Goal: Task Accomplishment & Management: Manage account settings

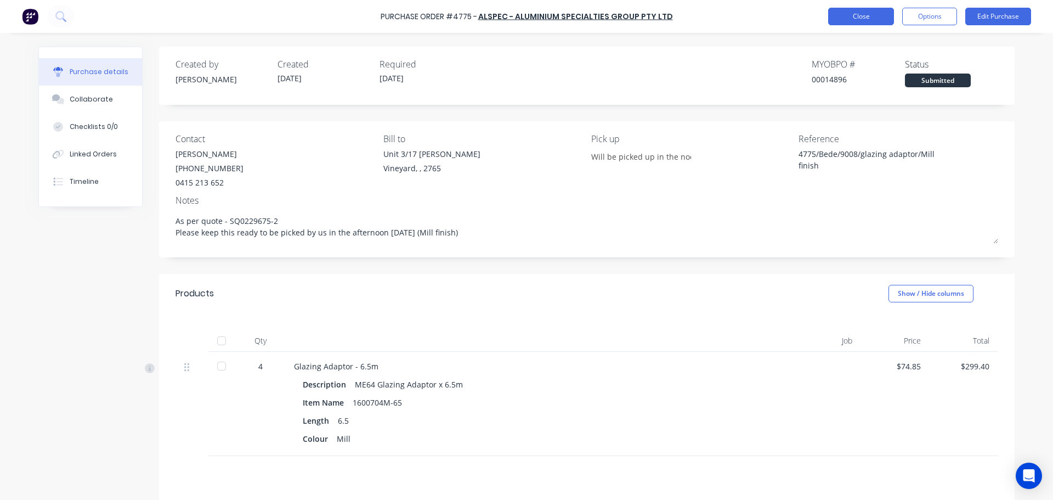
click at [854, 16] on button "Close" at bounding box center [861, 17] width 66 height 18
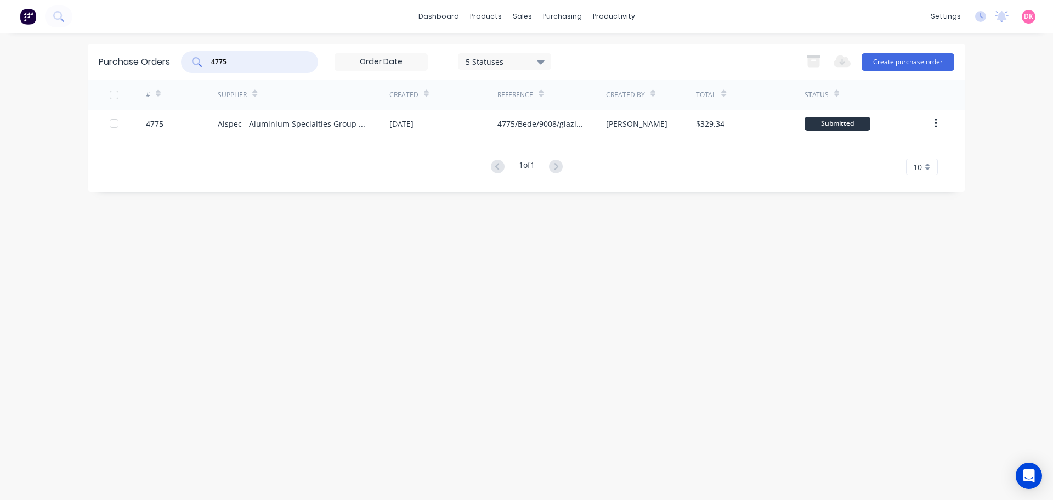
drag, startPoint x: 246, startPoint y: 59, endPoint x: 107, endPoint y: 78, distance: 140.1
click at [115, 80] on div "Purchase Orders 4775 5 Statuses 5 Statuses Export to Excel (XLSX) Create purcha…" at bounding box center [527, 118] width 878 height 148
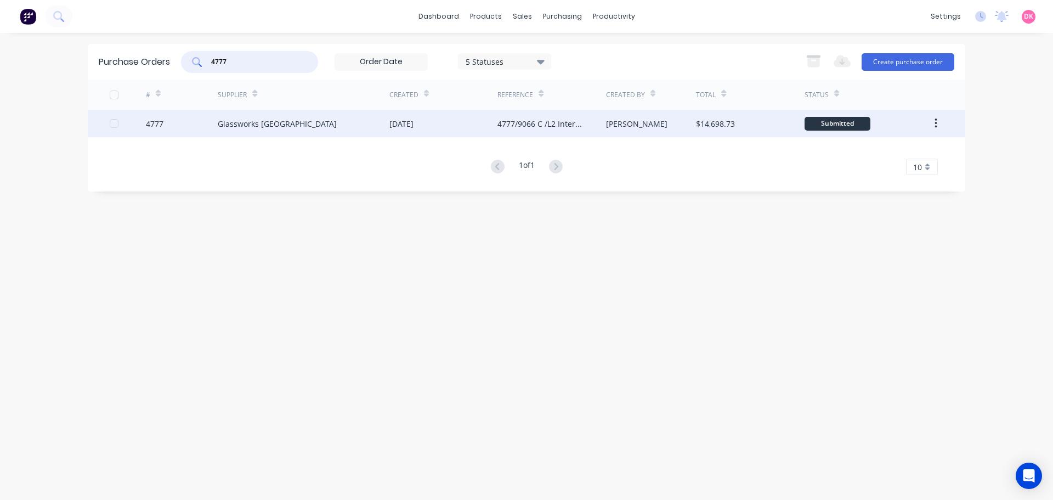
type input "4777"
click at [295, 126] on div "Glassworks [GEOGRAPHIC_DATA]" at bounding box center [304, 123] width 172 height 27
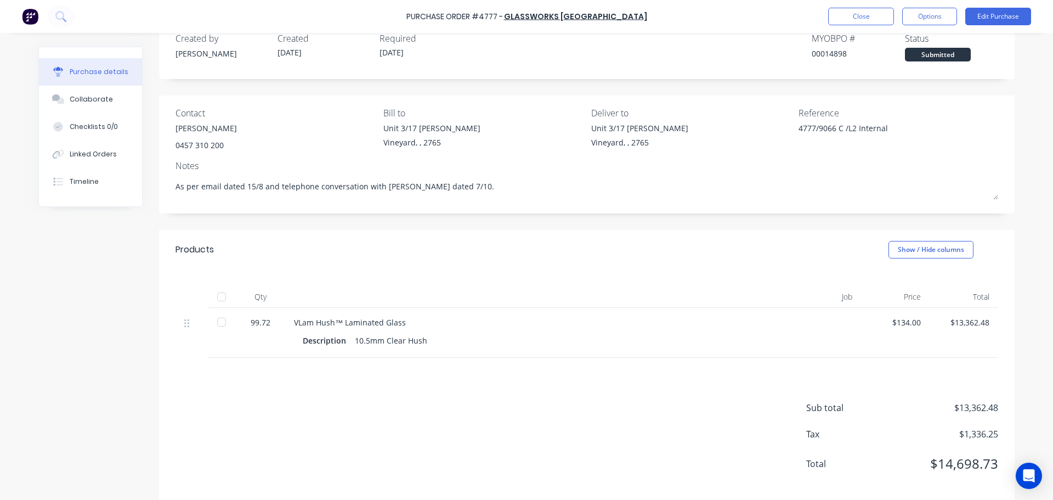
scroll to position [40, 0]
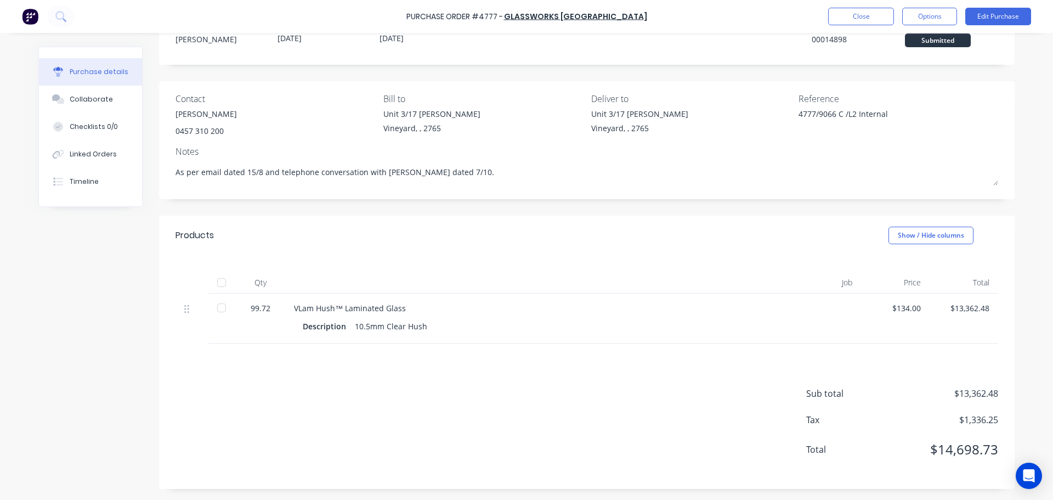
click at [317, 372] on div "Sub total $13,362.48 Tax $1,336.25 Total $14,698.73" at bounding box center [587, 415] width 856 height 145
click at [1016, 19] on button "Edit Purchase" at bounding box center [998, 17] width 66 height 18
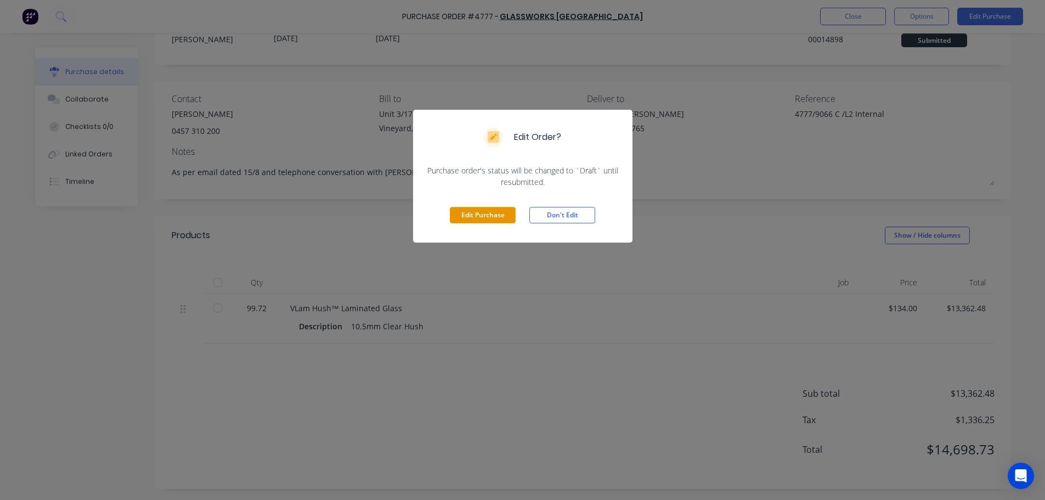
click at [470, 211] on button "Edit Purchase" at bounding box center [483, 215] width 66 height 16
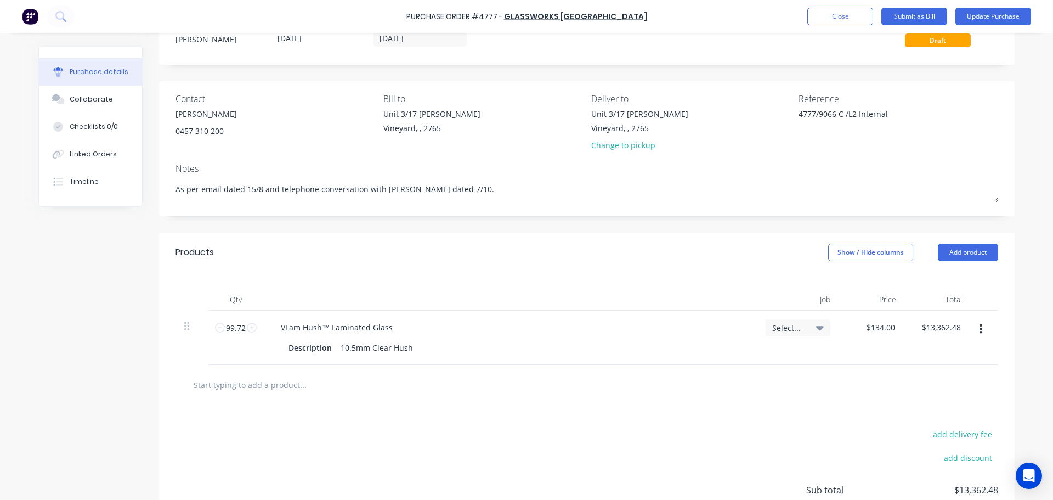
click at [331, 376] on input "text" at bounding box center [302, 384] width 219 height 22
click at [314, 390] on input "text" at bounding box center [302, 384] width 219 height 22
type textarea "x"
type input "d"
type textarea "x"
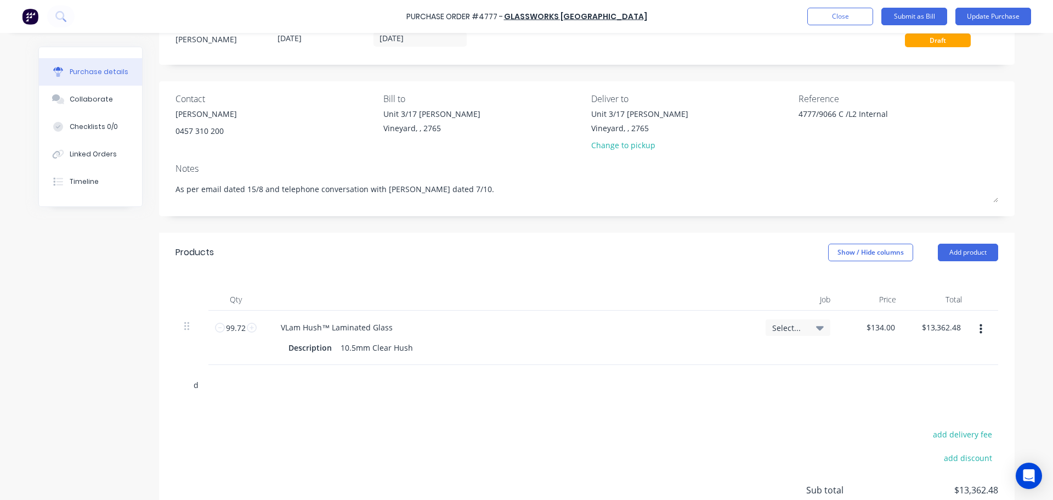
type input "dg"
type textarea "x"
type input "dgu"
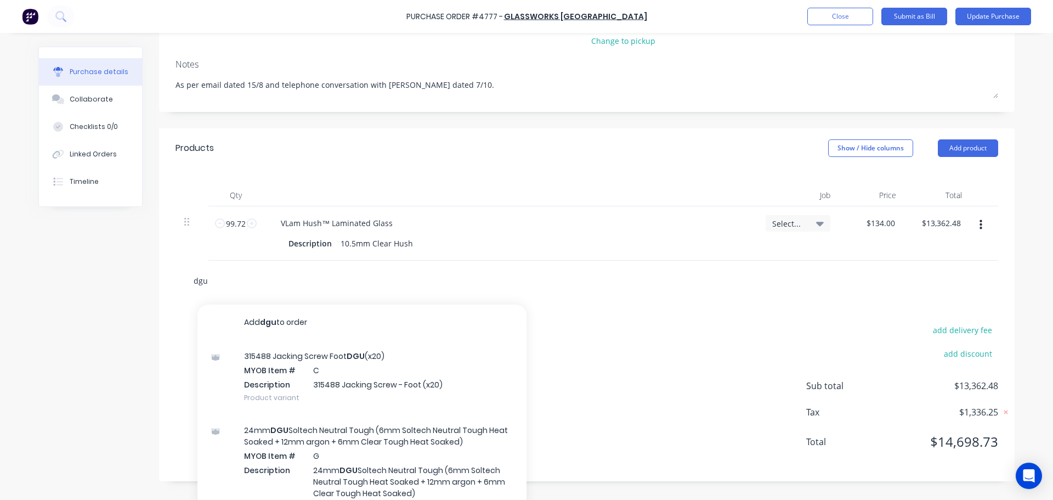
scroll to position [152, 0]
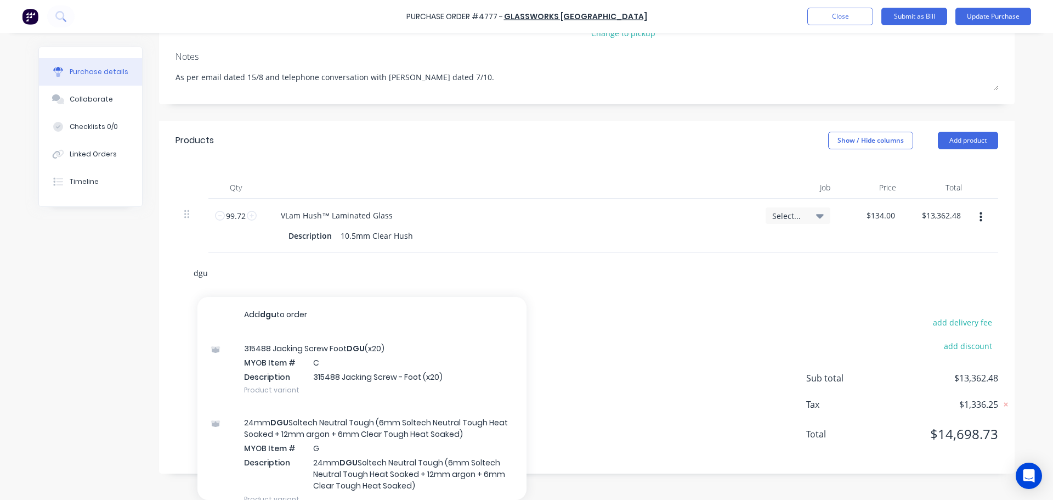
drag, startPoint x: 217, startPoint y: 274, endPoint x: 155, endPoint y: 282, distance: 62.5
click at [159, 282] on div "dgu Add dgu to order 315488 Jacking Screw Foot DGU (x20) MYOB Item # C Descript…" at bounding box center [587, 273] width 856 height 40
type textarea "x"
type input "2"
type textarea "x"
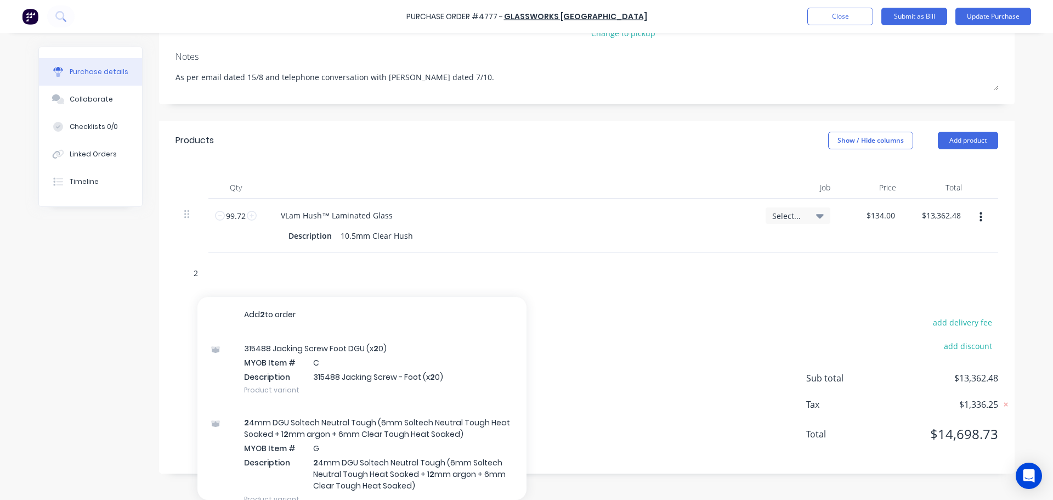
type input "24"
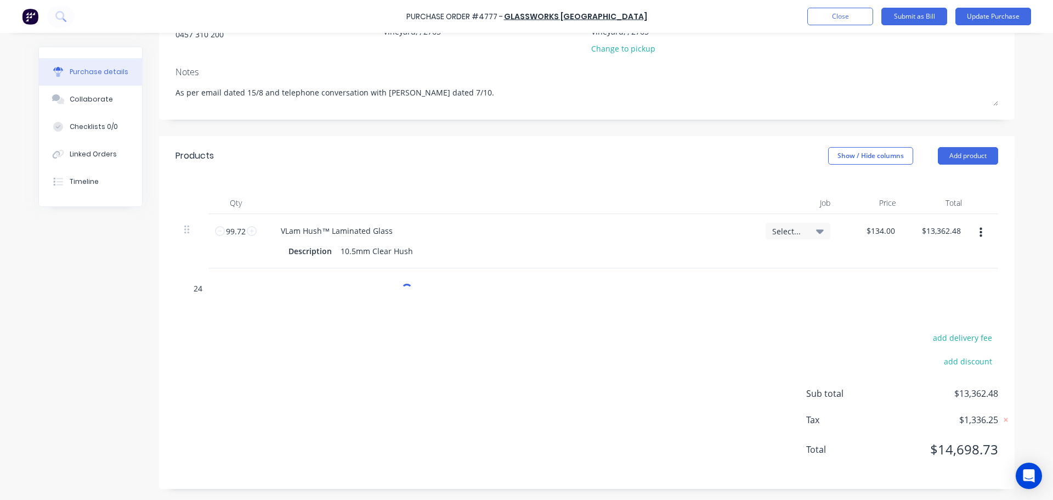
type textarea "x"
type input "24m"
type textarea "x"
type input "24mm"
type textarea "x"
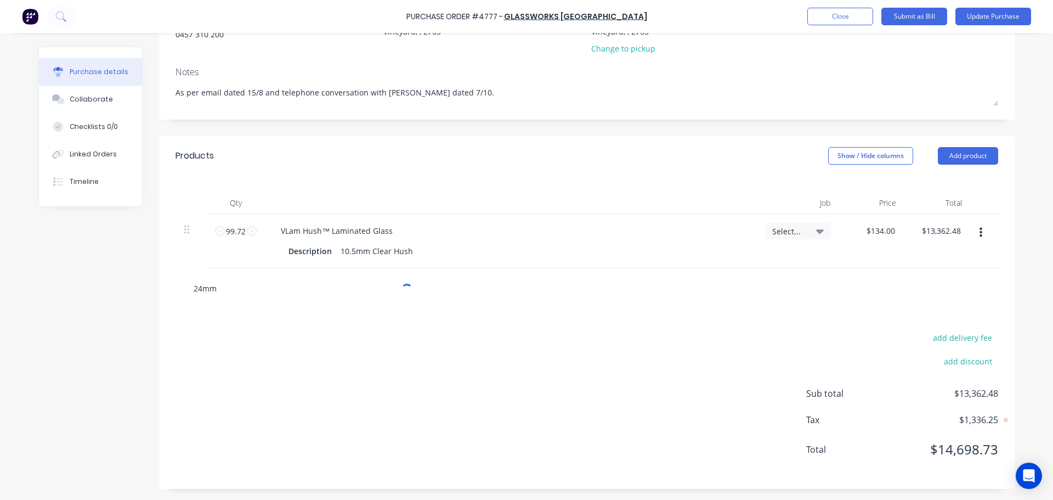
type input "24mm"
type textarea "x"
type input "24mm d"
type textarea "x"
type input "24mm dg"
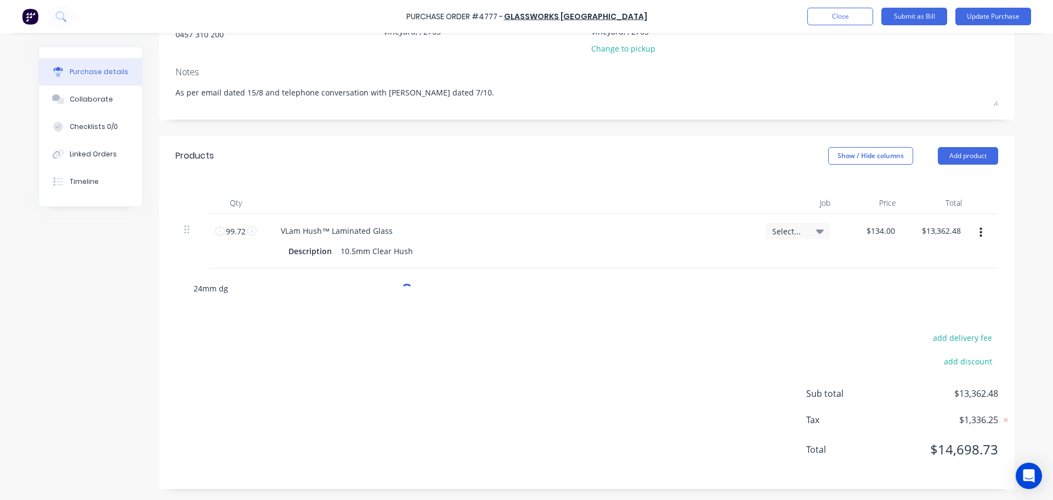
type textarea "x"
type input "24mm dgu"
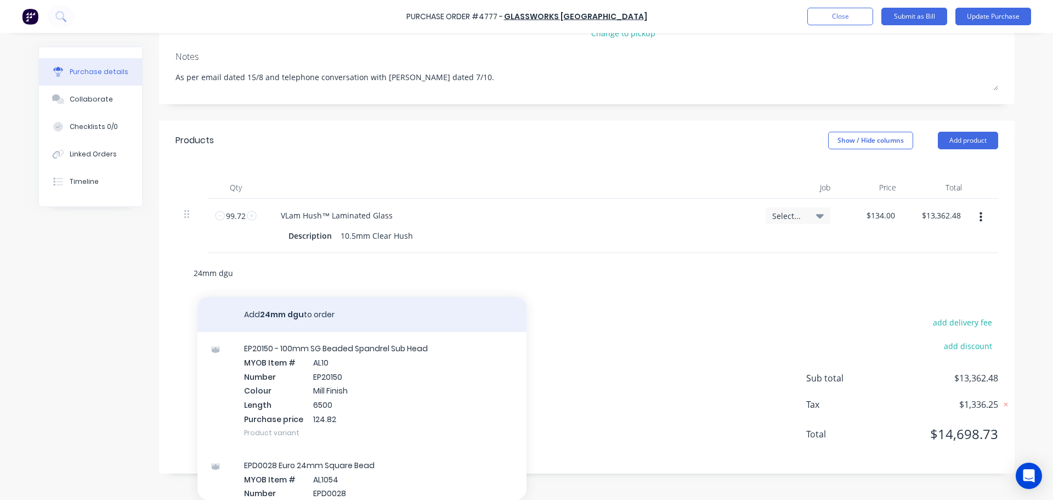
type textarea "x"
type input "24mm dgu"
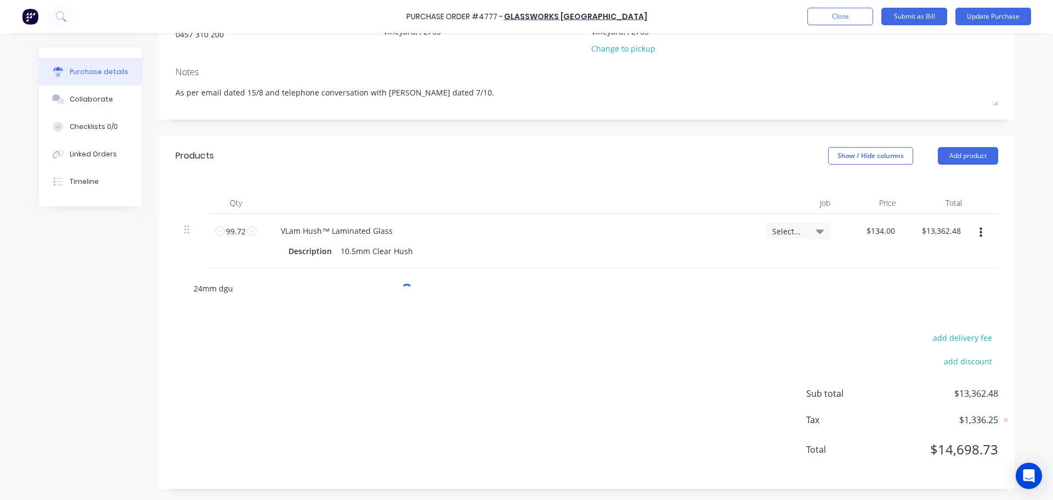
type textarea "x"
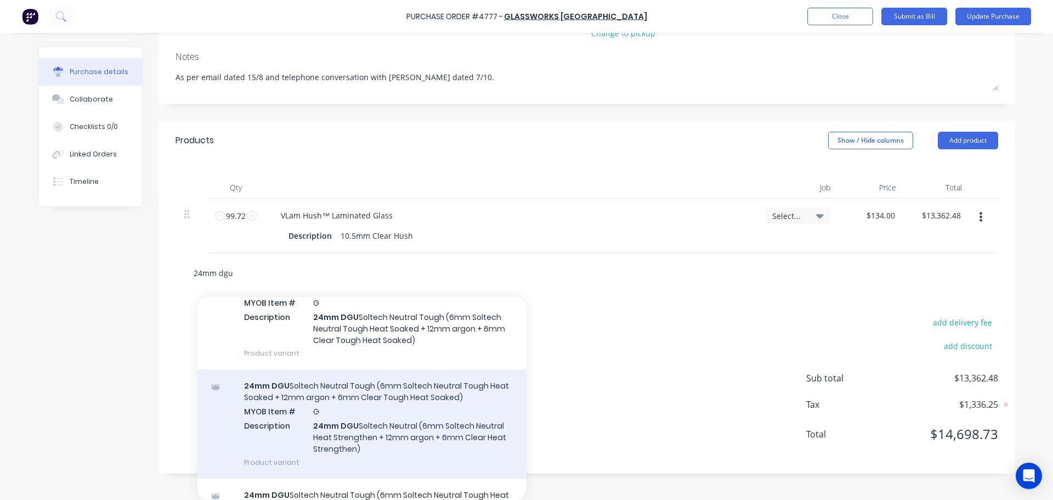
scroll to position [0, 0]
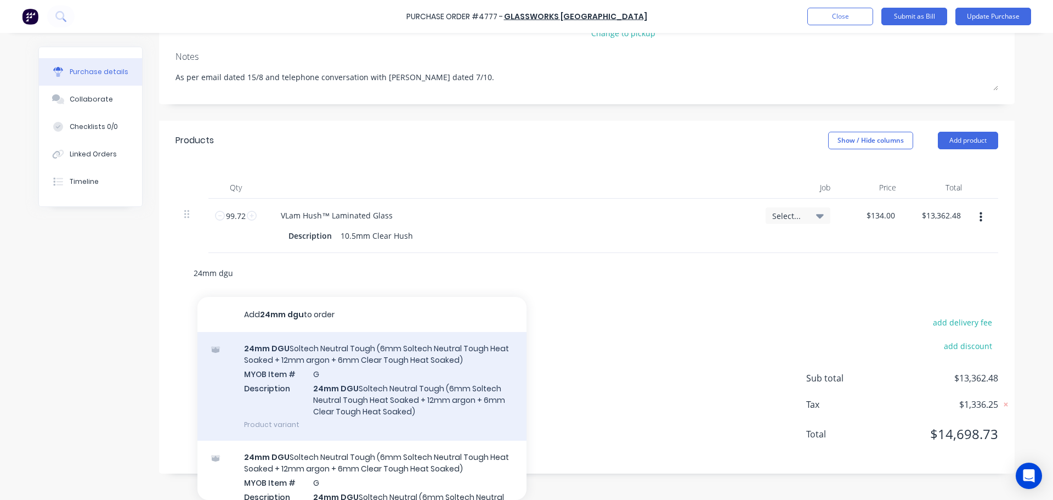
type input "24mm dgu"
click at [378, 414] on div "24mm DGU Soltech Neutral Tough (6mm Soltech Neutral Tough Heat Soaked + 12mm ar…" at bounding box center [361, 386] width 329 height 109
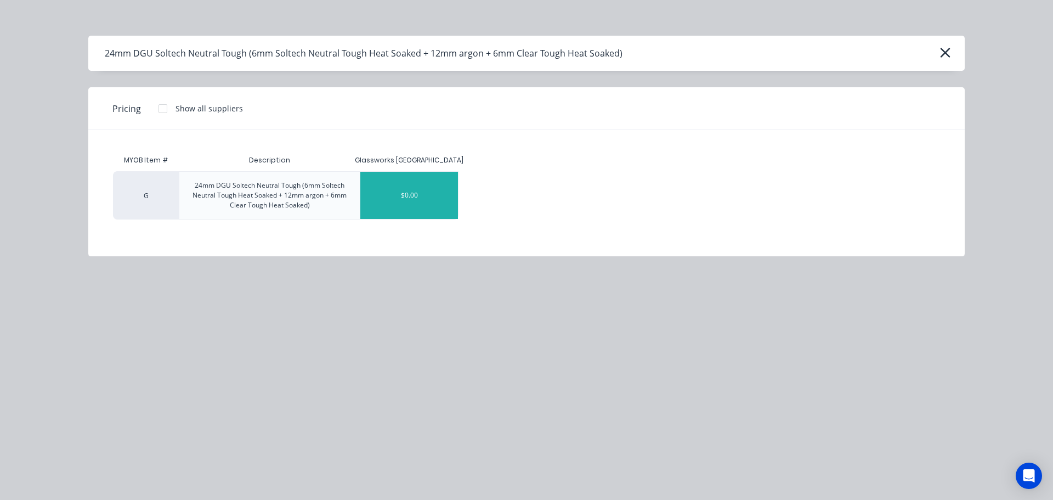
click at [384, 194] on div "$0.00" at bounding box center [409, 195] width 98 height 47
type textarea "x"
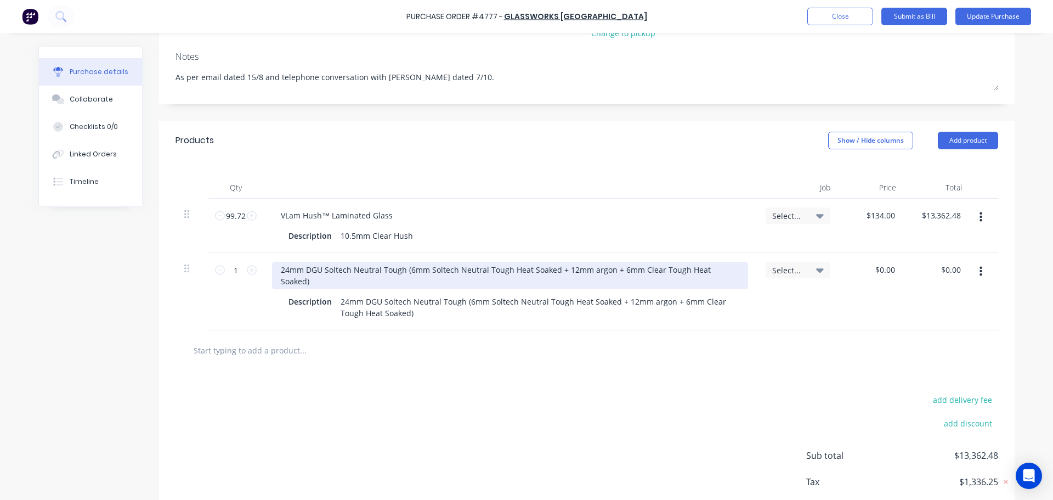
type textarea "x"
drag, startPoint x: 322, startPoint y: 269, endPoint x: 401, endPoint y: 269, distance: 78.4
click at [401, 269] on div "24mm DGU Soltech Neutral Tough (6mm Soltech Neutral Tough Heat Soaked + 12mm ar…" at bounding box center [510, 275] width 476 height 27
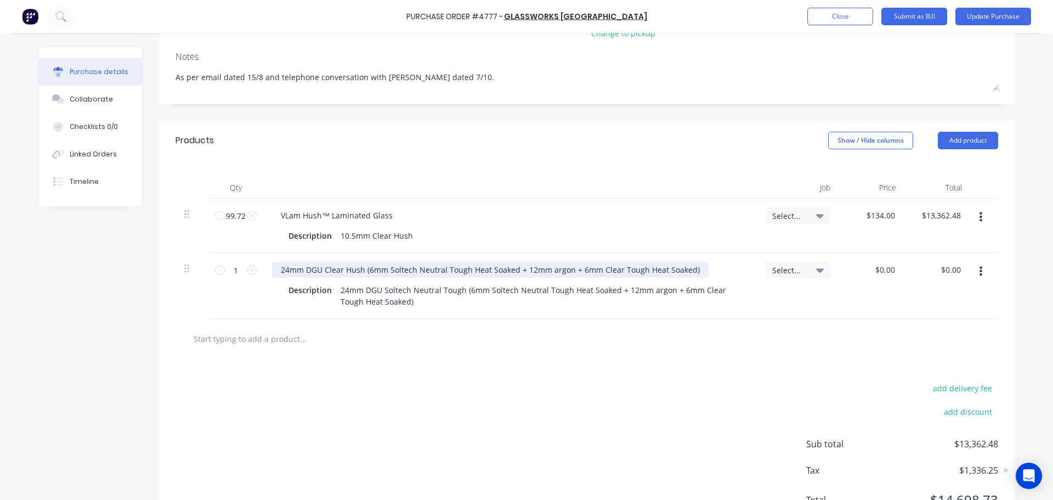
click at [531, 270] on div "24mm DGU Clear Hush (6mm Soltech Neutral Tough Heat Soaked + 12mm argon + 6mm C…" at bounding box center [490, 270] width 437 height 16
click at [683, 267] on div "24mm DGU Clear Hush (6mm Soltech Neutral Tough Heat Soaked + 12mm argon + 6mm C…" at bounding box center [490, 270] width 437 height 16
click at [685, 268] on div "24mm DGU Clear Hush (6mm Soltech Neutral Tough Heat Soaked + 12mm argon + 6mm C…" at bounding box center [490, 270] width 437 height 16
drag, startPoint x: 682, startPoint y: 271, endPoint x: 364, endPoint y: 269, distance: 318.1
click at [364, 269] on div "24mm DGU Clear Hush (6mm Soltech Neutral Tough Heat Soaked + 12mm argon + 6mm C…" at bounding box center [490, 270] width 437 height 16
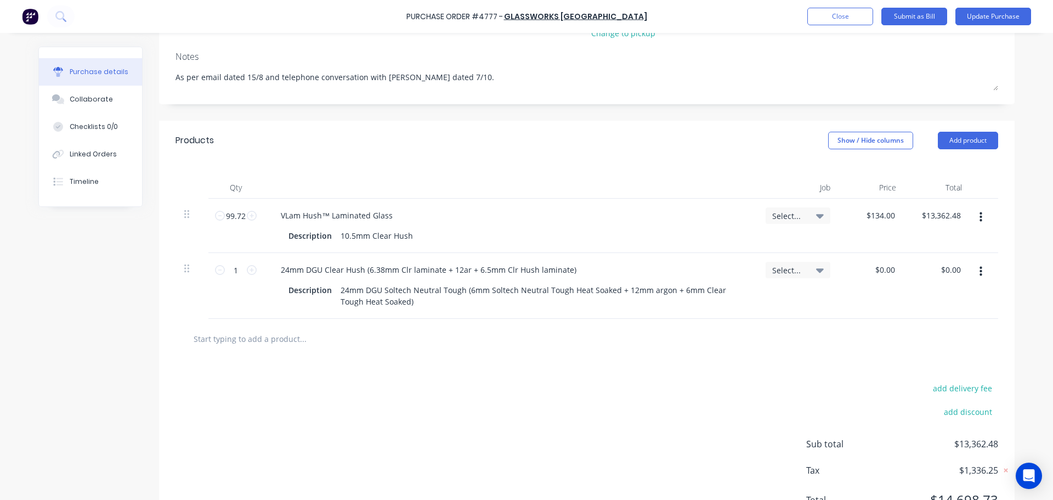
click at [461, 394] on div "add delivery fee add discount Sub total $13,362.48 Tax $1,336.25 Total $14,698.…" at bounding box center [587, 449] width 856 height 180
drag, startPoint x: 276, startPoint y: 270, endPoint x: 592, endPoint y: 262, distance: 315.5
click at [592, 262] on div "24mm DGU Clear Hush (6.38mm Clr laminate + 12ar + 6.5mm Clr Hush laminate)" at bounding box center [510, 270] width 476 height 16
copy div "24mm DGU Clear Hush (6.38mm Clr laminate + 12ar + 6.5mm Clr Hush laminate)"
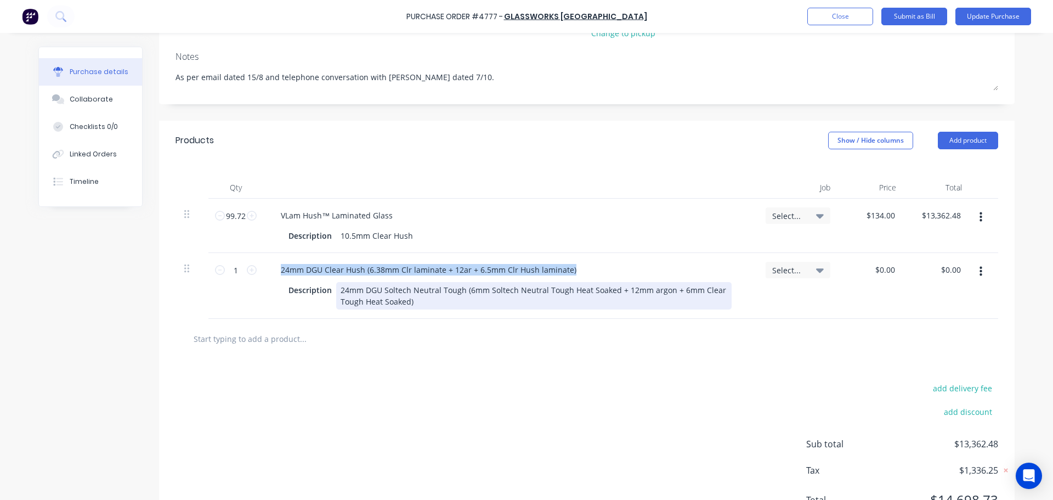
type textarea "x"
drag, startPoint x: 409, startPoint y: 301, endPoint x: 335, endPoint y: 280, distance: 76.4
click at [335, 280] on div "24mm DGU Clear Hush (6.38mm Clr laminate + 12ar + 6.5mm Clr Hush laminate) Desc…" at bounding box center [510, 286] width 494 height 66
paste div
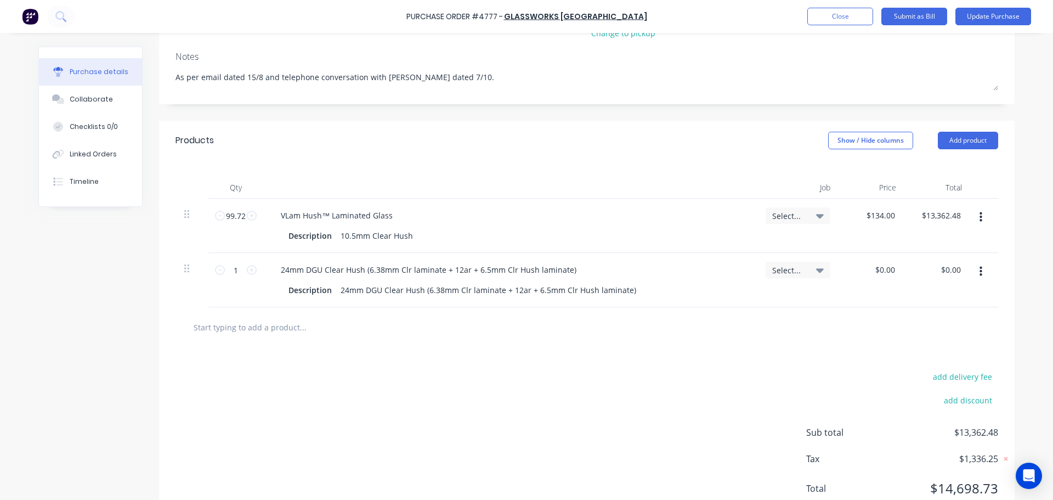
click at [449, 372] on div "add delivery fee add discount Sub total $13,362.48 Tax $1,336.25 Total $14,698.…" at bounding box center [587, 437] width 856 height 180
click at [422, 359] on div "add delivery fee add discount Sub total $13,362.48 Tax $1,336.25 Total $14,698.…" at bounding box center [587, 437] width 856 height 180
type textarea "x"
type input "0.00"
click at [878, 265] on input "0.00" at bounding box center [886, 270] width 21 height 16
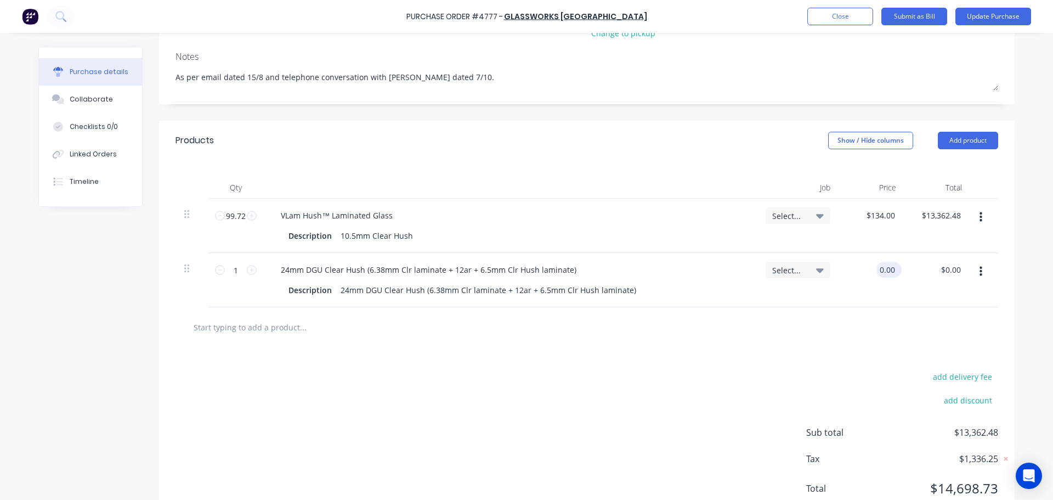
type textarea "x"
click at [879, 265] on input "0.00" at bounding box center [886, 270] width 21 height 16
type input "154"
type textarea "x"
type input "$154.00"
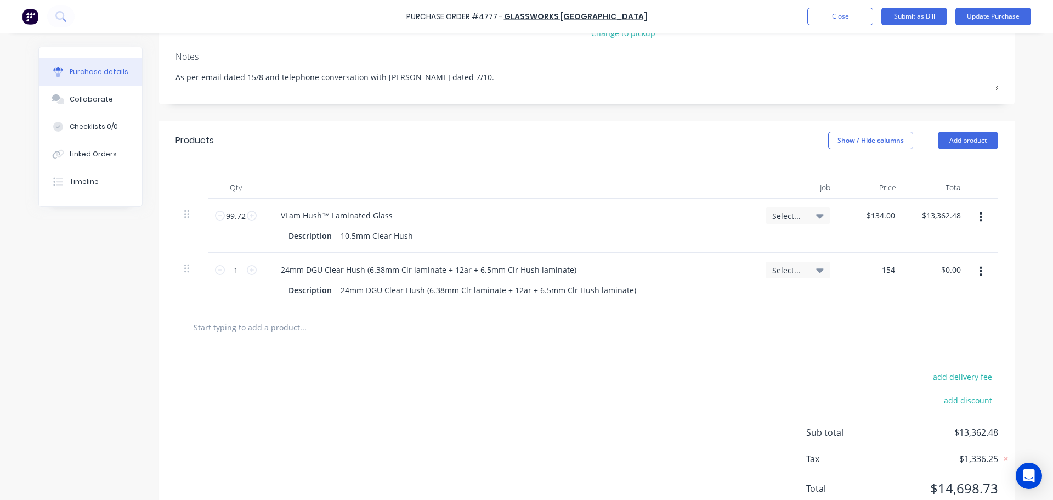
type input "$154.00"
click at [747, 372] on div "add delivery fee add discount Sub total $13,516.48 Tax $1,351.65 Total $14,868.…" at bounding box center [587, 437] width 856 height 180
click at [235, 263] on input "1" at bounding box center [236, 270] width 22 height 16
type textarea "x"
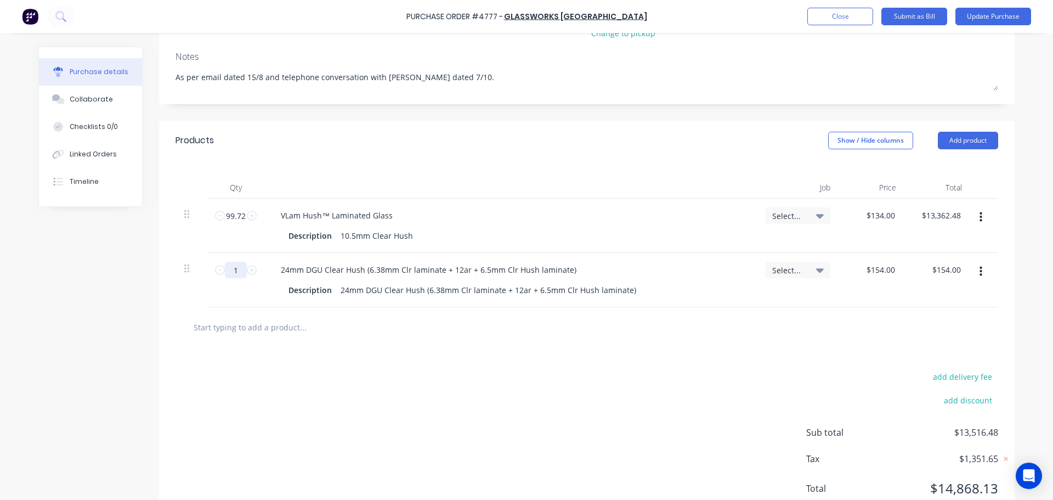
type input "2"
type input "$308.00"
type textarea "x"
type input "22"
type input "$3,388.00"
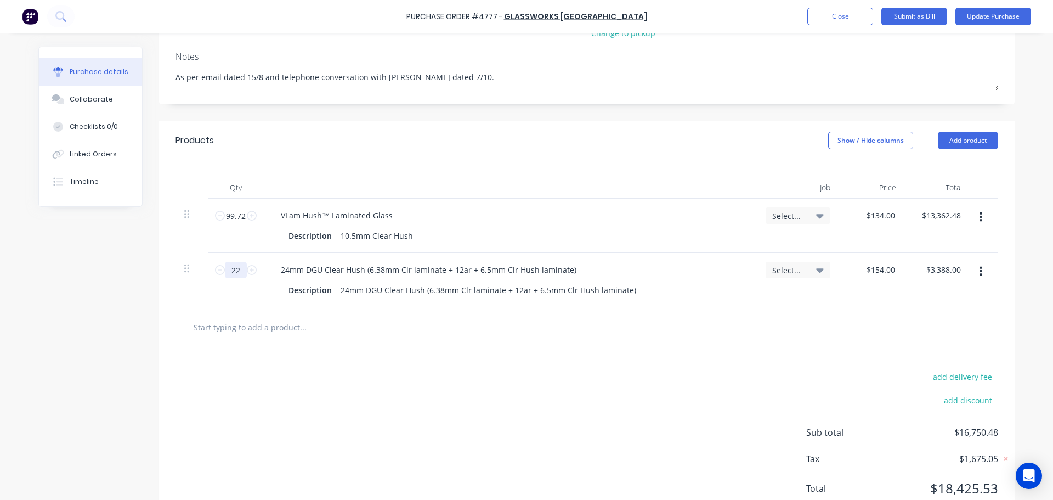
type textarea "x"
type input "22."
type textarea "x"
type input "22.1"
type input "$3,403.40"
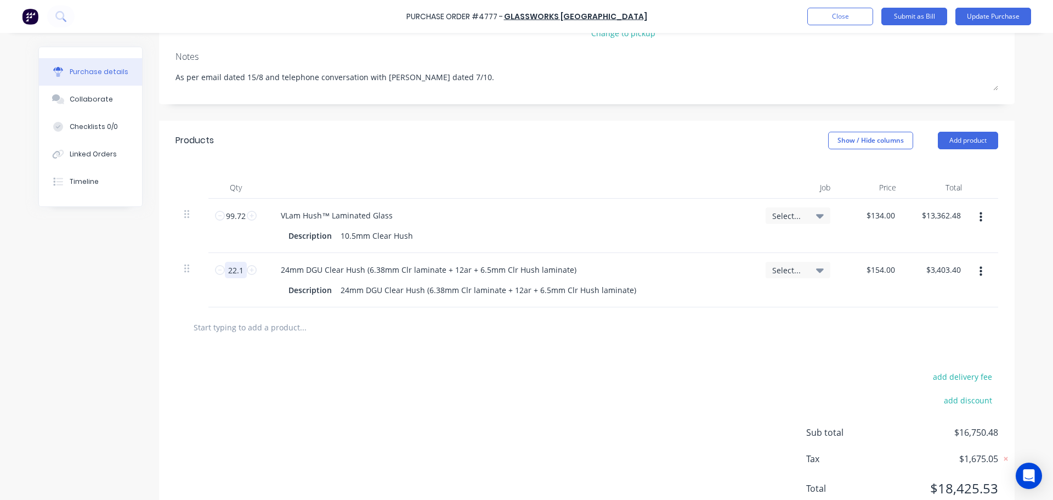
type textarea "x"
type input "22.12"
type input "$3,406.48"
type textarea "x"
type input "22.12"
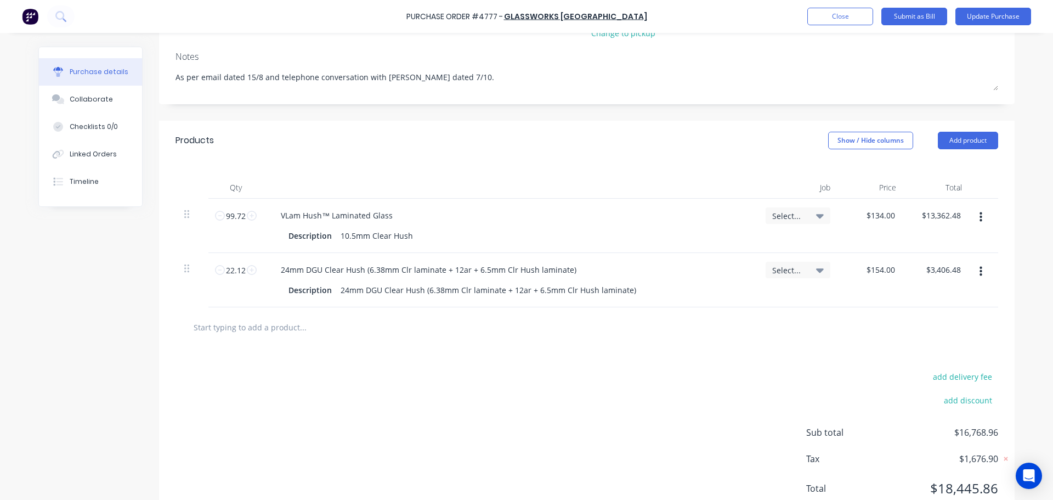
click at [452, 366] on div "add delivery fee add discount Sub total $16,768.96 Tax $1,676.90 Total $18,445.…" at bounding box center [587, 437] width 856 height 180
click at [258, 325] on input "text" at bounding box center [302, 327] width 219 height 22
type textarea "x"
type input "2"
type textarea "x"
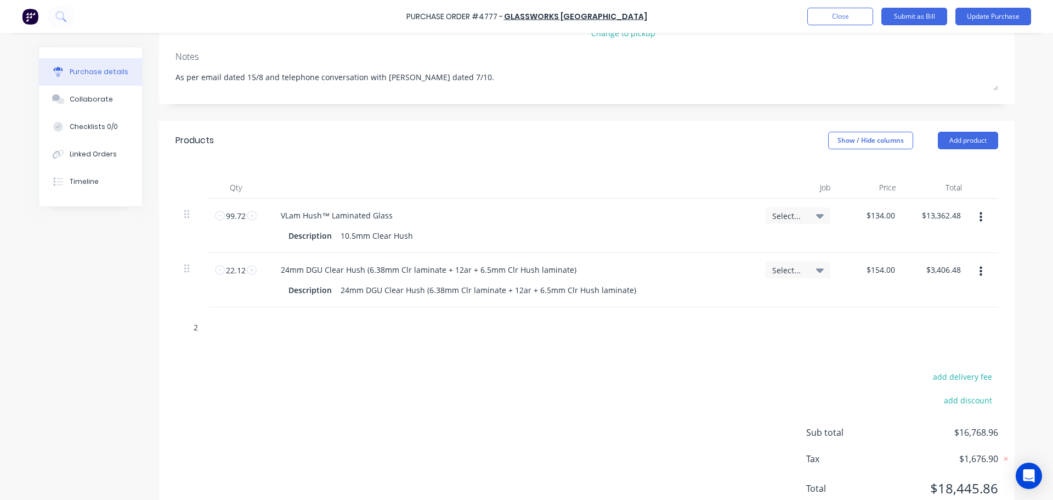
type input "21"
type textarea "x"
type input "21="
type textarea "x"
type input "21"
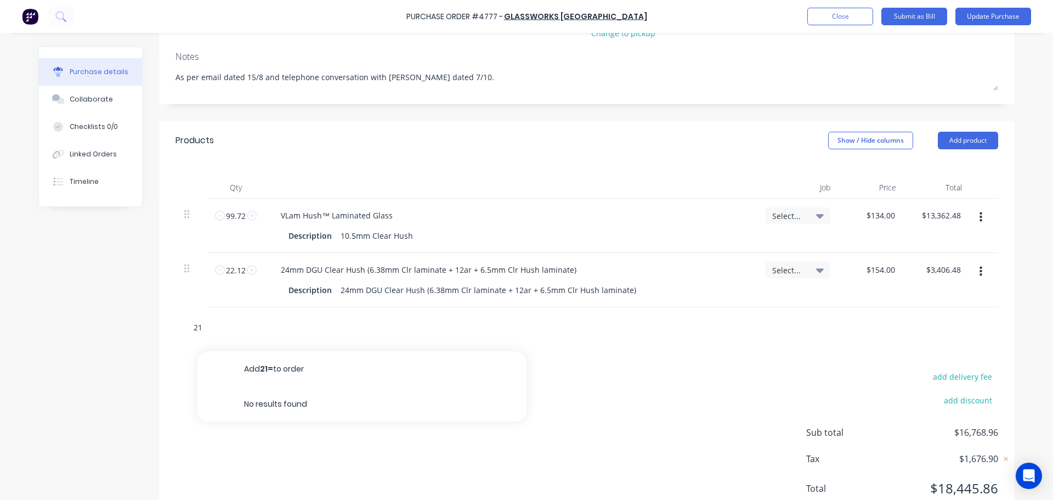
type textarea "x"
type input "2"
type textarea "x"
type input "29"
type textarea "x"
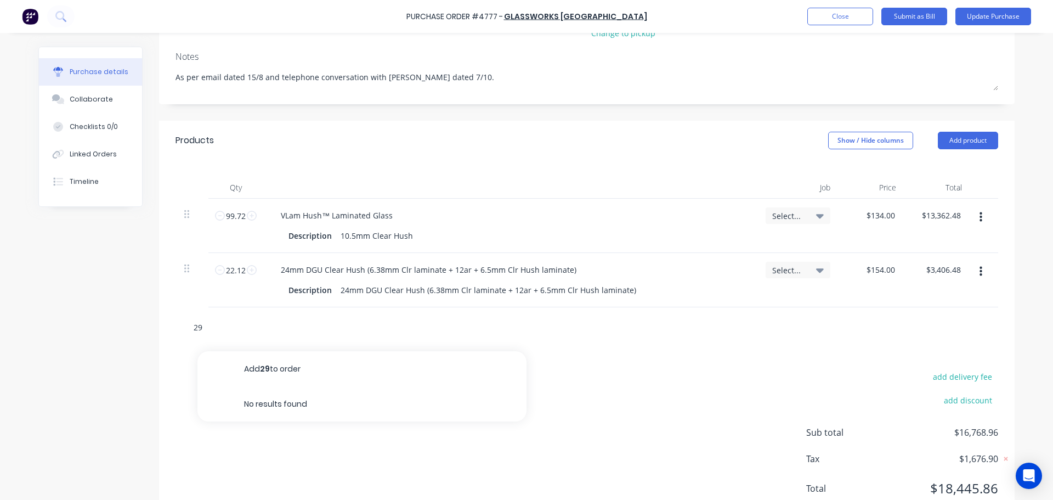
type input "29m"
type textarea "x"
type input "29mm"
type textarea "x"
type input "29mm"
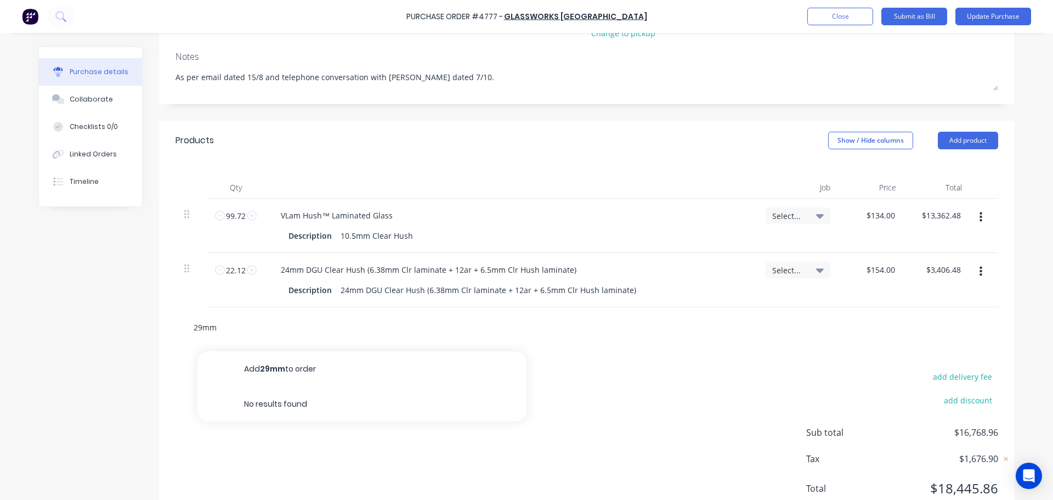
type textarea "x"
type input "29mm d"
type textarea "x"
type input "29mm dg"
type textarea "x"
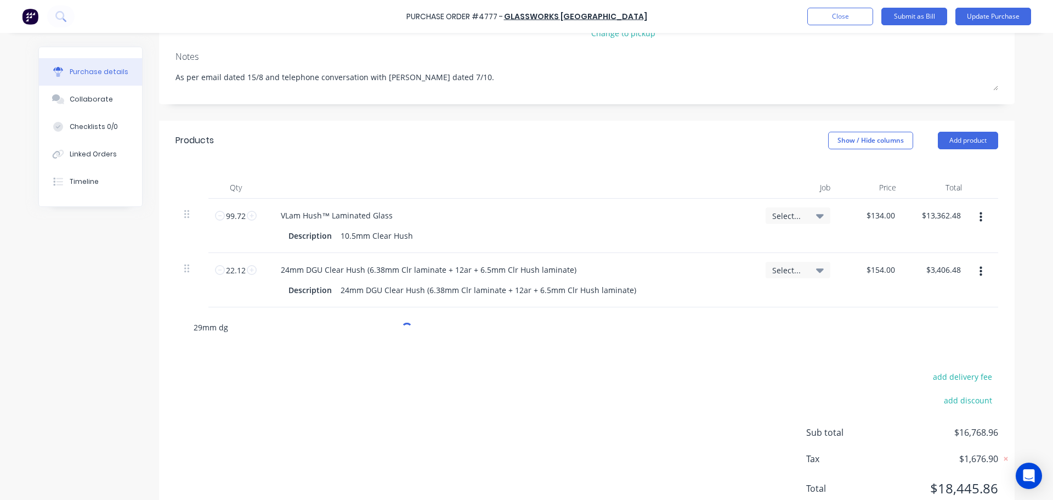
type input "29mm dgu"
type textarea "x"
type input "29mm dg"
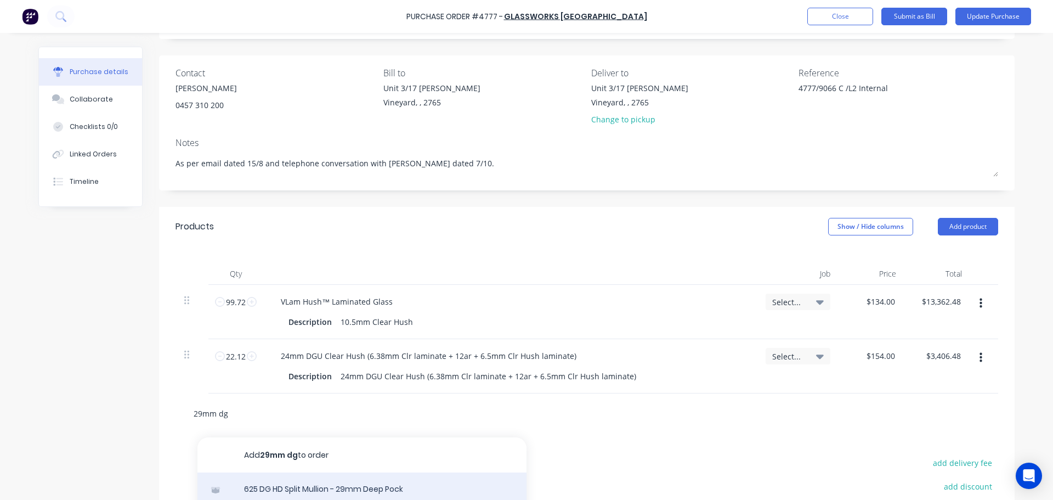
scroll to position [165, 0]
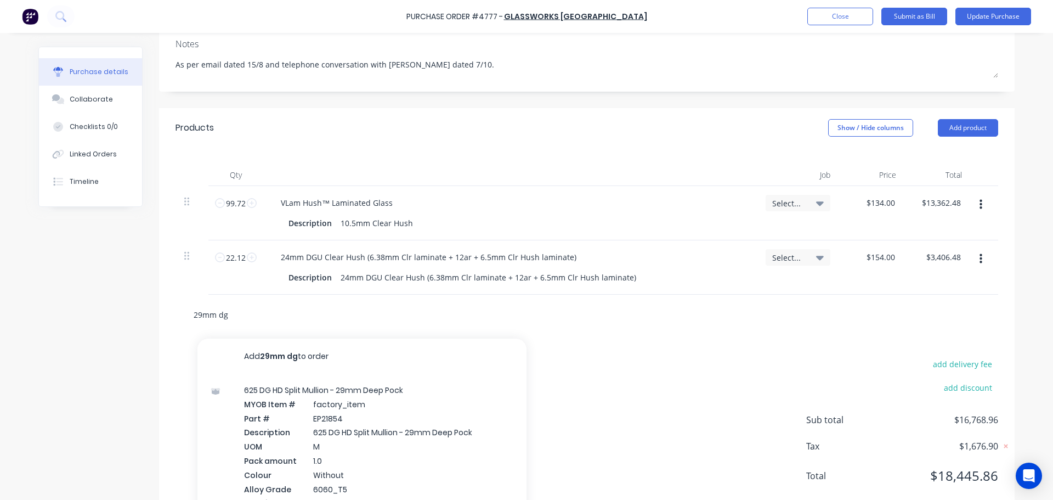
drag, startPoint x: 239, startPoint y: 316, endPoint x: 167, endPoint y: 319, distance: 71.9
click at [167, 319] on div "29mm dg Add 29mm dg to order 625 DG HD Split Mullion - 29mm Deep Pock MYOB Item…" at bounding box center [587, 315] width 856 height 40
type textarea "x"
type input "2"
type textarea "x"
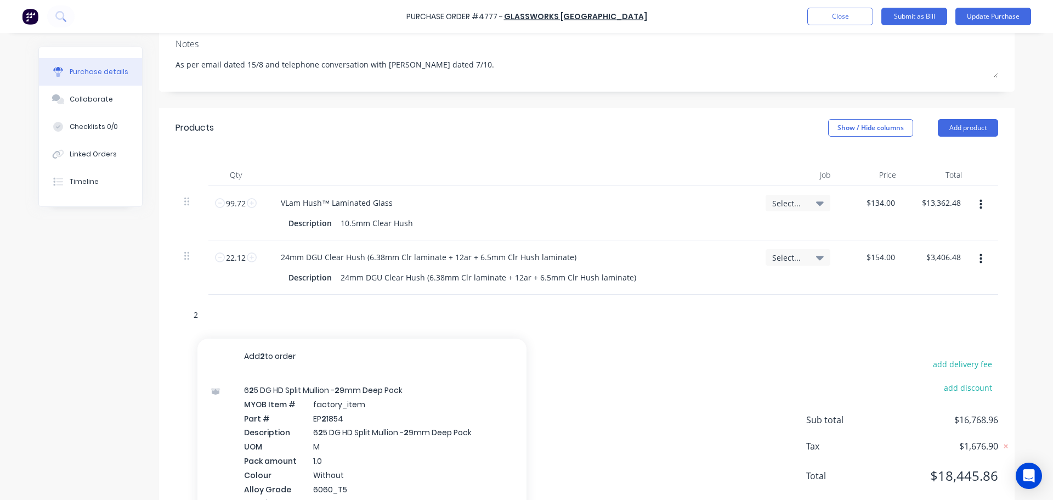
type input "24"
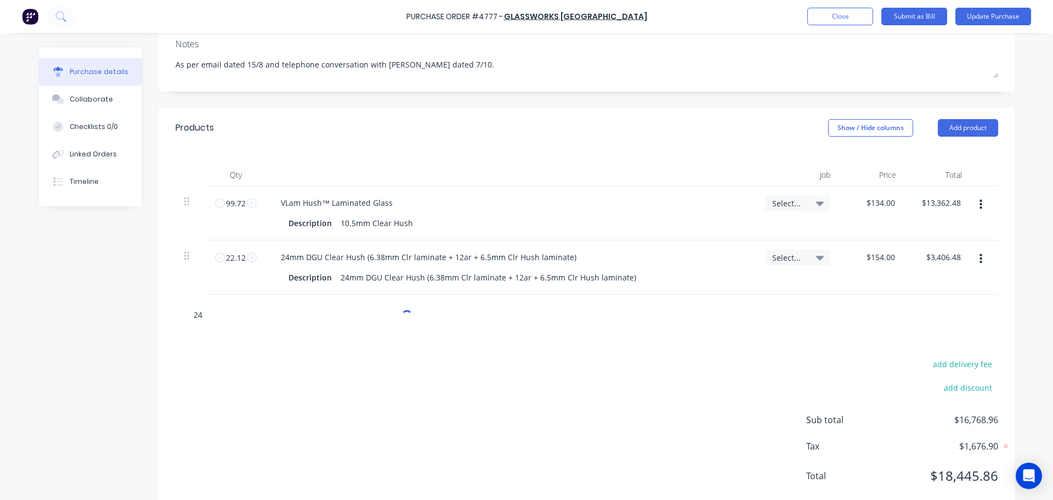
type textarea "x"
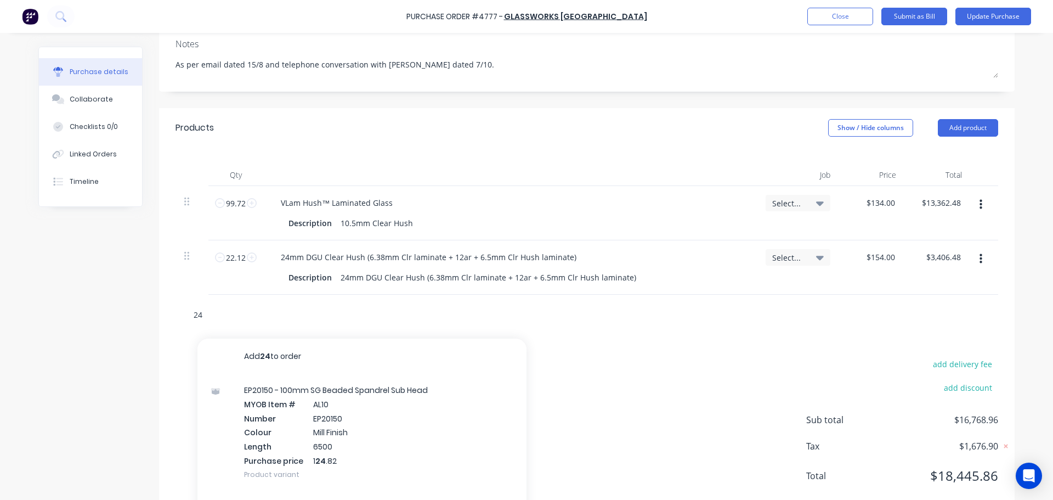
type input "24m"
type textarea "x"
type input "24mm"
type textarea "x"
type input "24mm"
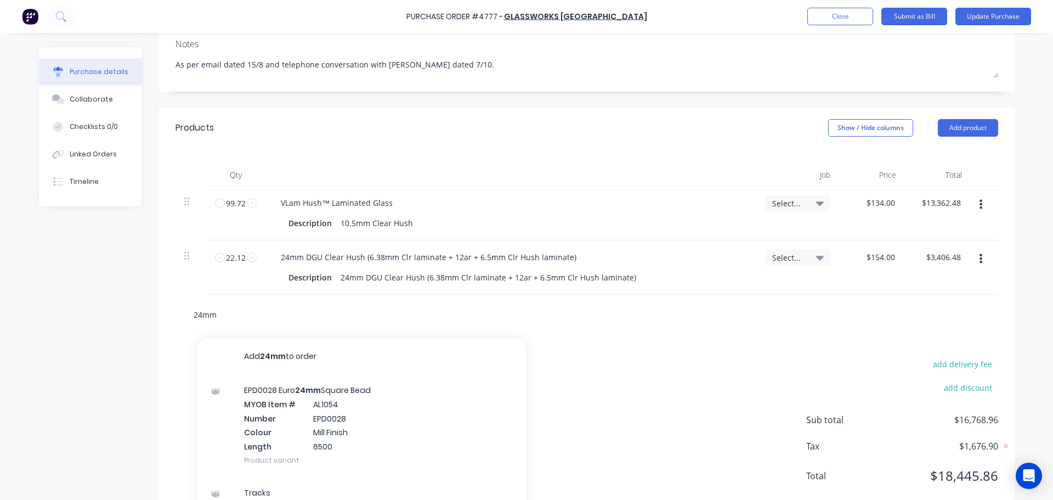
type textarea "x"
type input "24mm d"
type textarea "x"
type input "24mm dg"
type textarea "x"
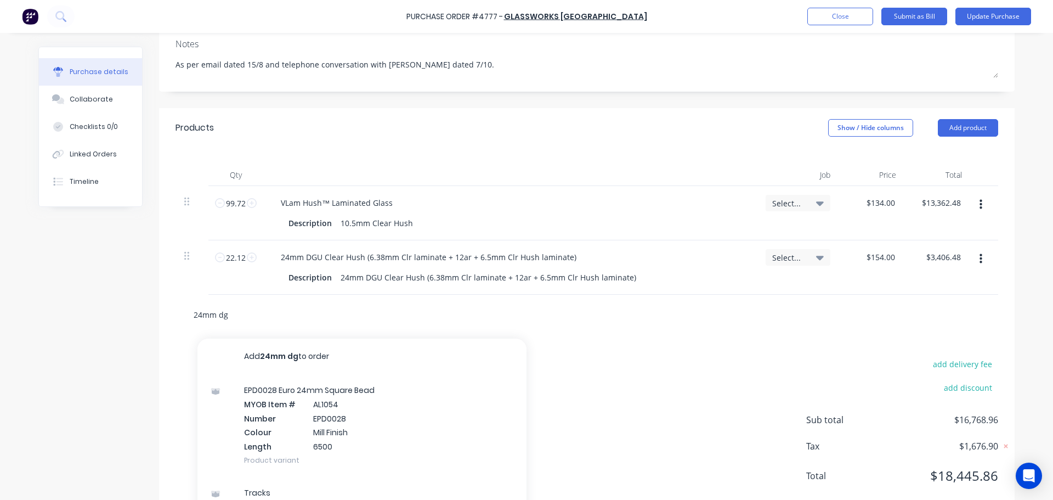
type input "24mm dgu"
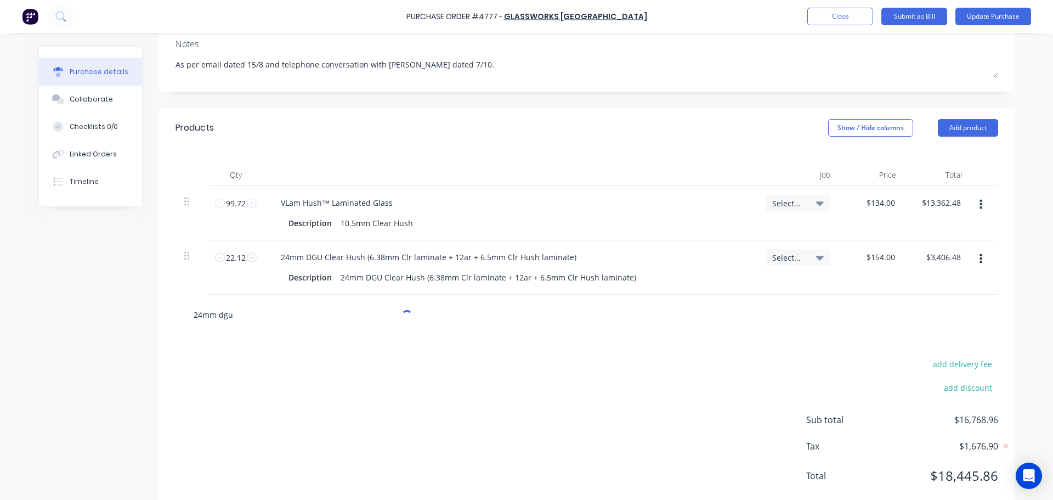
type textarea "x"
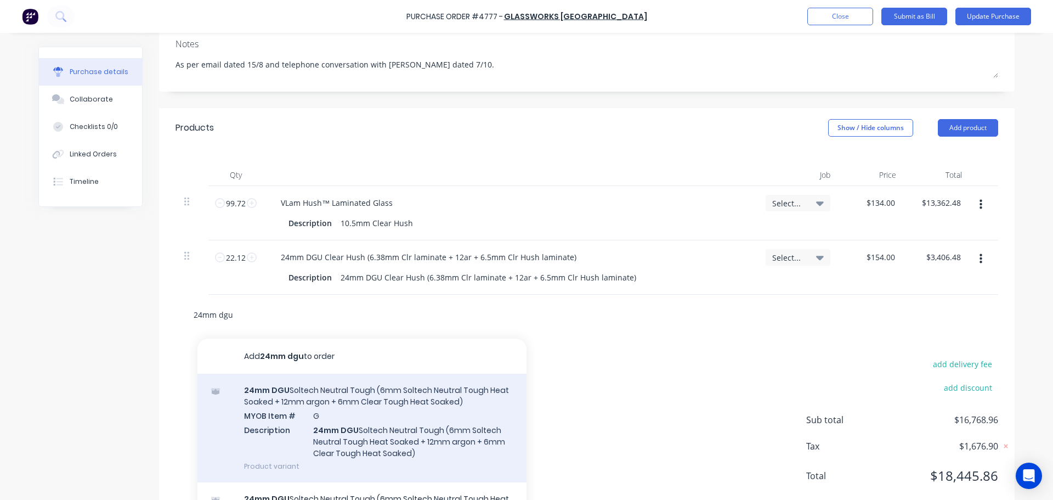
type input "24mm dgu"
click at [359, 444] on div "24mm DGU Soltech Neutral Tough (6mm Soltech Neutral Tough Heat Soaked + 12mm ar…" at bounding box center [361, 427] width 329 height 109
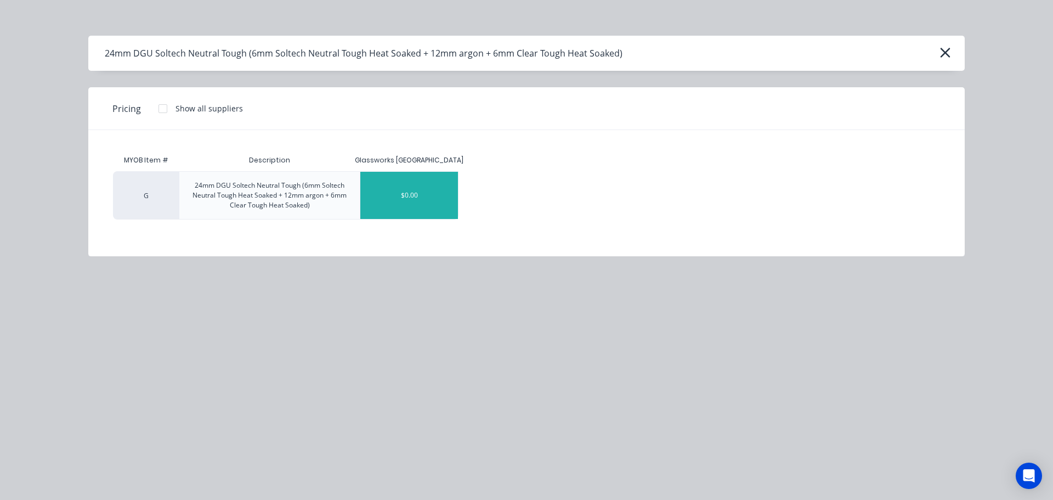
click at [401, 197] on div "$0.00" at bounding box center [409, 195] width 98 height 47
type textarea "x"
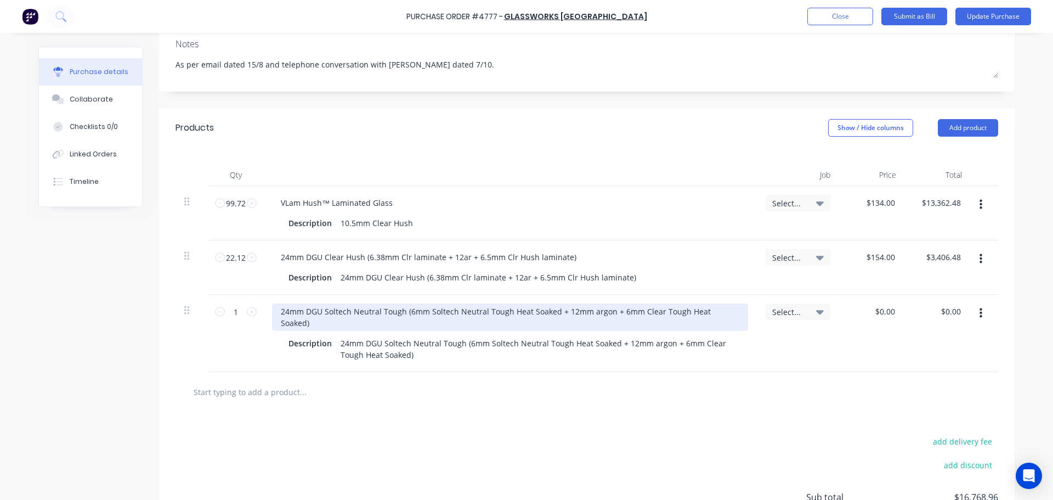
click at [361, 314] on div "24mm DGU Soltech Neutral Tough (6mm Soltech Neutral Tough Heat Soaked + 12mm ar…" at bounding box center [510, 316] width 476 height 27
type textarea "x"
drag, startPoint x: 275, startPoint y: 310, endPoint x: 399, endPoint y: 312, distance: 124.5
click at [399, 312] on div "24mm DGU Soltech Neutral Tough (6mm Soltech Neutral Tough Heat Soaked + 12mm ar…" at bounding box center [510, 316] width 476 height 27
paste div
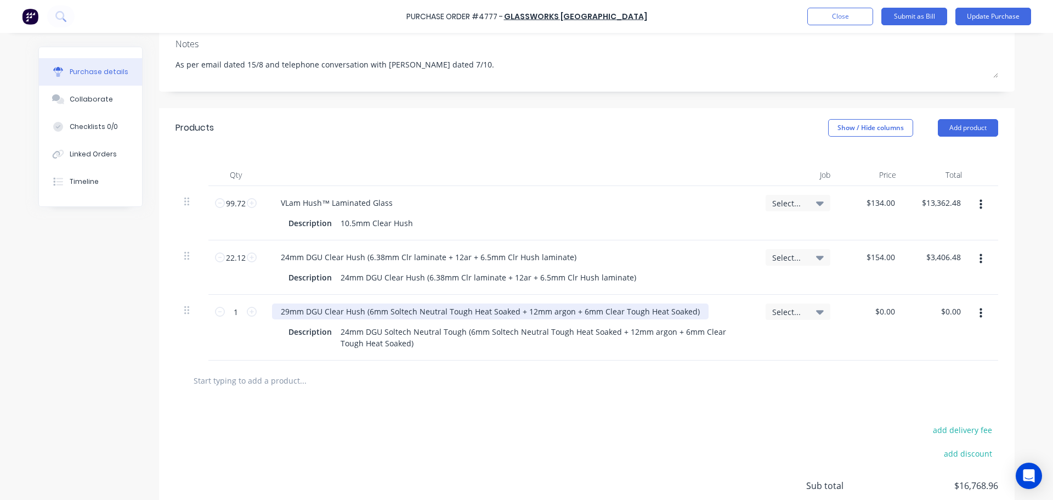
click at [538, 312] on div "29mm DGU Clear Hush (6mm Soltech Neutral Tough Heat Soaked + 12mm argon + 6mm C…" at bounding box center [490, 311] width 437 height 16
drag, startPoint x: 682, startPoint y: 311, endPoint x: 364, endPoint y: 311, distance: 318.7
click at [364, 311] on div "29mm DGU Clear Hush (6mm Soltech Neutral Tough Heat Soaked + 12mm argon + 6mm C…" at bounding box center [490, 311] width 437 height 16
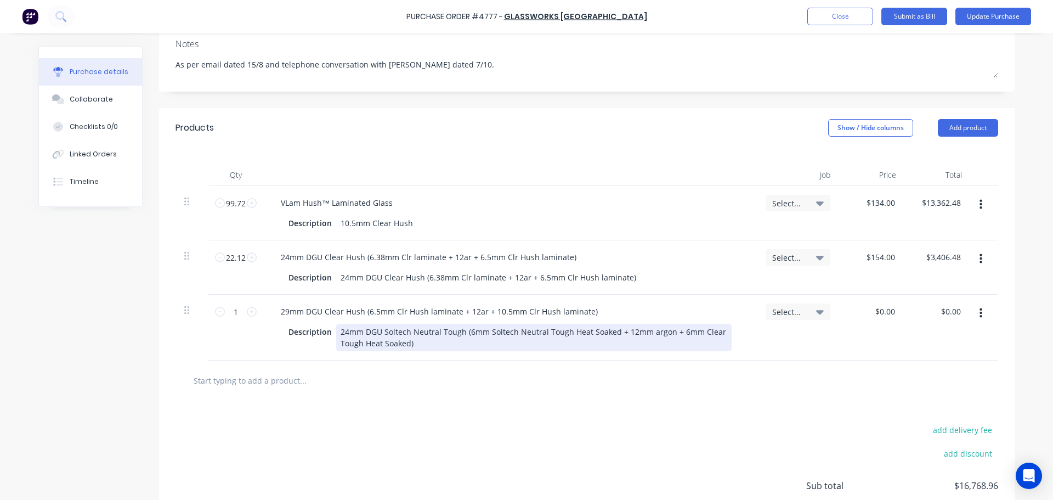
type textarea "x"
drag, startPoint x: 473, startPoint y: 349, endPoint x: 334, endPoint y: 326, distance: 141.1
click at [336, 326] on div "24mm DGU Soltech Neutral Tough (6mm Soltech Neutral Tough Heat Soaked + 12mm ar…" at bounding box center [533, 337] width 395 height 27
paste div
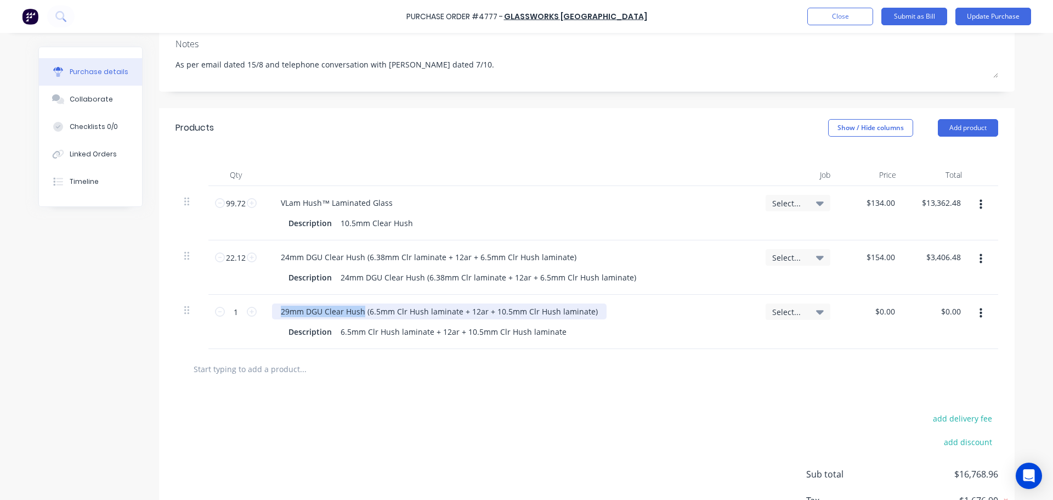
drag, startPoint x: 277, startPoint y: 310, endPoint x: 360, endPoint y: 305, distance: 83.5
click at [360, 305] on div "29mm DGU Clear Hush (6.5mm Clr Hush laminate + 12ar + 10.5mm Clr Hush laminate)" at bounding box center [439, 311] width 335 height 16
copy div "29mm DGU Clear Hush"
click at [336, 331] on div "6.5mm Clr Hush laminate + 12ar + 10.5mm Clr Hush laminate" at bounding box center [453, 332] width 235 height 16
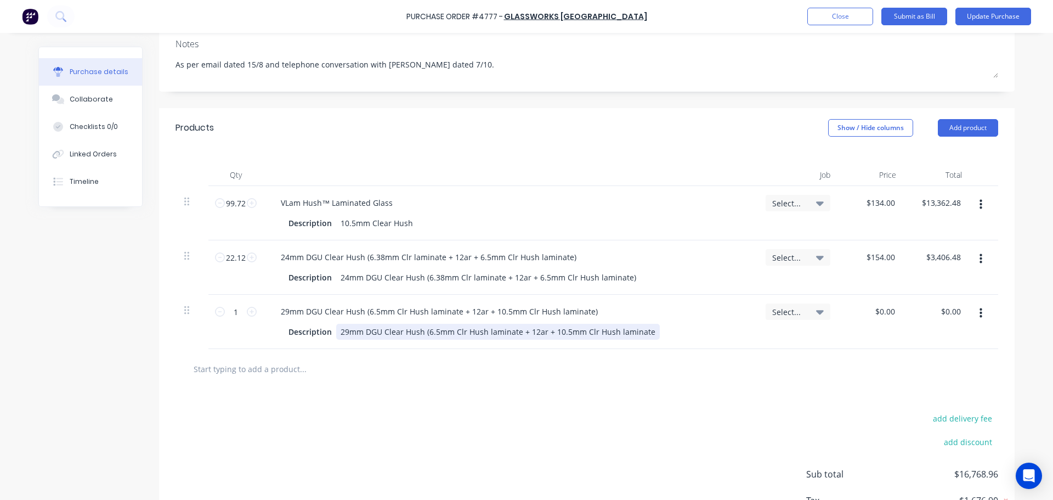
click at [642, 331] on div "29mm DGU Clear Hush (6.5mm Clr Hush laminate + 12ar + 10.5mm Clr Hush laminate" at bounding box center [498, 332] width 324 height 16
type textarea "x"
type input "0.00"
click at [871, 308] on div "0.00 $0.00" at bounding box center [872, 322] width 66 height 54
type textarea "x"
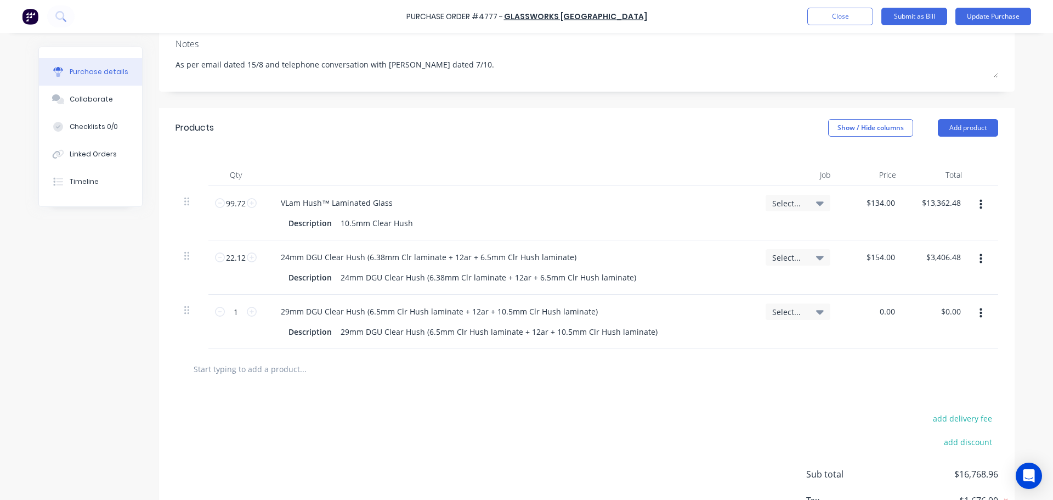
type input "$0.00"
click at [871, 308] on div "$0.00 $0.00" at bounding box center [872, 322] width 66 height 54
type textarea "x"
type input "0.00"
click at [886, 310] on input "0.00" at bounding box center [884, 311] width 25 height 16
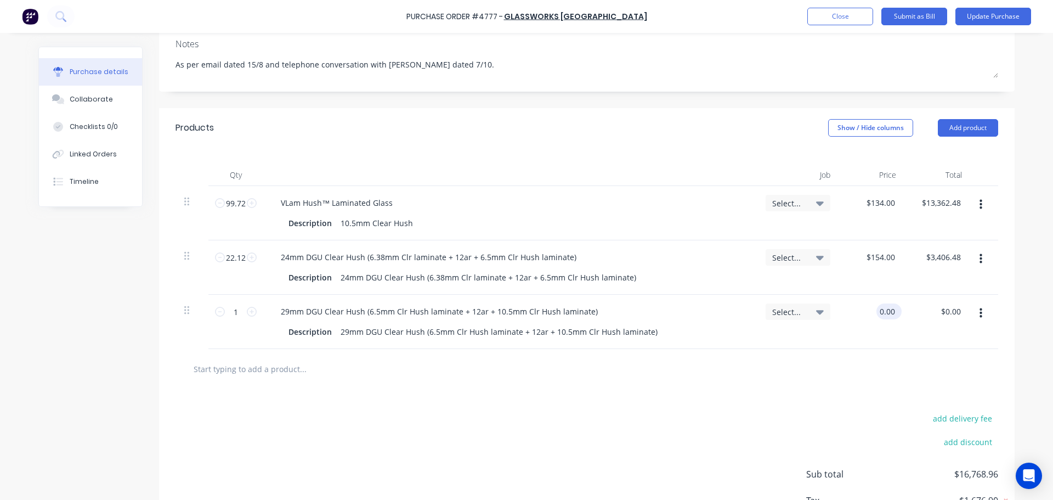
click at [886, 310] on input "0.00" at bounding box center [886, 311] width 21 height 16
type textarea "x"
type input "0.00"
type textarea "x"
type input "$0.00"
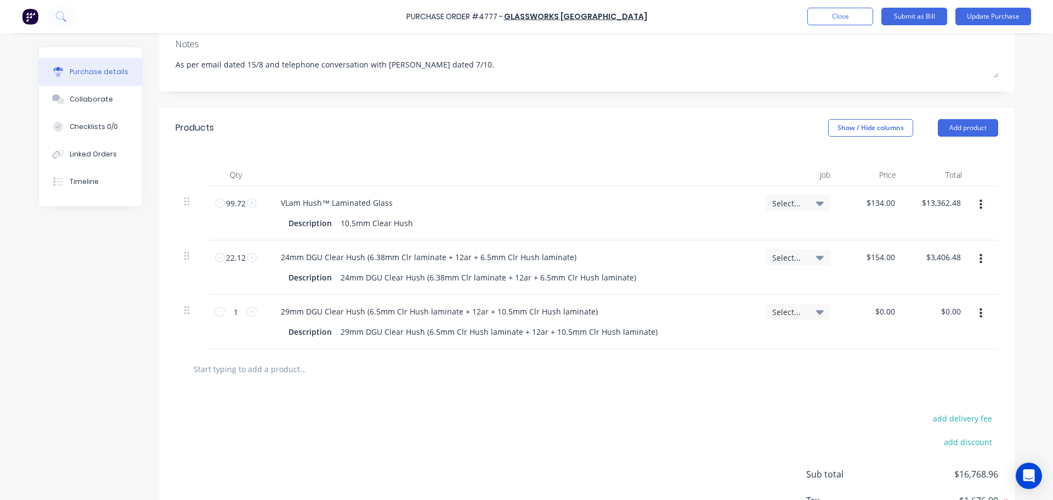
click at [881, 301] on div "$0.00 $0.00" at bounding box center [872, 322] width 66 height 54
type textarea "x"
type input "0.00"
click at [880, 314] on input "0.00" at bounding box center [886, 311] width 21 height 16
type textarea "x"
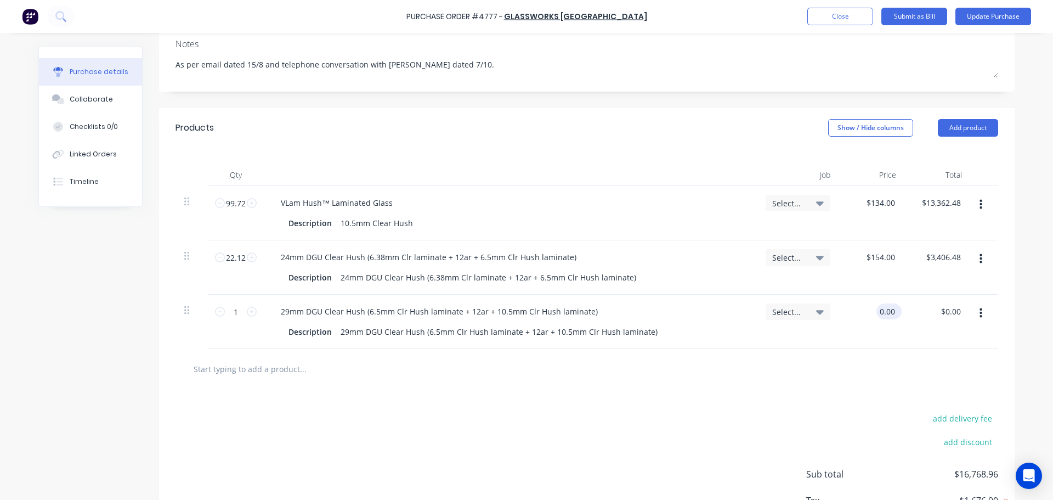
click at [880, 314] on input "0.00" at bounding box center [886, 311] width 21 height 16
type input "247.5"
type textarea "x"
type input "$247.50"
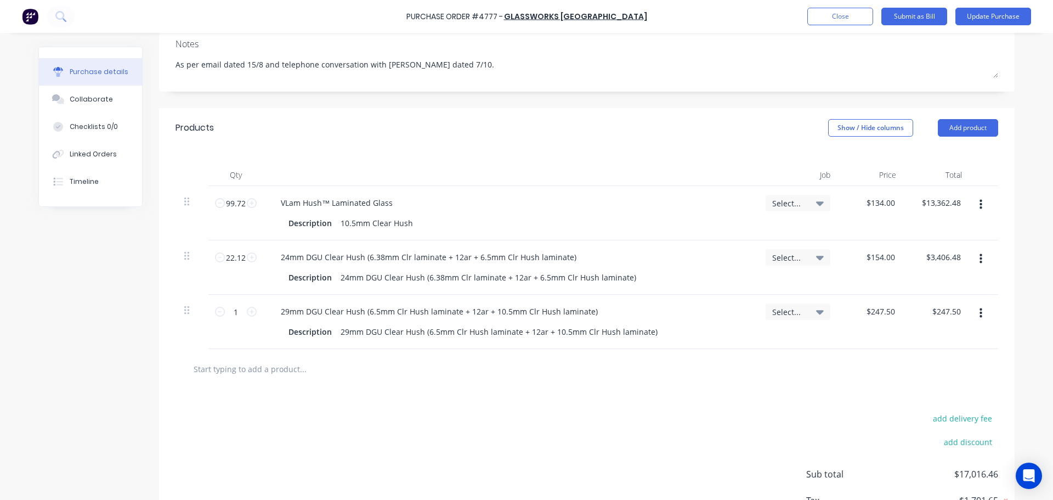
click at [846, 370] on div at bounding box center [586, 369] width 805 height 22
click at [228, 305] on input "1" at bounding box center [236, 311] width 22 height 16
type textarea "x"
type input "2"
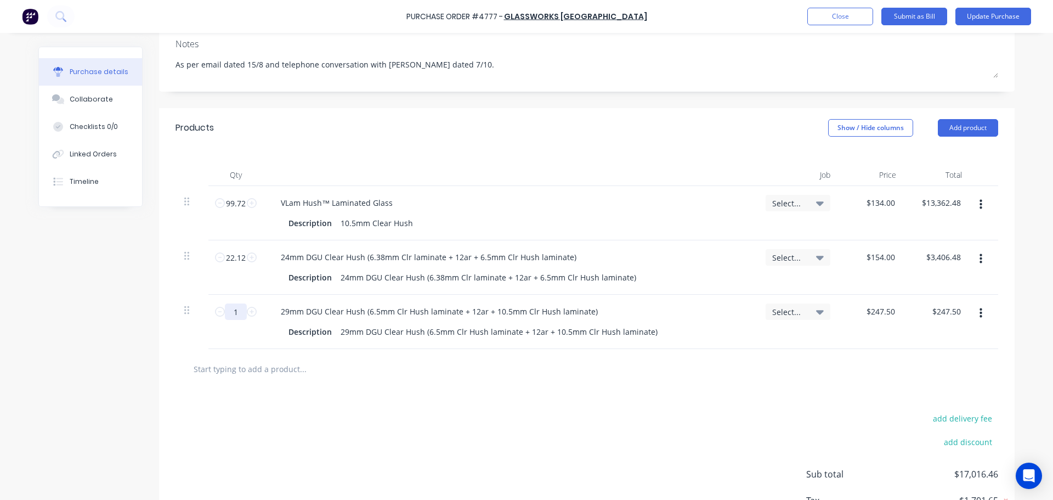
type input "$495.00"
type textarea "x"
type input "22"
type input "$5,445.00"
type textarea "x"
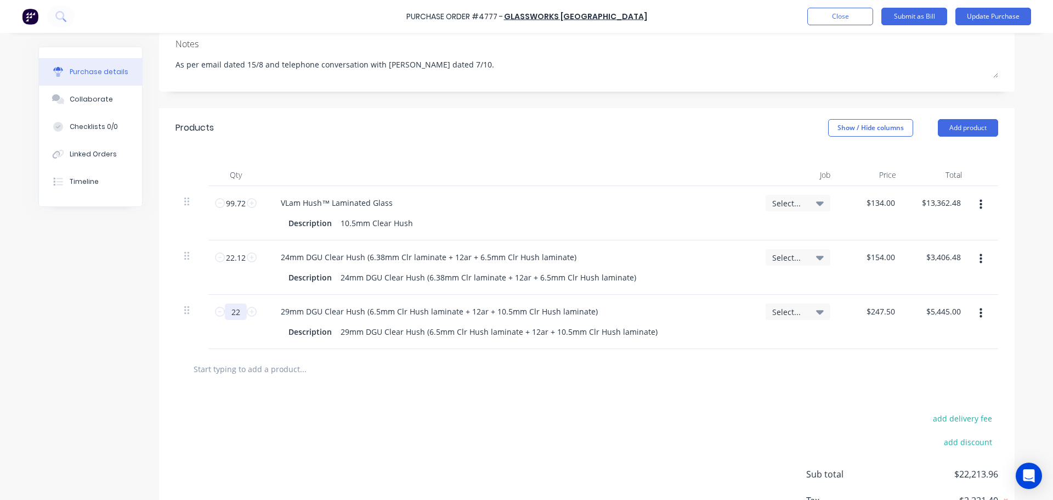
type input "22."
type textarea "x"
type input "22.9"
type input "$5,667.75"
type textarea "x"
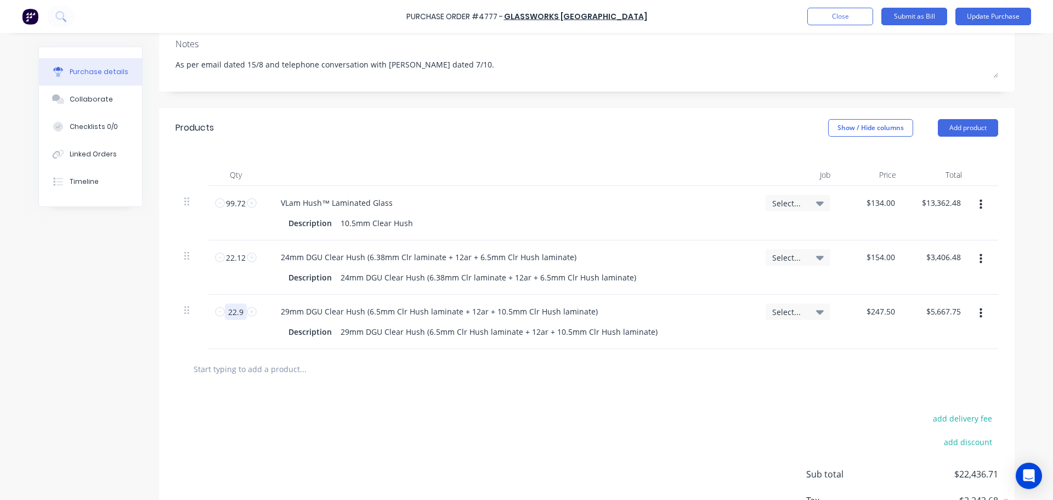
type input "22.92"
type input "$5,672.70"
type textarea "x"
type input "22.92"
click at [318, 406] on div "add delivery fee add discount Sub total $22,441.66 Tax $2,244.17 Total $24,685.…" at bounding box center [587, 479] width 856 height 180
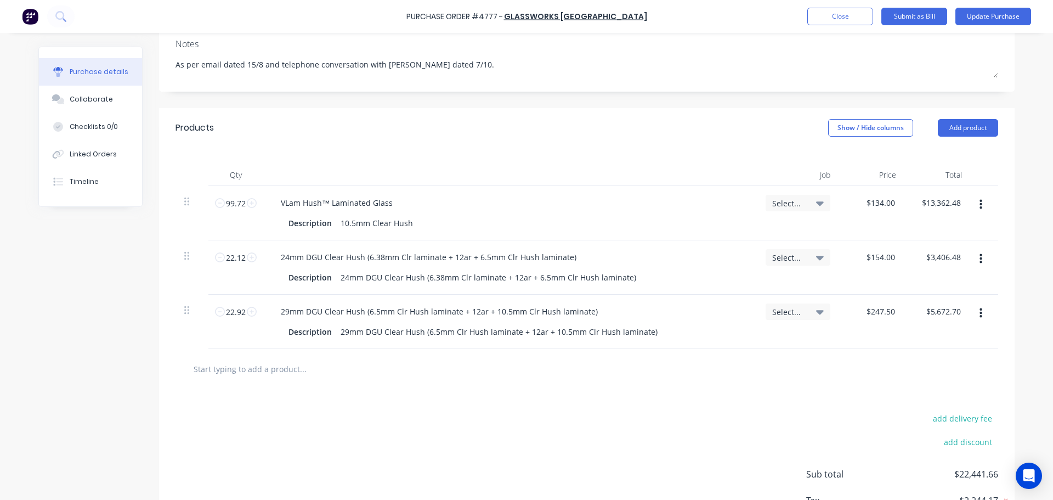
click at [273, 376] on input "text" at bounding box center [302, 369] width 219 height 22
type textarea "x"
type input "2"
type textarea "x"
type input "24"
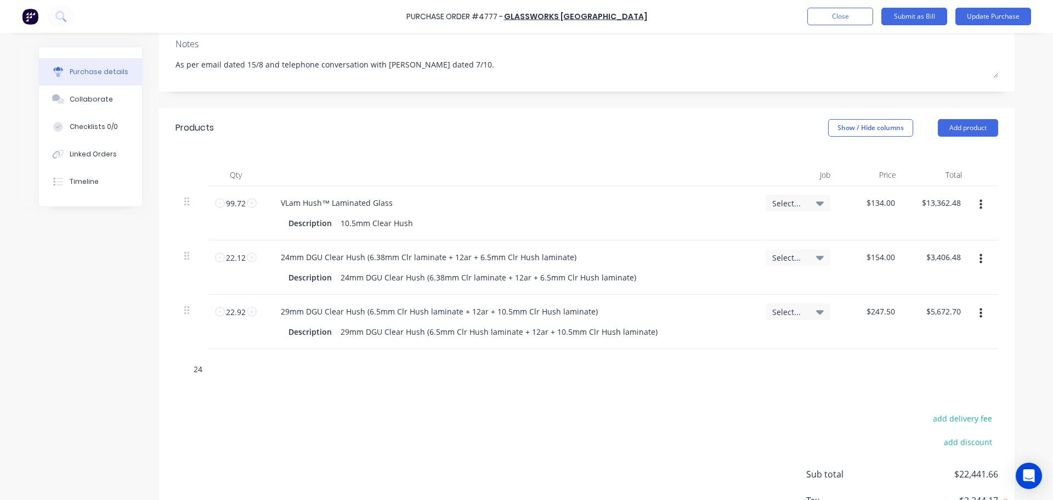
type textarea "x"
type input "24m"
type textarea "x"
type input "24mm"
type textarea "x"
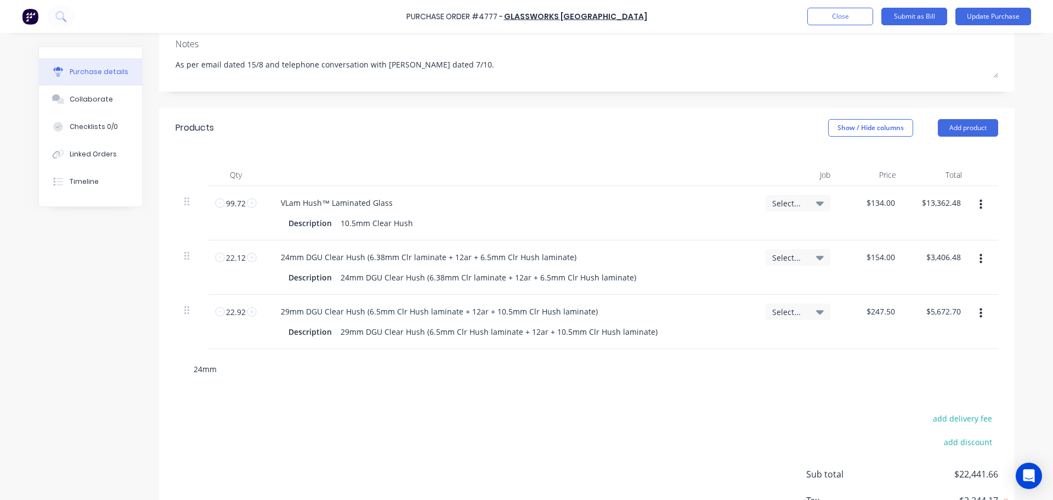
type input "24mm"
type textarea "x"
type input "24mm d"
type textarea "x"
type input "24mm dg"
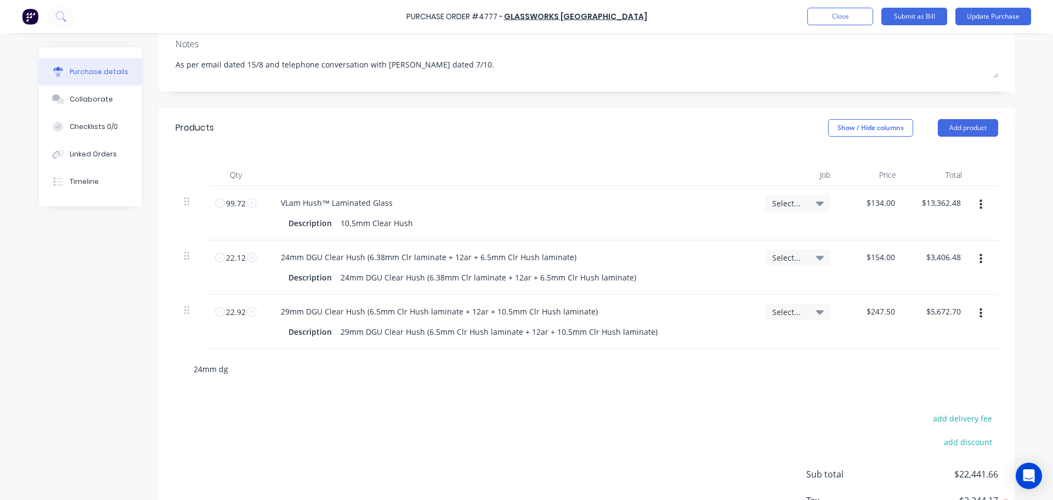
type textarea "x"
type input "24mm dgu"
type textarea "x"
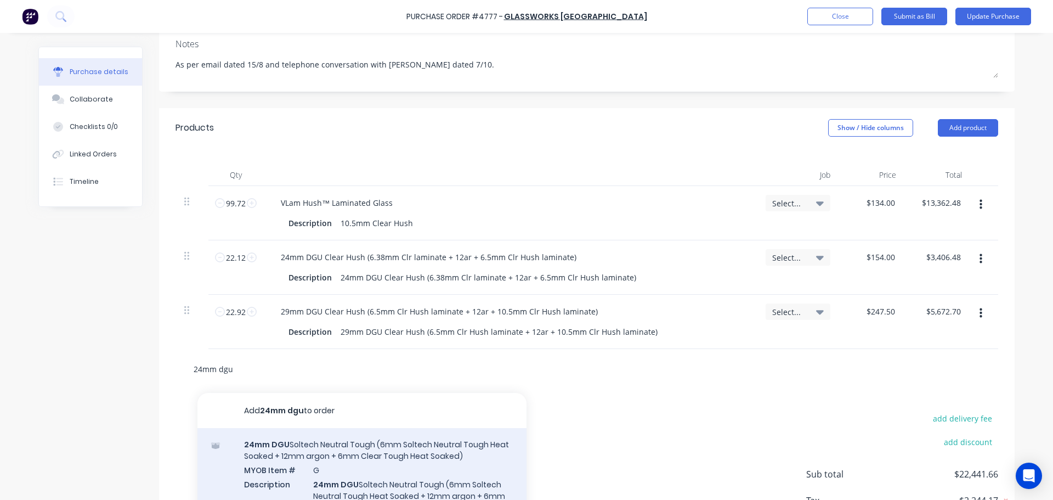
type input "24mm dgu"
click at [370, 449] on div "24mm DGU Soltech Neutral Tough (6mm Soltech Neutral Tough Heat Soaked + 12mm ar…" at bounding box center [361, 482] width 329 height 109
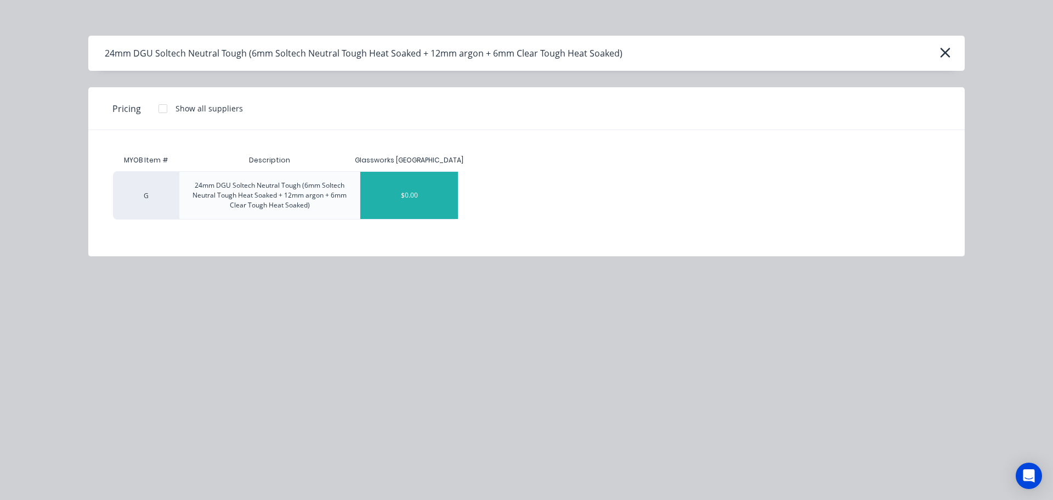
click at [445, 185] on div "$0.00" at bounding box center [409, 195] width 98 height 47
type textarea "x"
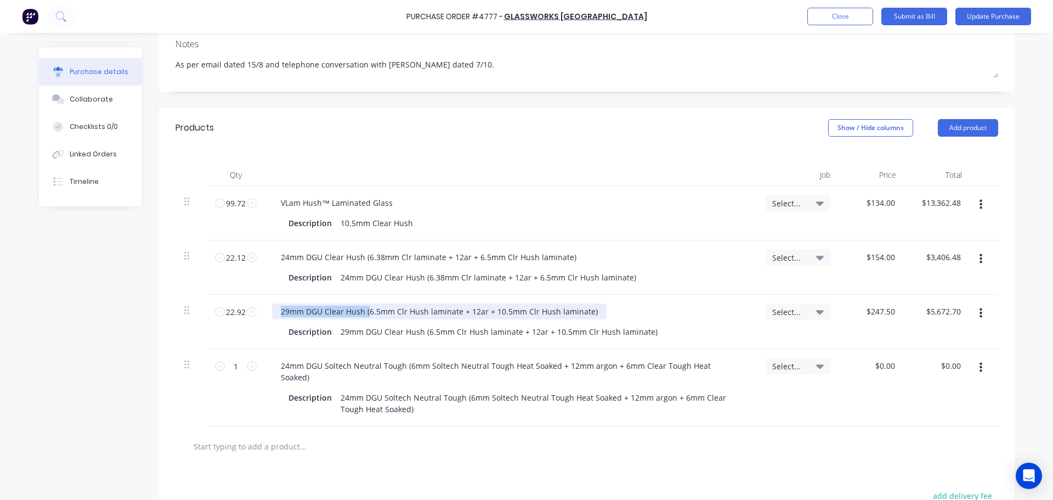
drag, startPoint x: 275, startPoint y: 312, endPoint x: 363, endPoint y: 305, distance: 88.5
click at [363, 305] on div "29mm DGU Clear Hush (6.5mm Clr Hush laminate + 12ar + 10.5mm Clr Hush laminate)" at bounding box center [439, 311] width 335 height 16
click at [389, 435] on input "text" at bounding box center [302, 446] width 219 height 22
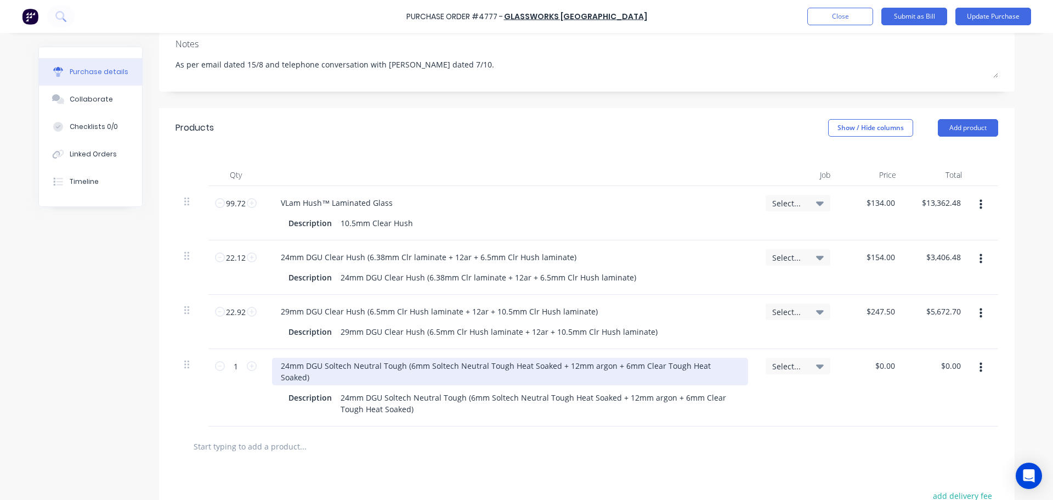
click at [369, 368] on div "24mm DGU Soltech Neutral Tough (6mm Soltech Neutral Tough Heat Soaked + 12mm ar…" at bounding box center [510, 371] width 476 height 27
type textarea "x"
drag, startPoint x: 401, startPoint y: 365, endPoint x: 278, endPoint y: 365, distance: 124.0
click at [278, 365] on div "24mm DGU Soltech Neutral Tough (6mm Soltech Neutral Tough Heat Soaked + 12mm ar…" at bounding box center [510, 371] width 476 height 27
paste div
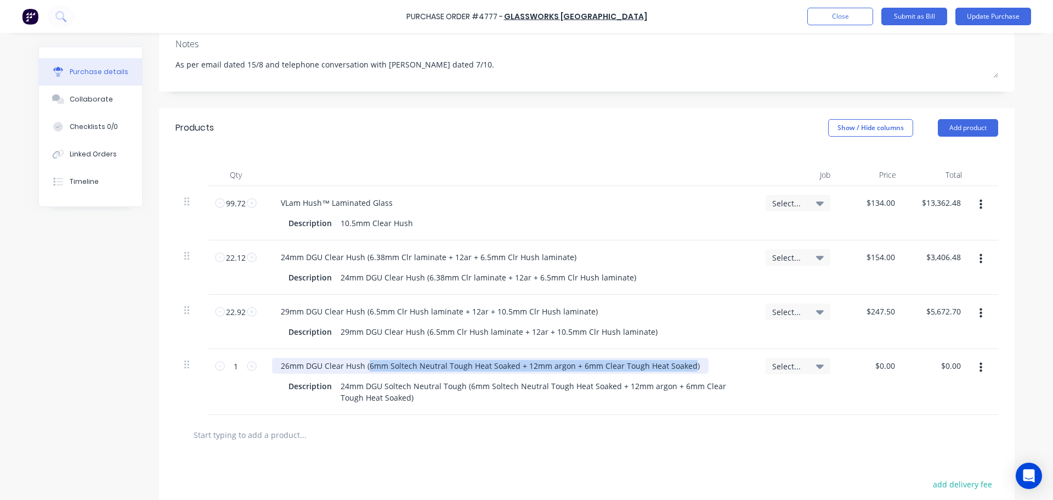
drag, startPoint x: 365, startPoint y: 364, endPoint x: 682, endPoint y: 359, distance: 316.5
click at [682, 359] on div "26mm DGU Clear Hush (6mm Soltech Neutral Tough Heat Soaked + 12mm argon + 6mm C…" at bounding box center [490, 366] width 437 height 16
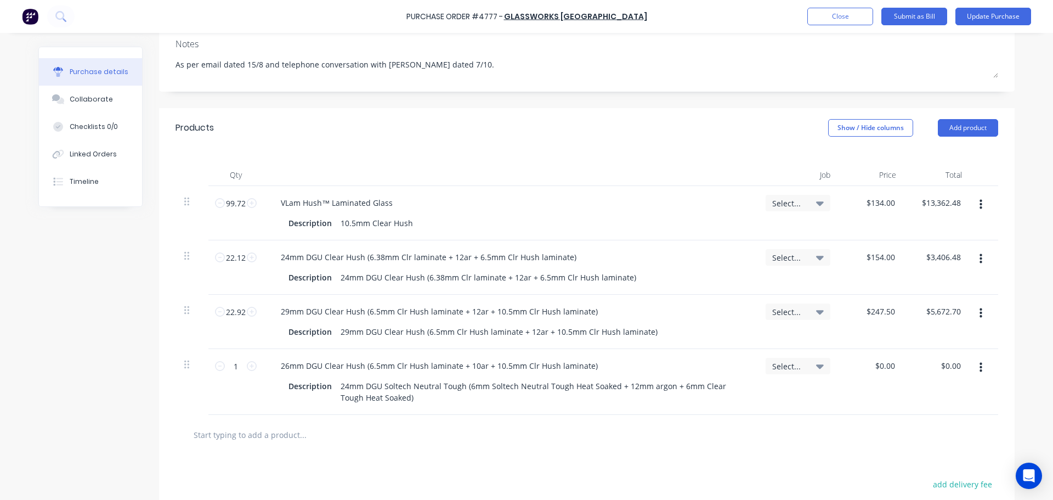
click at [473, 427] on div at bounding box center [348, 434] width 329 height 22
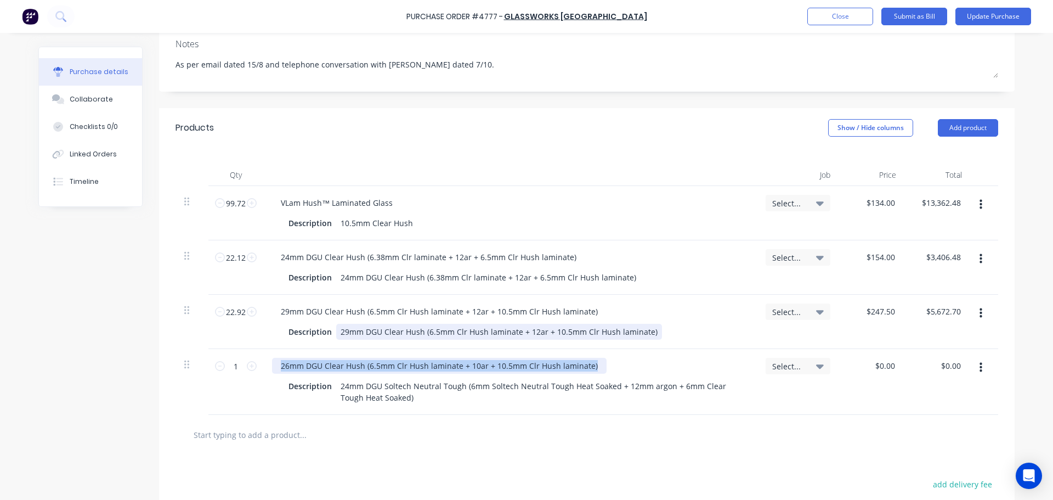
drag, startPoint x: 276, startPoint y: 365, endPoint x: 610, endPoint y: 336, distance: 335.9
click at [610, 336] on div "99.72 99.72 VLam Hush™ Laminated Glass Description 10.5mm Clear Hush Select... …" at bounding box center [587, 300] width 823 height 229
copy div "26mm DGU Clear Hush (6.5mm Clr Hush laminate + 10ar + 10.5mm Clr Hush laminate)"
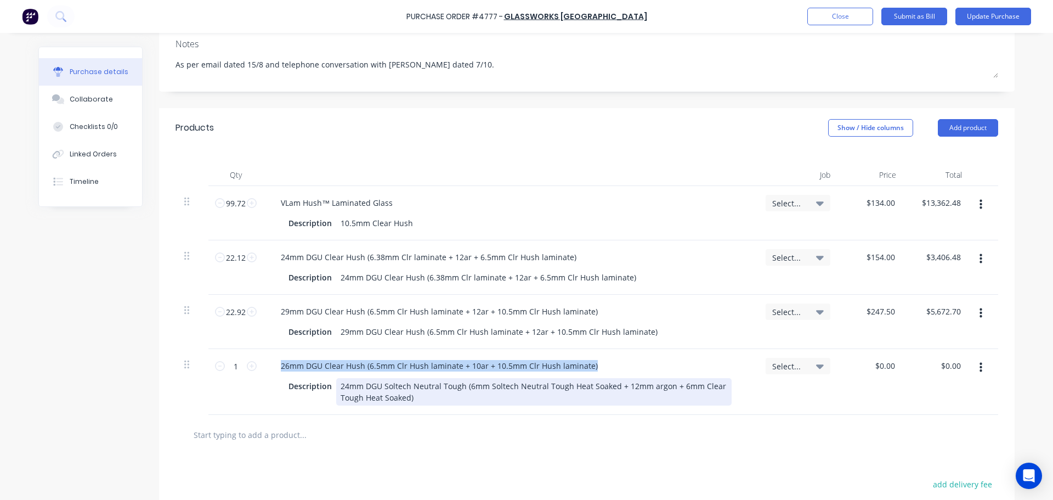
type textarea "x"
drag, startPoint x: 418, startPoint y: 400, endPoint x: 326, endPoint y: 381, distance: 94.7
click at [326, 381] on div "Description 24mm DGU Soltech Neutral Tough (6mm Soltech Neutral Tough Heat Soak…" at bounding box center [508, 391] width 448 height 27
paste div
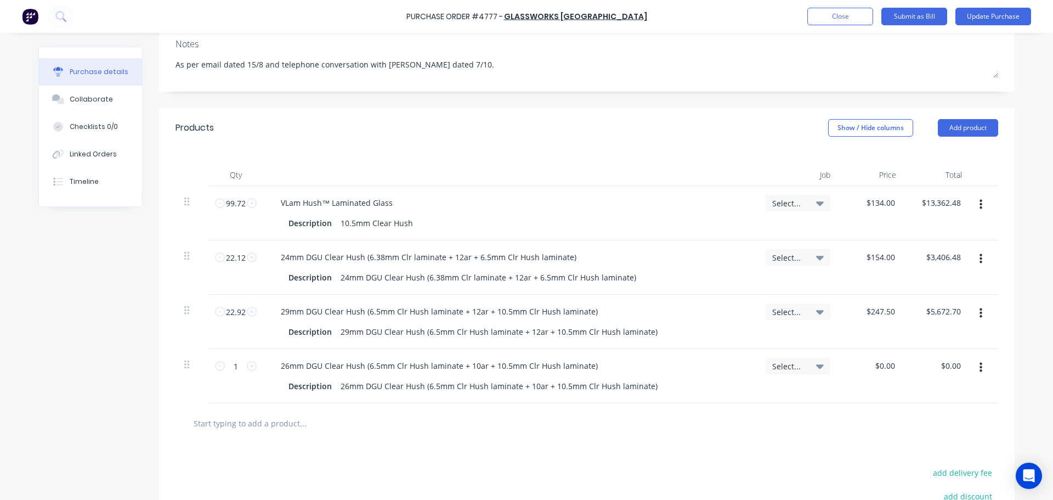
click at [459, 367] on div "26mm DGU Clear Hush (6.5mm Clr Hush laminate + 10ar + 10.5mm Clr Hush laminate)" at bounding box center [439, 366] width 335 height 16
drag, startPoint x: 582, startPoint y: 366, endPoint x: 363, endPoint y: 364, distance: 219.4
click at [363, 364] on div "26mm DGU Clear Hush (6.5mm Clr Hush laminate + 10ar + 10.5mm Clr Hush laminate)" at bounding box center [439, 366] width 335 height 16
click at [482, 429] on div at bounding box center [348, 423] width 329 height 22
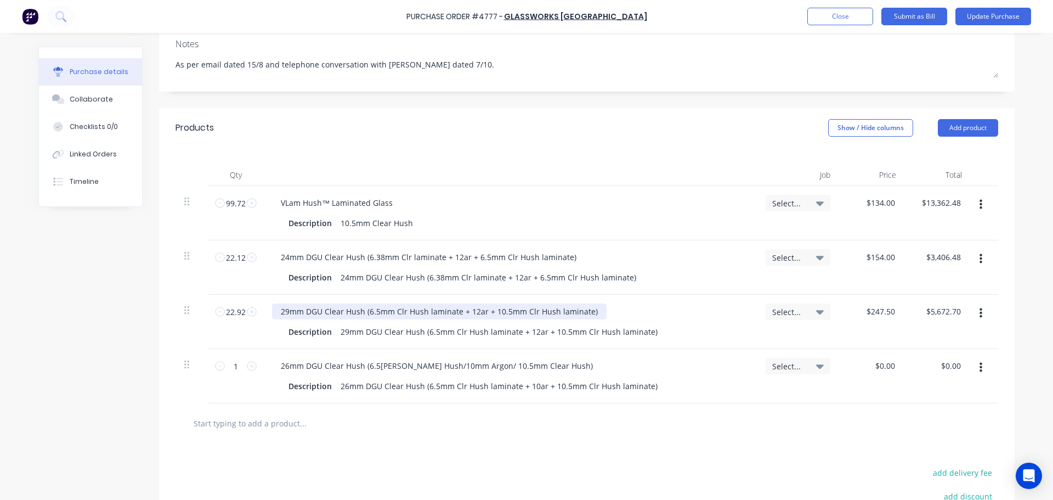
click at [556, 310] on div "29mm DGU Clear Hush (6.5mm Clr Hush laminate + 12ar + 10.5mm Clr Hush laminate)" at bounding box center [439, 311] width 335 height 16
drag, startPoint x: 582, startPoint y: 312, endPoint x: 365, endPoint y: 309, distance: 217.2
click at [365, 309] on div "29mm DGU Clear Hush (6.5mm Clr Hush laminate + 12ar + 10.5mm Clr Hush laminate)" at bounding box center [439, 311] width 335 height 16
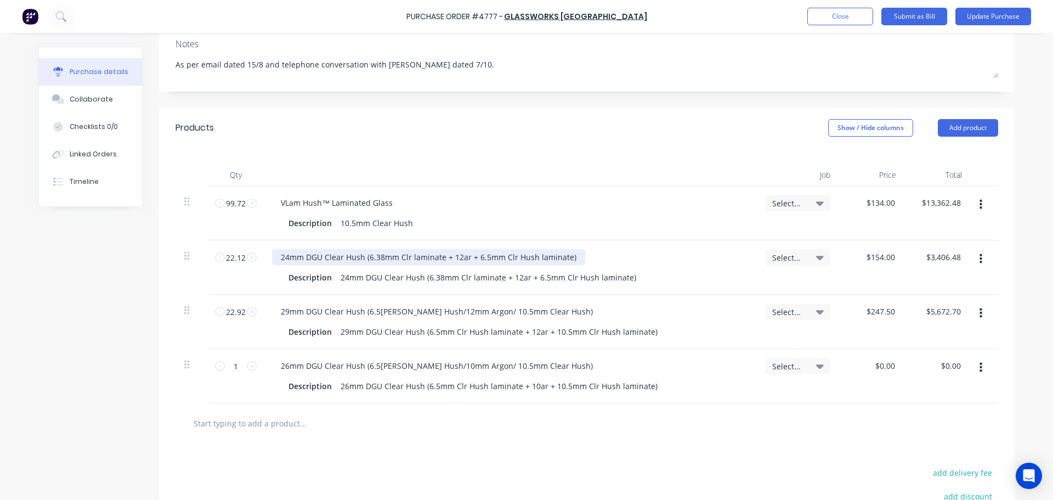
click at [467, 258] on div "24mm DGU Clear Hush (6.38mm Clr laminate + 12ar + 6.5mm Clr Hush laminate)" at bounding box center [428, 257] width 313 height 16
drag, startPoint x: 562, startPoint y: 256, endPoint x: 365, endPoint y: 251, distance: 197.0
click at [365, 251] on div "24mm DGU Clear Hush (6.38mm Clr laminate + 12ar + 6.5mm Clr Hush laminate)" at bounding box center [428, 257] width 313 height 16
click at [442, 208] on div "VLam Hush™ Laminated Glass" at bounding box center [510, 203] width 476 height 16
type textarea "x"
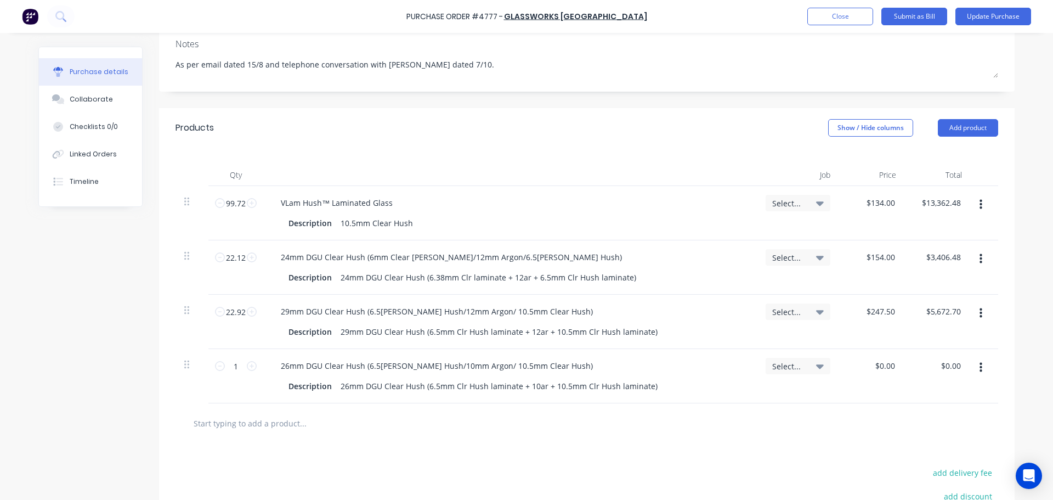
type input "0.00"
click at [871, 362] on div "0.00 0.00" at bounding box center [872, 376] width 66 height 54
type textarea "x"
type input "$0.00"
click at [871, 362] on div "$0.00 $0.00" at bounding box center [872, 376] width 66 height 54
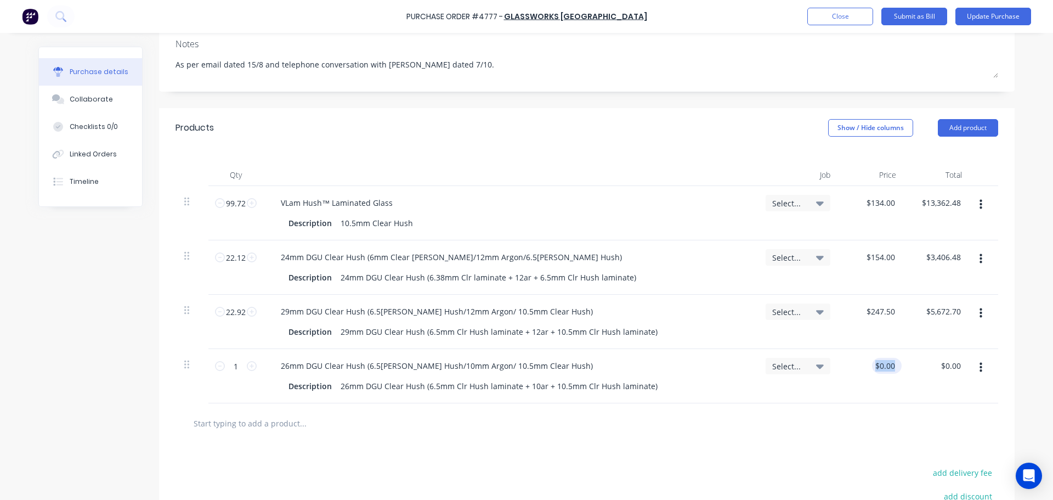
type textarea "x"
type input "0.00"
click at [887, 367] on input "0.00" at bounding box center [884, 366] width 25 height 16
type textarea "x"
click at [887, 367] on input "0.00" at bounding box center [886, 366] width 21 height 16
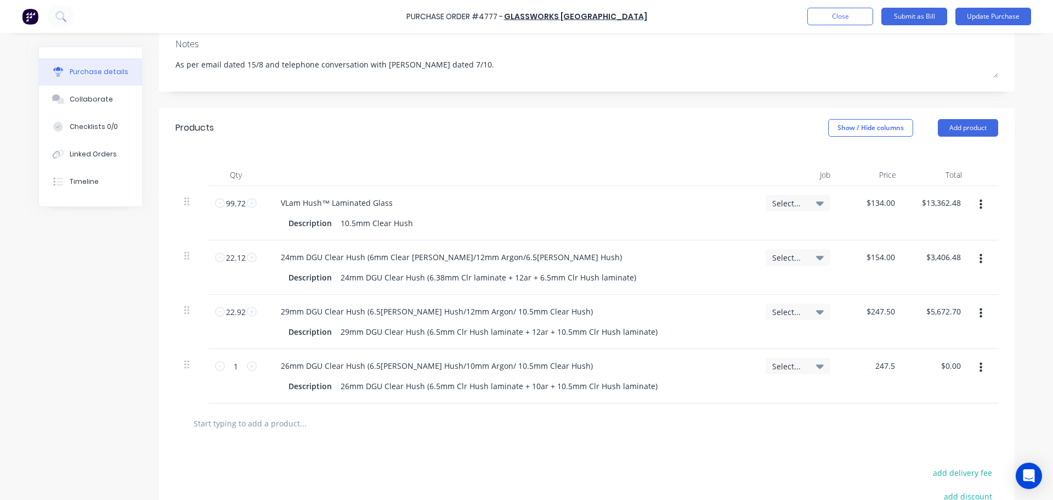
type input "247.5"
type textarea "x"
type input "$247.50"
click at [814, 437] on div at bounding box center [587, 423] width 823 height 40
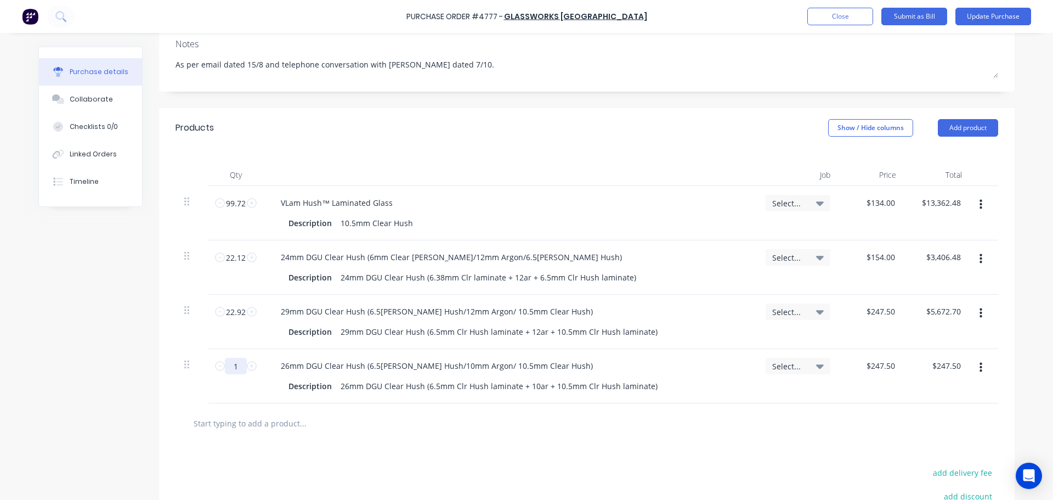
click at [225, 369] on input "1" at bounding box center [236, 366] width 22 height 16
type textarea "x"
type input "7"
type input "$1,732.50"
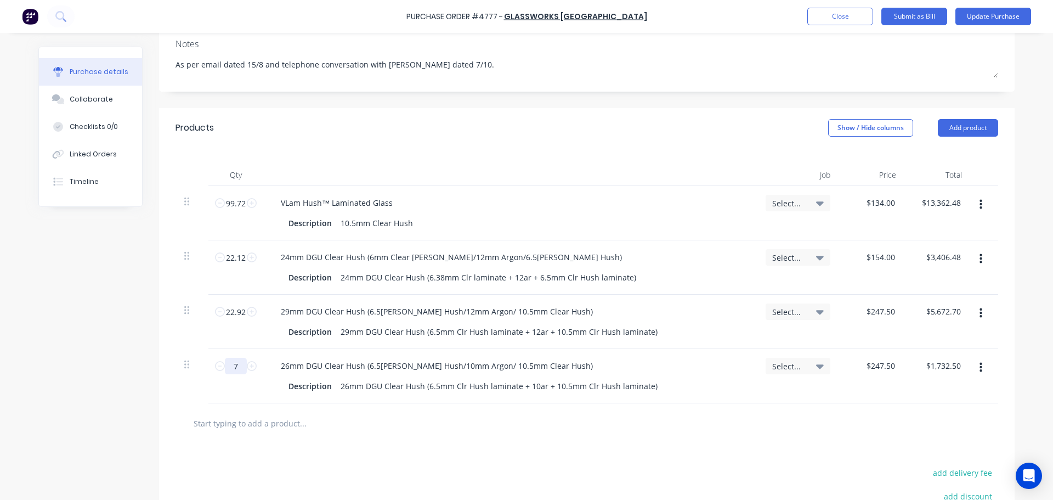
type textarea "x"
type input "7."
type textarea "x"
type input "7.7"
type input "$1,905.75"
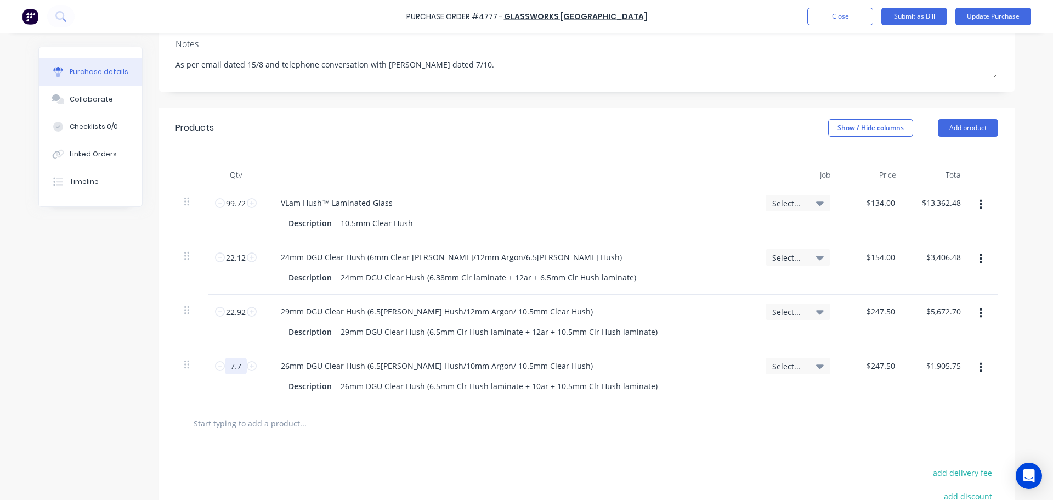
type textarea "x"
type input "7.72"
type input "$1,910.70"
type textarea "x"
type input "7.72"
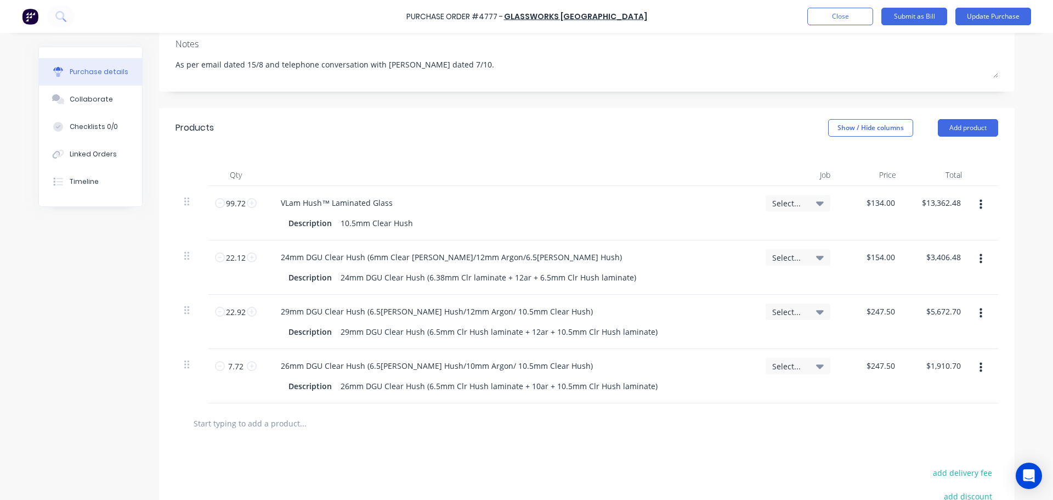
click at [369, 425] on input "text" at bounding box center [302, 423] width 219 height 22
click at [320, 426] on input "text" at bounding box center [302, 423] width 219 height 22
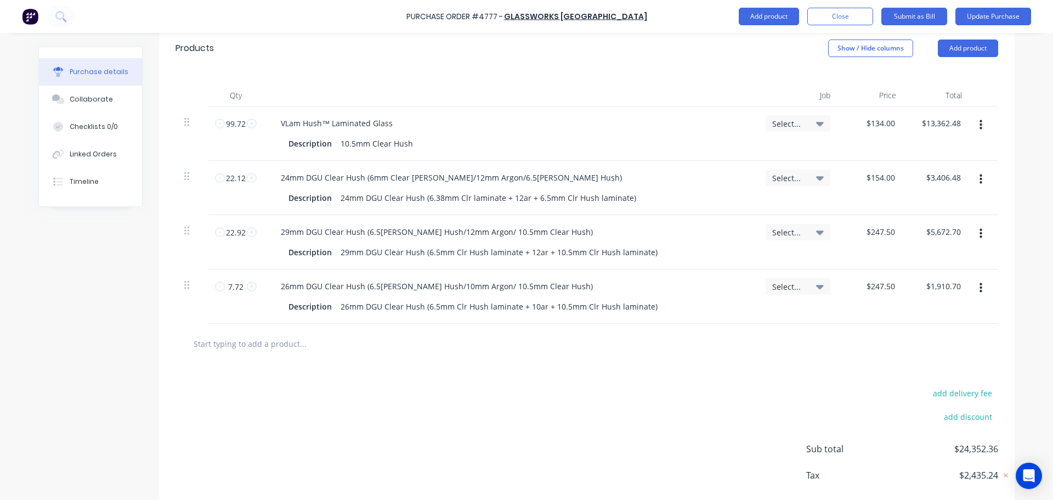
scroll to position [190, 0]
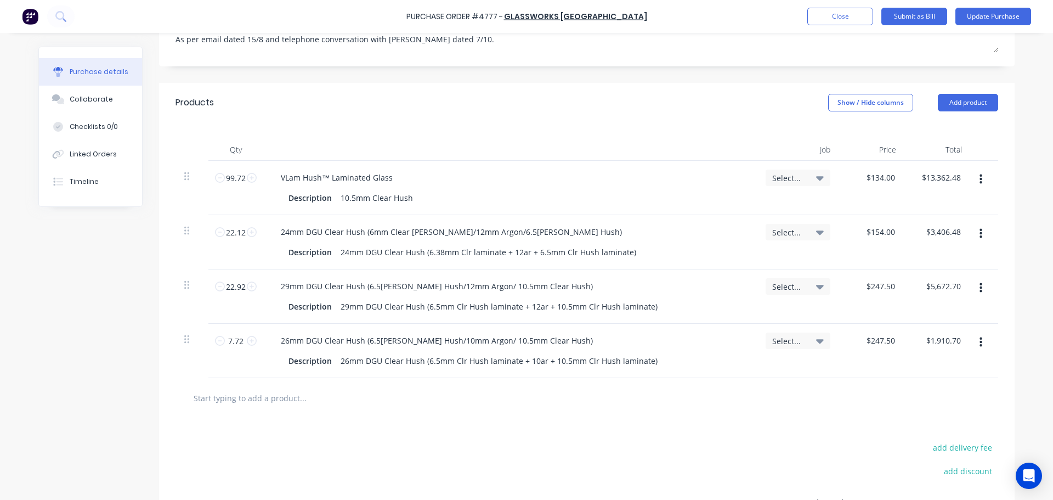
click at [270, 408] on input "text" at bounding box center [302, 398] width 219 height 22
type textarea "x"
type input "1"
type textarea "x"
type input "10"
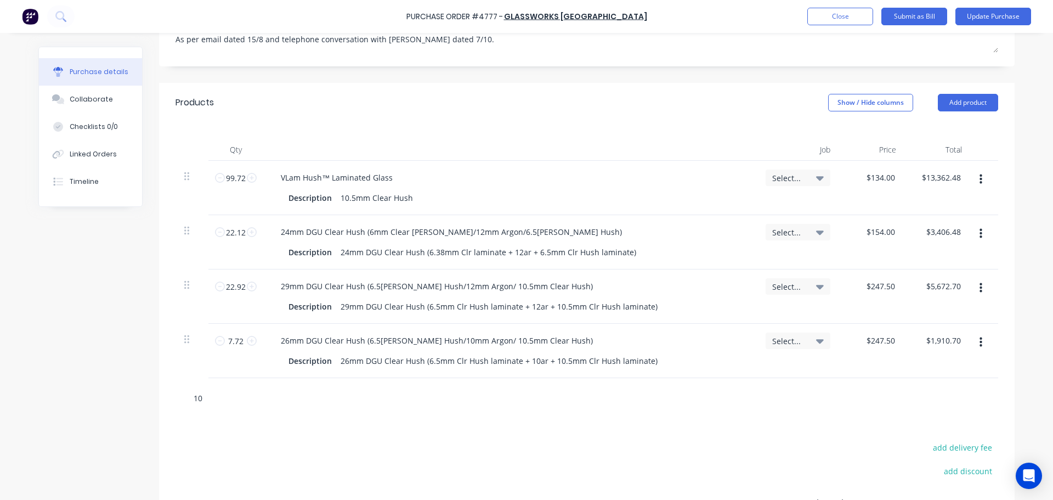
type textarea "x"
type input "10."
type textarea "x"
type input "10.3"
type textarea "x"
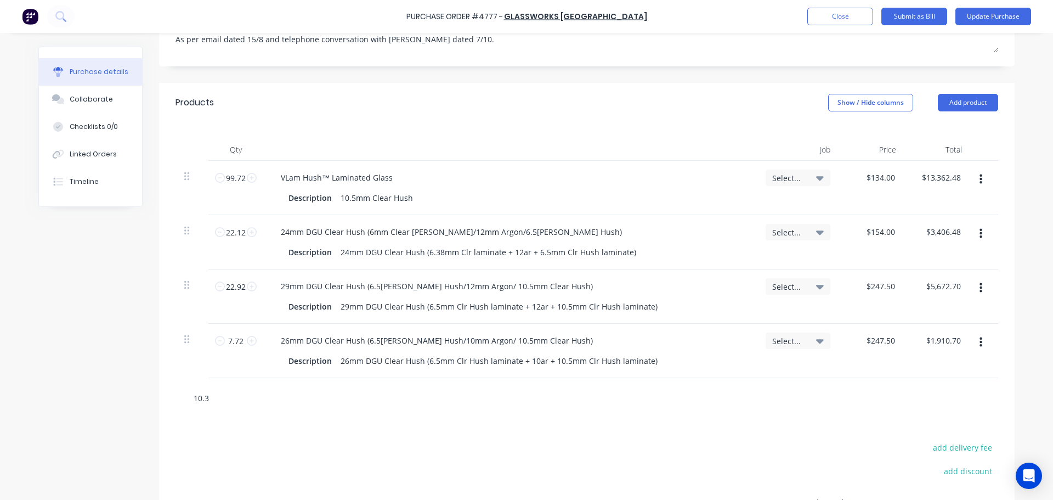
type input "10.38"
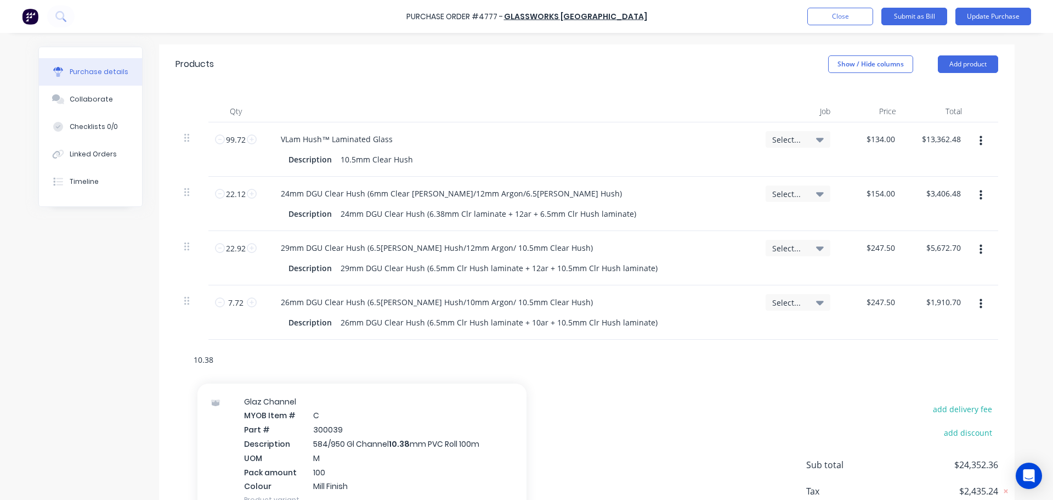
scroll to position [315, 0]
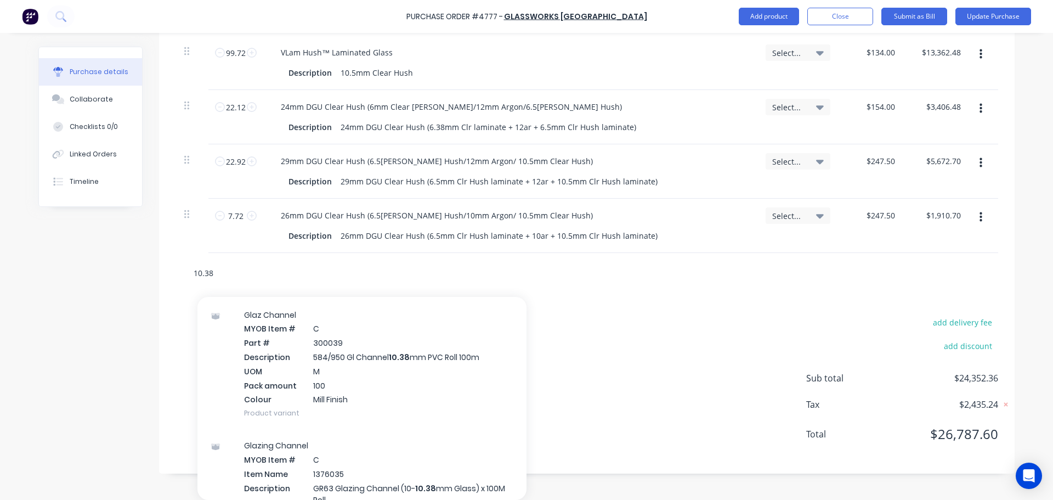
type textarea "x"
type input "10.38m"
type textarea "x"
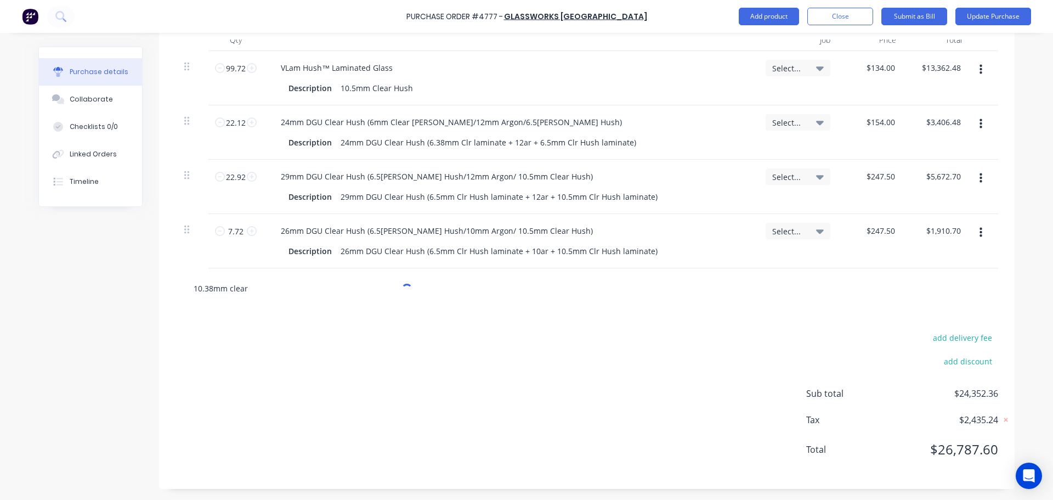
scroll to position [299, 0]
drag, startPoint x: 258, startPoint y: 287, endPoint x: 227, endPoint y: 290, distance: 31.9
click at [227, 290] on input "10.38mm clear" at bounding box center [302, 288] width 219 height 22
drag, startPoint x: 157, startPoint y: 296, endPoint x: 114, endPoint y: 302, distance: 44.3
click at [114, 302] on div "Created by [PERSON_NAME] Created [DATE] Required [DATE] Status Draft Contact [P…" at bounding box center [526, 118] width 976 height 742
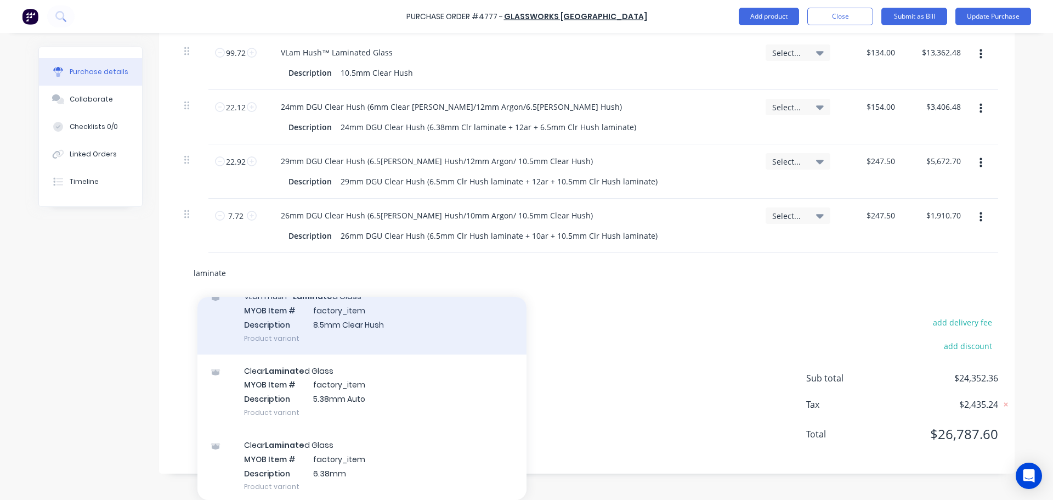
scroll to position [658, 0]
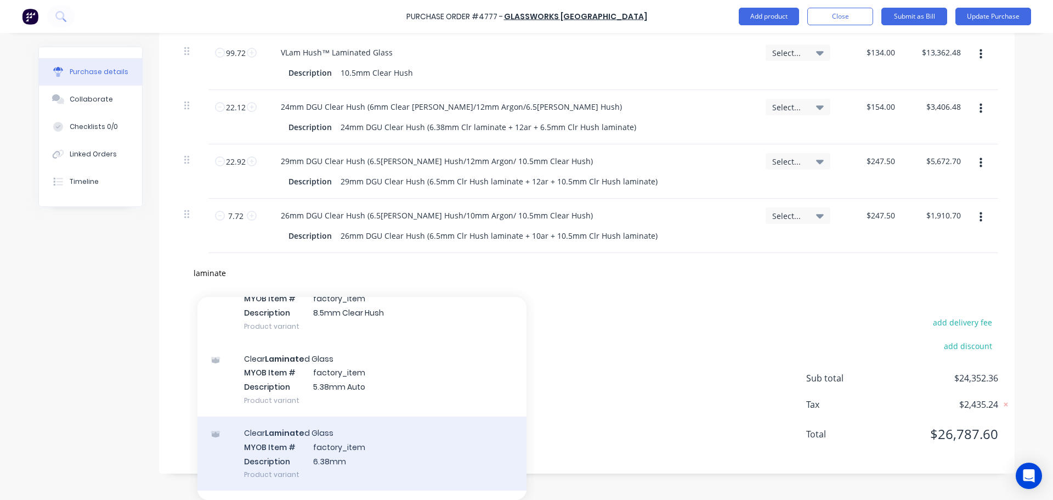
click at [329, 455] on div "Clear Laminate d Glass MYOB Item # factory_item Description 6.38mm Product vari…" at bounding box center [361, 453] width 329 height 74
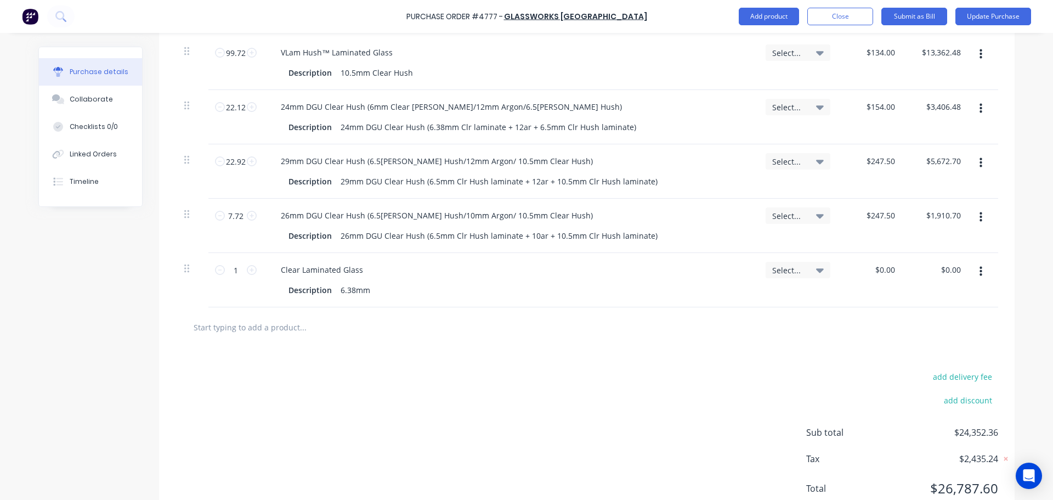
click at [263, 332] on input "text" at bounding box center [302, 327] width 219 height 22
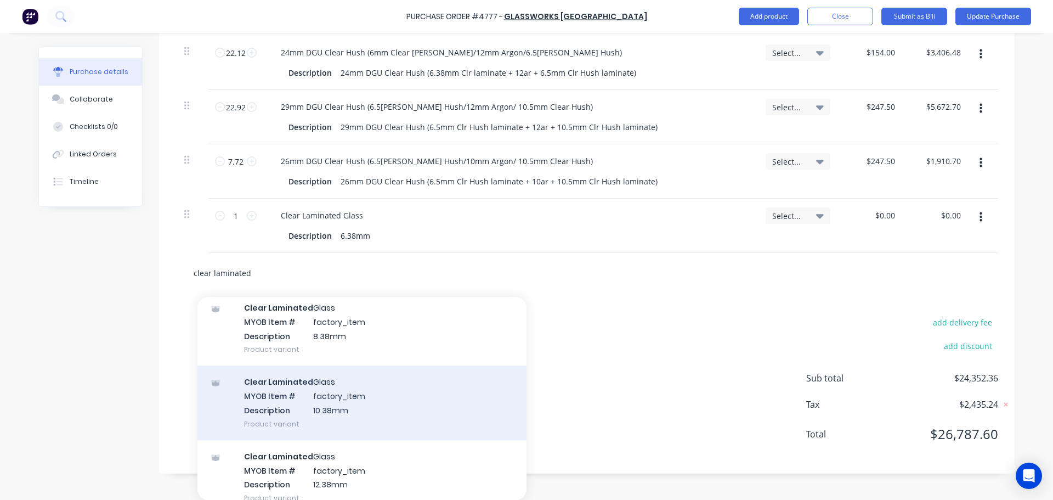
scroll to position [439, 0]
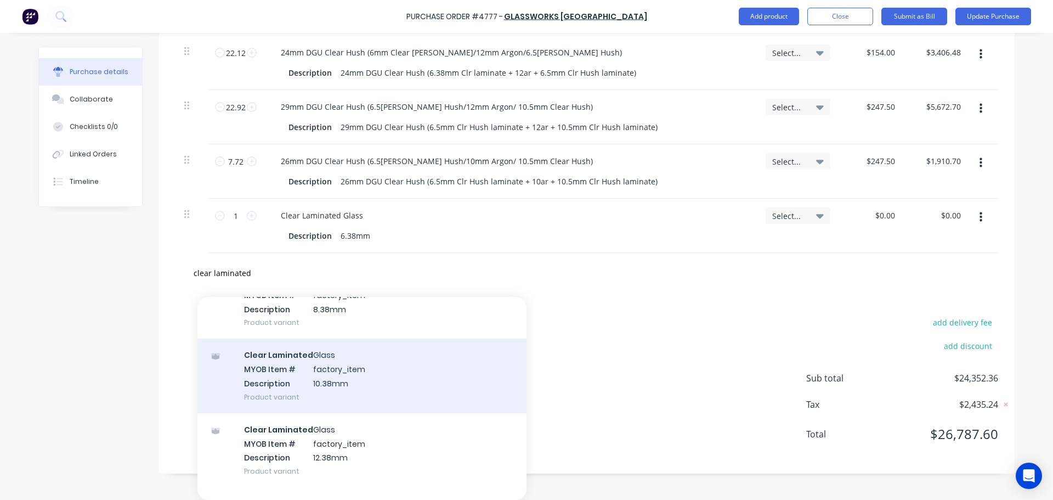
click at [302, 367] on div "Clear Laminated Glass MYOB Item # factory_item Description 10.38mm Product vari…" at bounding box center [361, 375] width 329 height 74
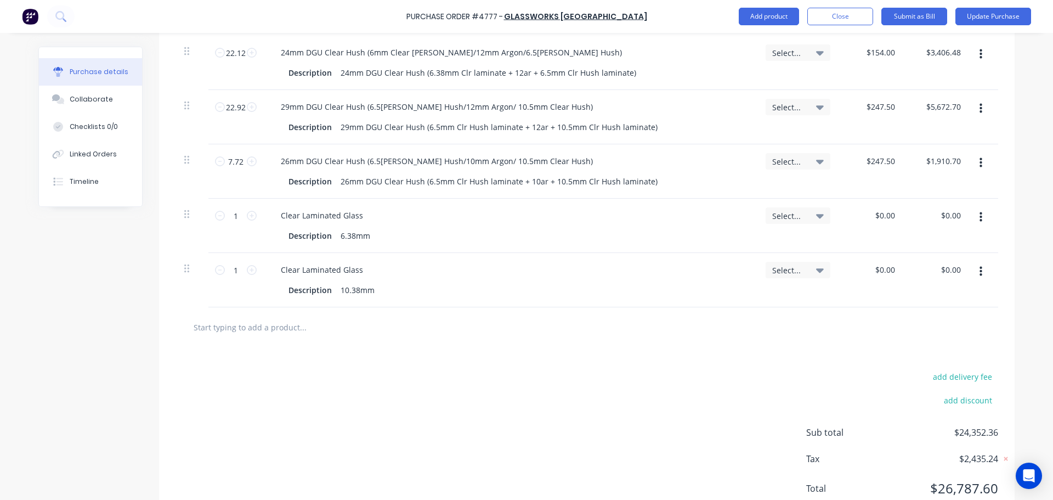
click at [980, 214] on icon "button" at bounding box center [981, 217] width 3 height 10
click at [932, 305] on button "Delete" at bounding box center [947, 312] width 93 height 22
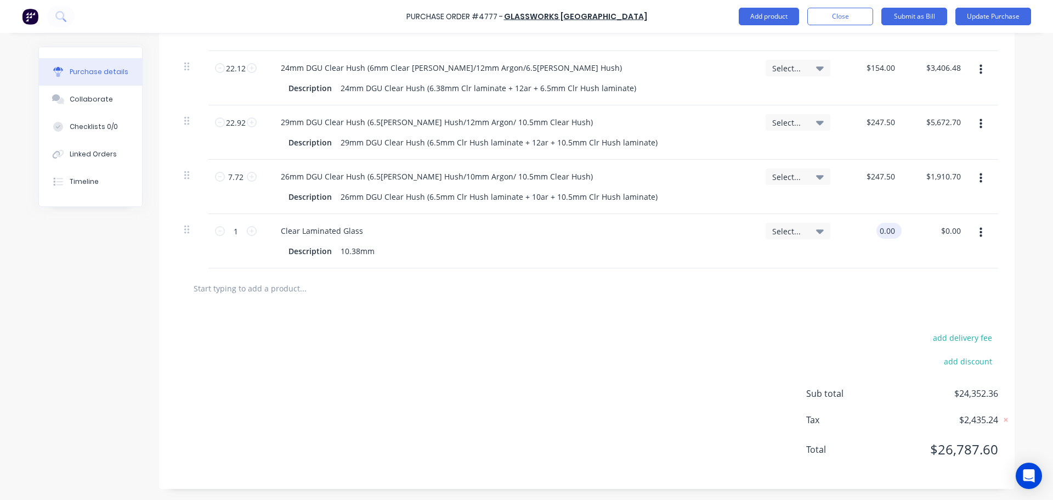
click at [887, 226] on input "0.00" at bounding box center [886, 231] width 21 height 16
click at [657, 348] on div "add delivery fee add discount Sub total $24,352.36 Tax $2,435.24 Total $26,787.…" at bounding box center [587, 398] width 856 height 180
click at [237, 229] on input "1" at bounding box center [236, 231] width 22 height 16
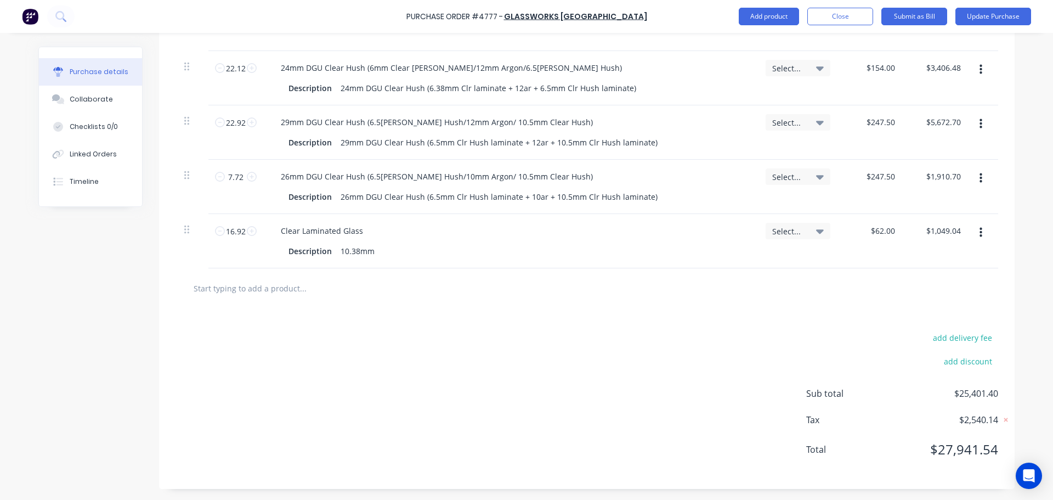
click at [354, 308] on div at bounding box center [587, 288] width 823 height 40
click at [649, 295] on div at bounding box center [586, 288] width 805 height 22
click at [676, 231] on div "Clear Laminated Glass" at bounding box center [510, 231] width 476 height 16
click at [277, 297] on input "text" at bounding box center [302, 288] width 219 height 22
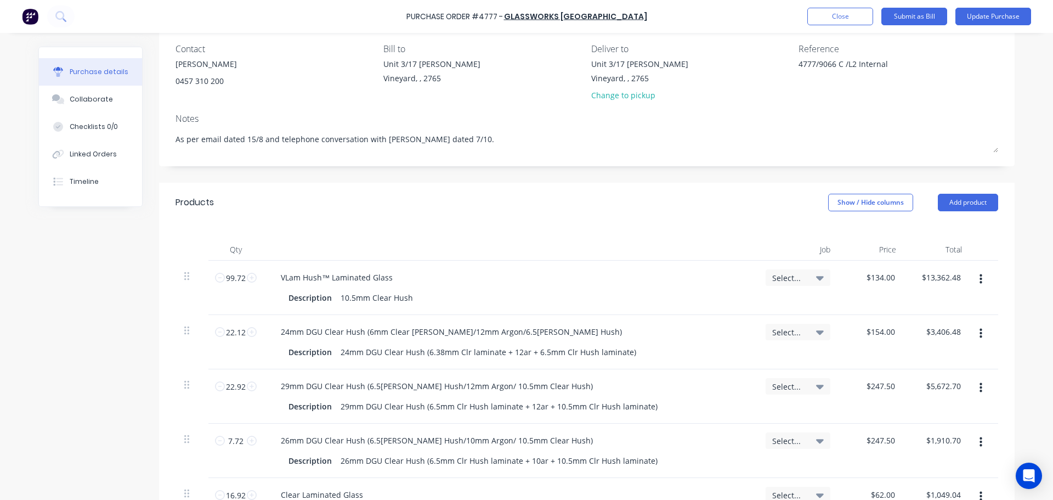
scroll to position [110, 0]
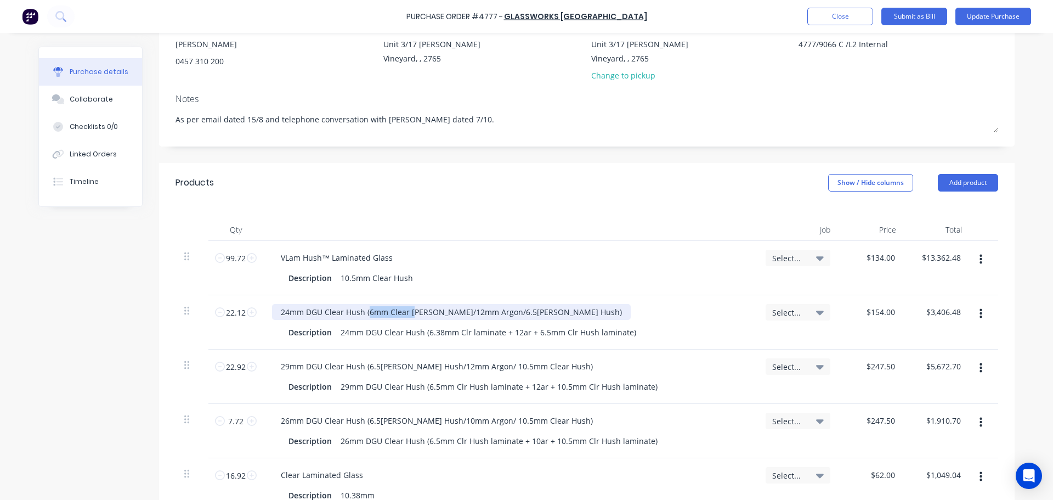
drag, startPoint x: 364, startPoint y: 312, endPoint x: 408, endPoint y: 318, distance: 44.8
click at [408, 318] on div "24mm DGU Clear Hush (6mm Clear [PERSON_NAME]/12mm Argon/6.5[PERSON_NAME] Hush)" at bounding box center [451, 312] width 359 height 16
click at [460, 273] on div "Description 10.5mm Clear Hush" at bounding box center [508, 278] width 448 height 16
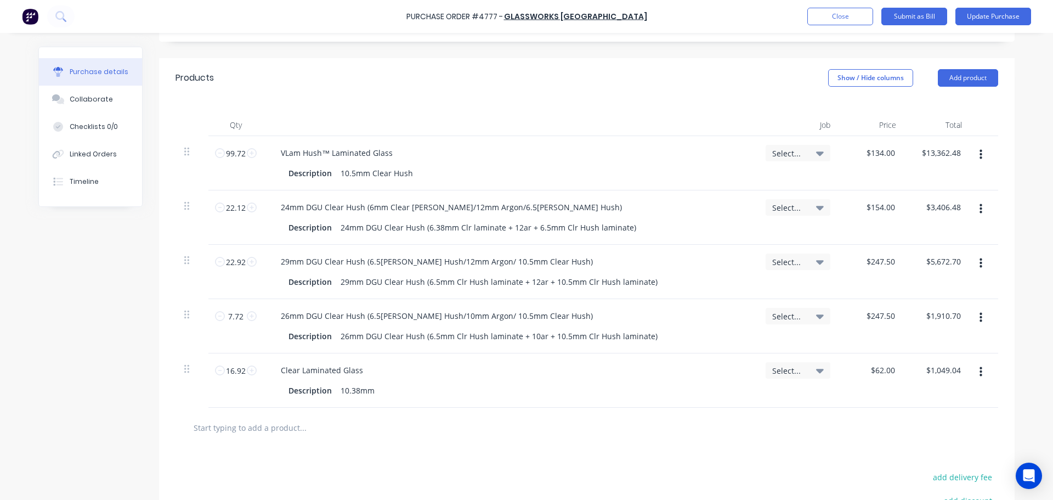
scroll to position [219, 0]
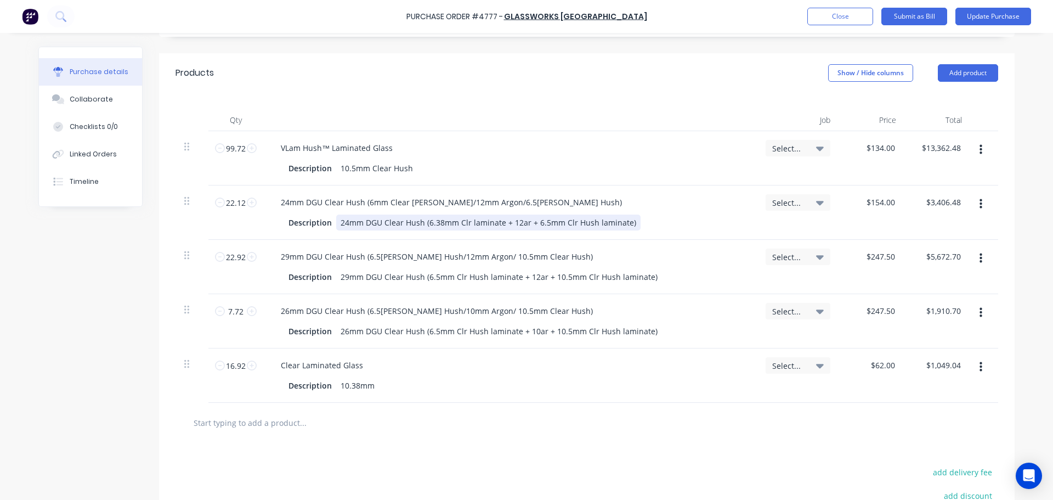
click at [464, 222] on div "24mm DGU Clear Hush (6.38mm Clr laminate + 12ar + 6.5mm Clr Hush laminate)" at bounding box center [488, 222] width 304 height 16
click at [460, 224] on div "24mm DGU Clear Hush (6.38mm Clr laminate + 12ar + 6.5mm Clr Hush laminate)" at bounding box center [488, 222] width 304 height 16
click at [528, 221] on div "24mm DGU Clear Hush (6.38mm Clear laminate + 12ar + 6.5mm Clr Hush laminate)" at bounding box center [492, 222] width 313 height 16
drag, startPoint x: 530, startPoint y: 222, endPoint x: 546, endPoint y: 222, distance: 16.5
click at [530, 222] on div "24mm DGU Clear Hush (6.38mm Clear laminate + 12ar + 6.5mm Clr Hush laminate)" at bounding box center [492, 222] width 313 height 16
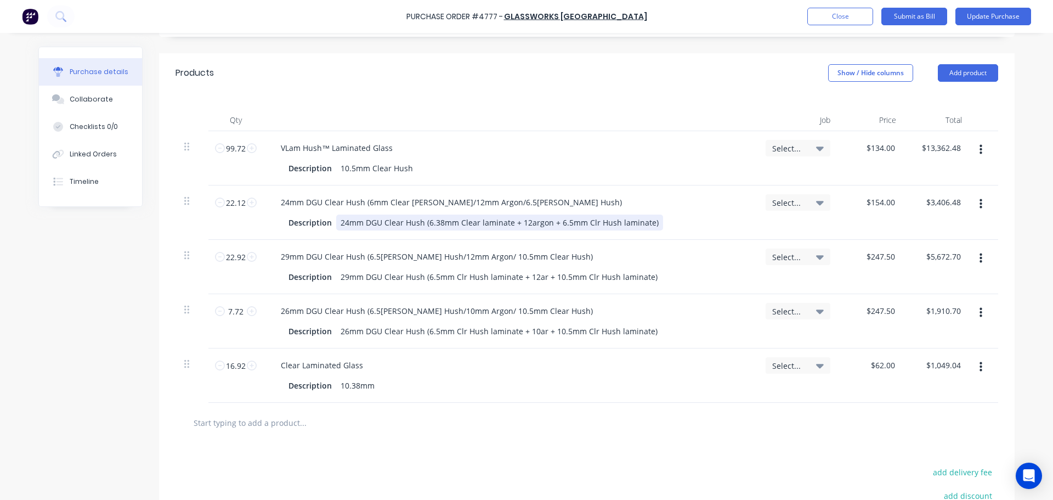
click at [585, 219] on div "24mm DGU Clear Hush (6.38mm Clear laminate + 12argon + 6.5mm Clr Hush laminate)" at bounding box center [499, 222] width 327 height 16
click at [455, 278] on div "29mm DGU Clear Hush (6.5mm Clr Hush laminate + 12ar + 10.5mm Clr Hush laminate)" at bounding box center [499, 277] width 326 height 16
click at [542, 273] on div "29mm DGU Clear Hush (6.5mm Clear Hush laminate + 12ar + 10.5mm Clr Hush laminat…" at bounding box center [503, 277] width 335 height 16
click at [546, 276] on div "29mm DGU Clear Hush (6.5mm Clear Hush laminate + 12ar + 10.5mm Clr Hush laminat…" at bounding box center [503, 277] width 335 height 16
click at [609, 276] on div "29mm DGU Clear Hush (6.5mm Clear Hush laminate + 12argon + 10.5mm Clr Hush lami…" at bounding box center [510, 277] width 348 height 16
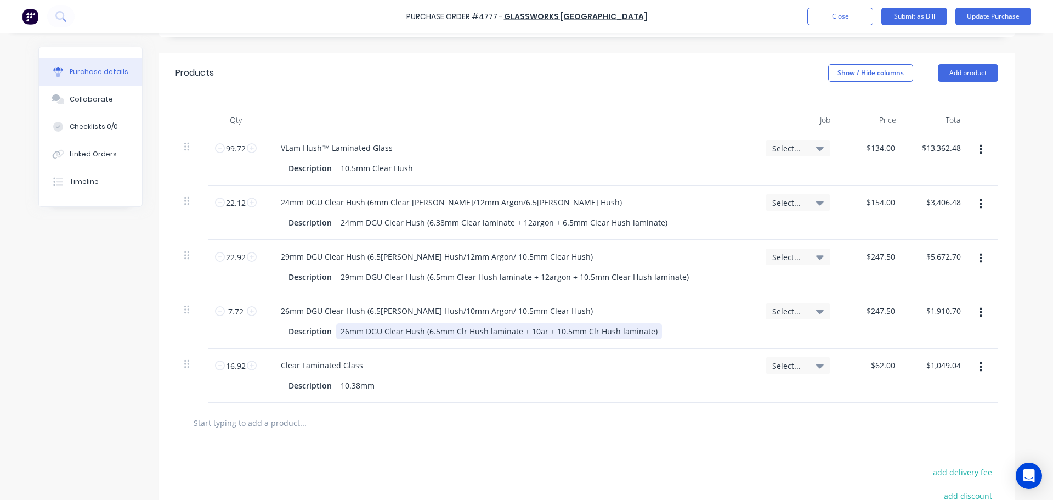
click at [455, 329] on div "26mm DGU Clear Hush (6.5mm Clr Hush laminate + 10ar + 10.5mm Clr Hush laminate)" at bounding box center [499, 331] width 326 height 16
click at [594, 332] on div "26mm DGU Clear Hush (6.5mm Clear Hush laminate + 10ar + 10.5mm Clr Hush laminat…" at bounding box center [503, 331] width 335 height 16
drag, startPoint x: 547, startPoint y: 330, endPoint x: 569, endPoint y: 330, distance: 21.9
click at [548, 330] on div "26mm DGU Clear Hush (6.5mm Clear Hush laminate + 10ar + 10.5mm Clear Hush lamin…" at bounding box center [507, 331] width 343 height 16
click at [583, 388] on div "Description 10.38mm" at bounding box center [508, 385] width 448 height 16
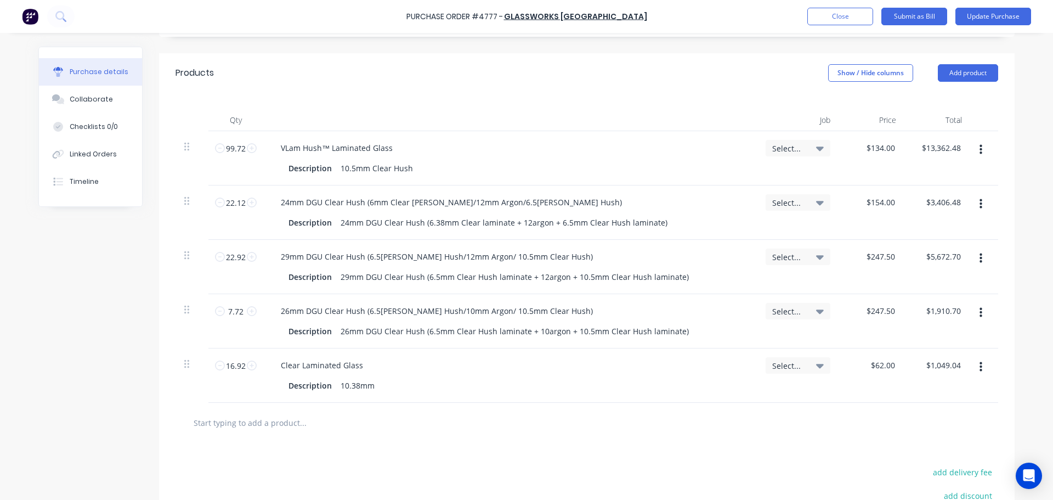
click at [352, 438] on div at bounding box center [587, 423] width 823 height 40
drag, startPoint x: 266, startPoint y: 391, endPoint x: 269, endPoint y: 399, distance: 9.4
click at [268, 393] on div "Clear Laminated Glass Description 10.38mm" at bounding box center [510, 375] width 494 height 54
click at [267, 413] on input "text" at bounding box center [302, 422] width 219 height 22
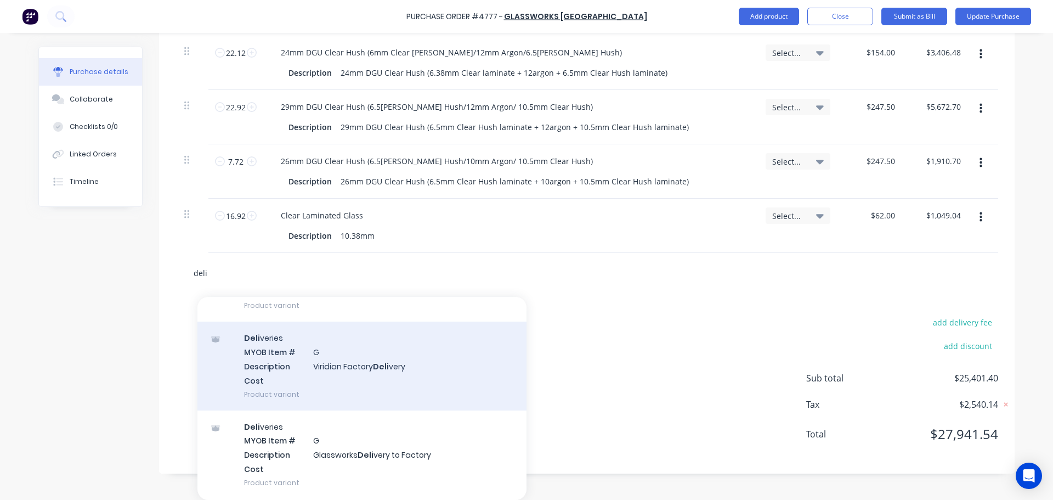
scroll to position [3808, 0]
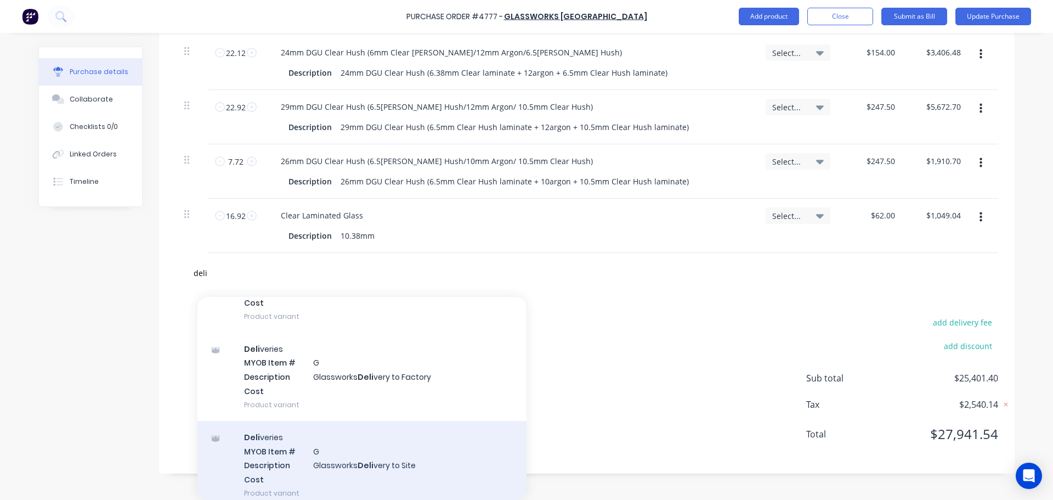
click at [384, 469] on div "Deli veries MYOB Item # G Description Glassworks Deli very to Site Cost Product…" at bounding box center [361, 465] width 329 height 88
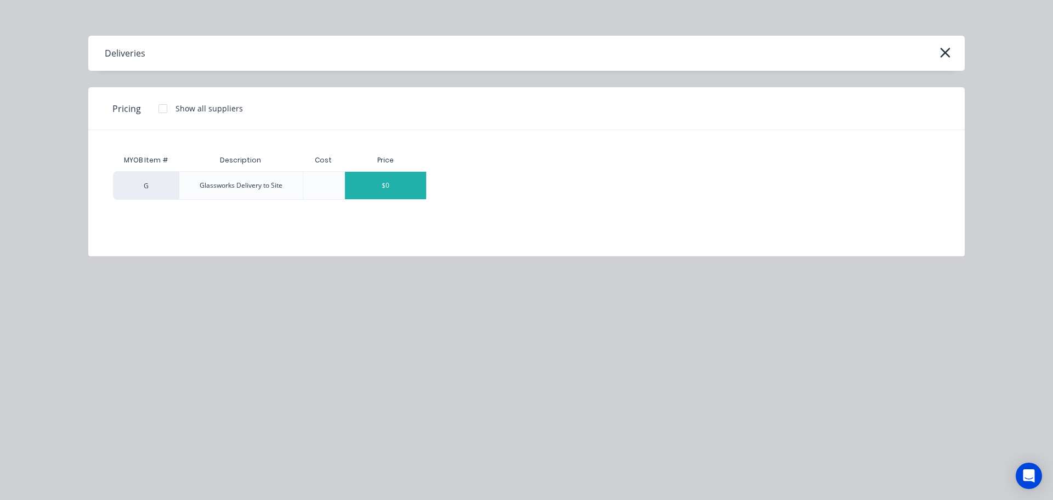
click at [401, 194] on div "$0" at bounding box center [385, 185] width 81 height 27
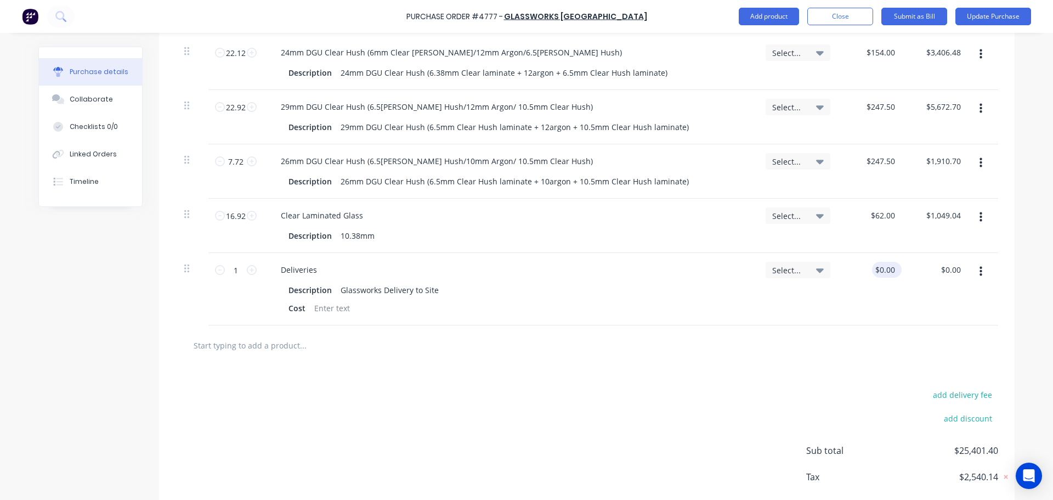
click at [872, 273] on div "$0.00 $0.00" at bounding box center [884, 270] width 25 height 16
click at [885, 265] on input "0.00" at bounding box center [886, 270] width 21 height 16
drag, startPoint x: 759, startPoint y: 417, endPoint x: 714, endPoint y: 411, distance: 45.5
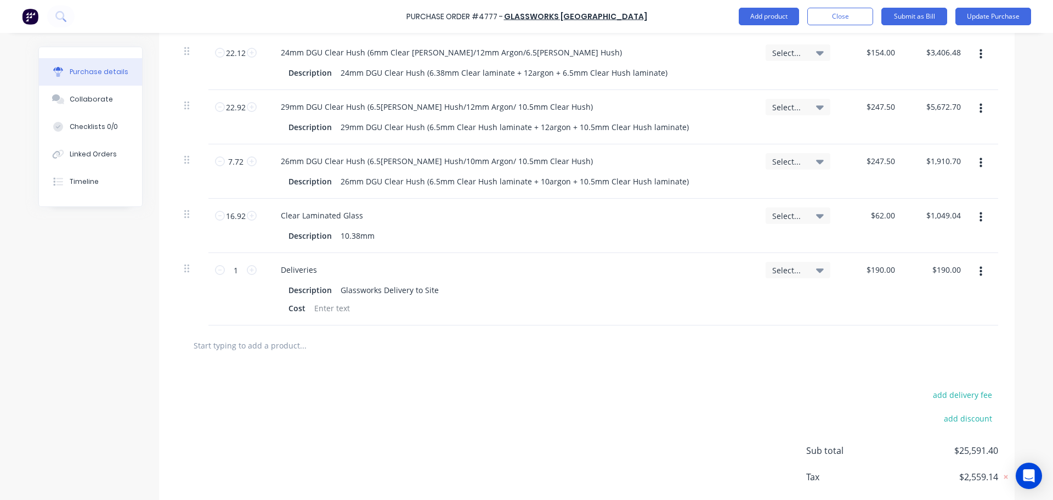
click at [756, 417] on div "add delivery fee add discount Sub total $25,591.40 Tax $2,559.14 Total $28,150.…" at bounding box center [587, 455] width 856 height 180
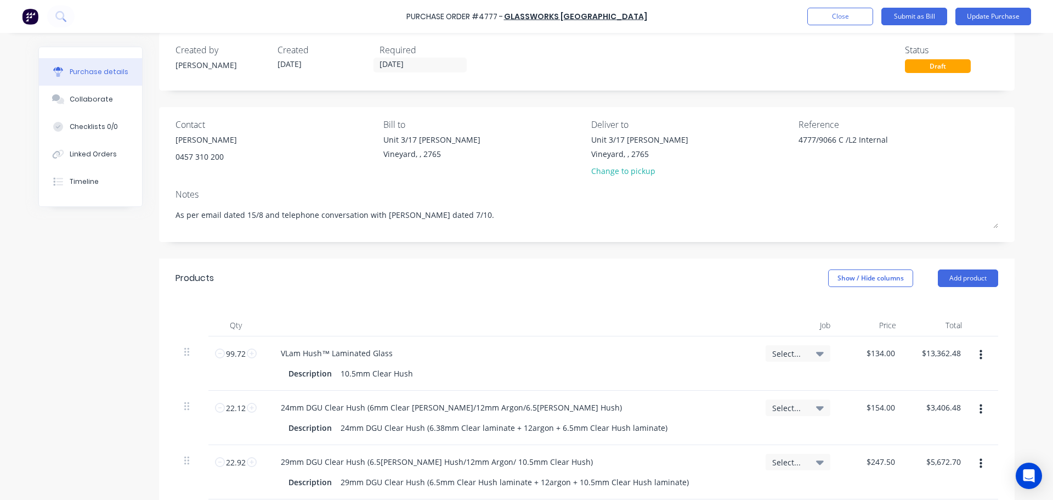
scroll to position [0, 0]
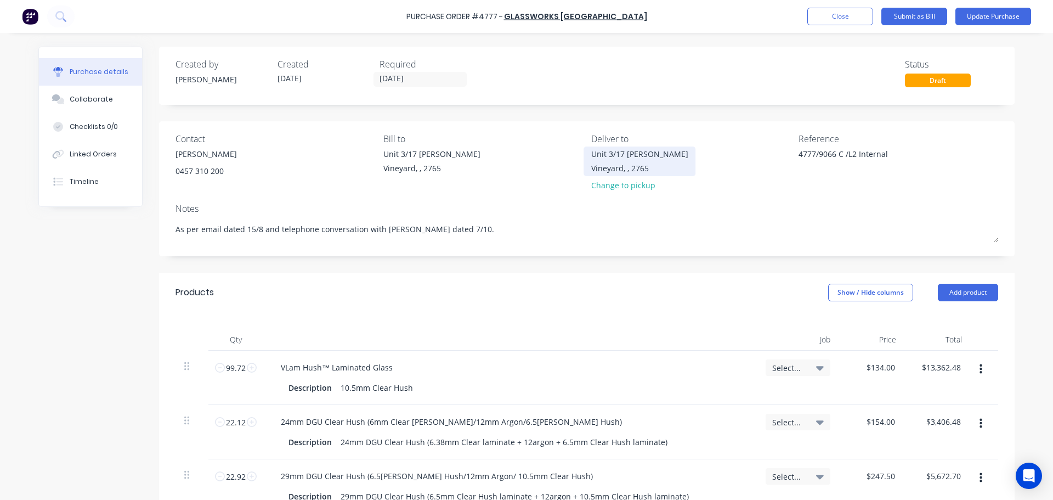
click at [623, 157] on div "Unit 3/17 [PERSON_NAME]" at bounding box center [639, 154] width 97 height 12
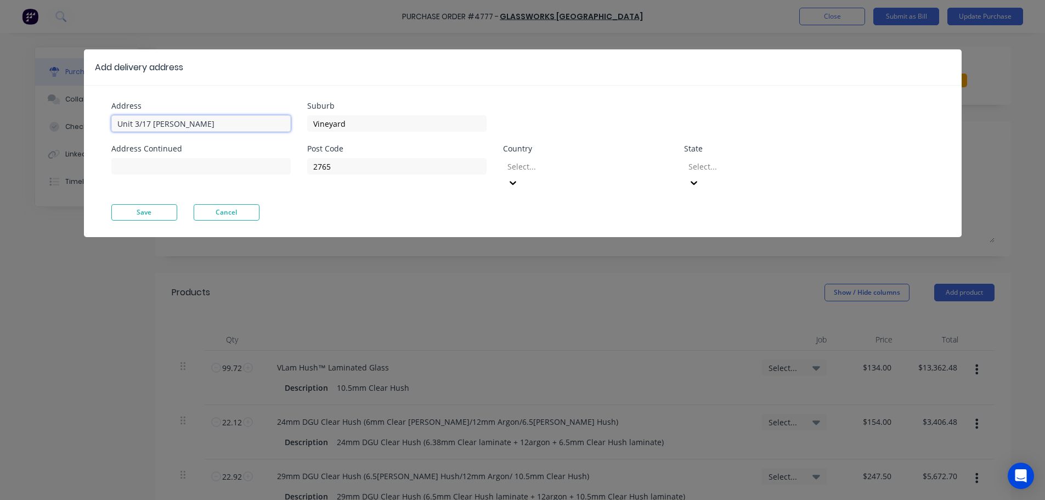
drag, startPoint x: 196, startPoint y: 129, endPoint x: -11, endPoint y: 148, distance: 207.6
click at [0, 148] on html "Purchase Order #4777 - Glassworks Australia Add product Close Submit as Bill Up…" at bounding box center [522, 277] width 1045 height 554
drag, startPoint x: 364, startPoint y: 120, endPoint x: 237, endPoint y: 127, distance: 127.4
click at [238, 127] on div "Address 1 [PERSON_NAME] Address Continued Suburb Vineyard Post Code 2765 Countr…" at bounding box center [316, 153] width 411 height 102
drag, startPoint x: 341, startPoint y: 161, endPoint x: 227, endPoint y: 182, distance: 116.4
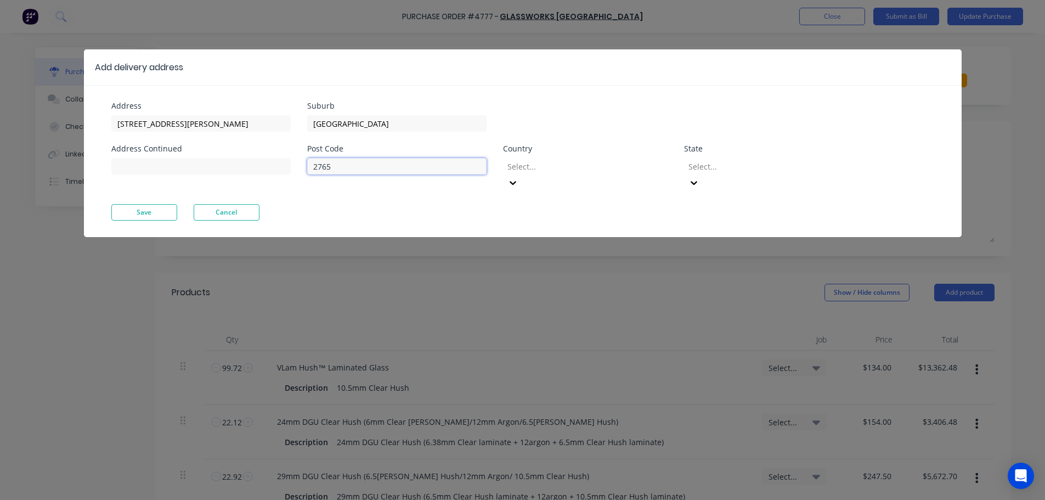
click at [228, 182] on div "Address 1 [PERSON_NAME] Address Continued Suburb [GEOGRAPHIC_DATA] Post Code 27…" at bounding box center [316, 153] width 411 height 102
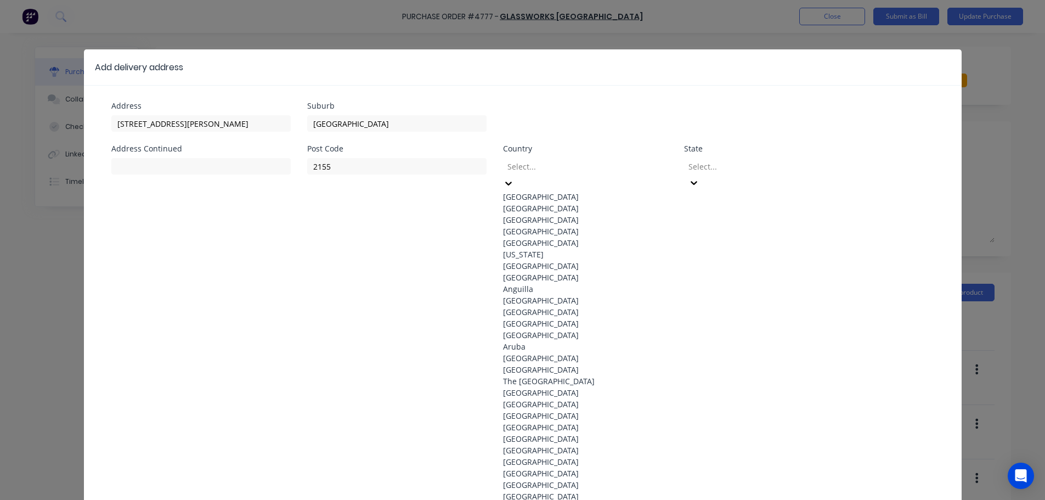
click at [588, 169] on div at bounding box center [585, 167] width 158 height 14
click at [564, 197] on div "[GEOGRAPHIC_DATA]" at bounding box center [585, 197] width 165 height 12
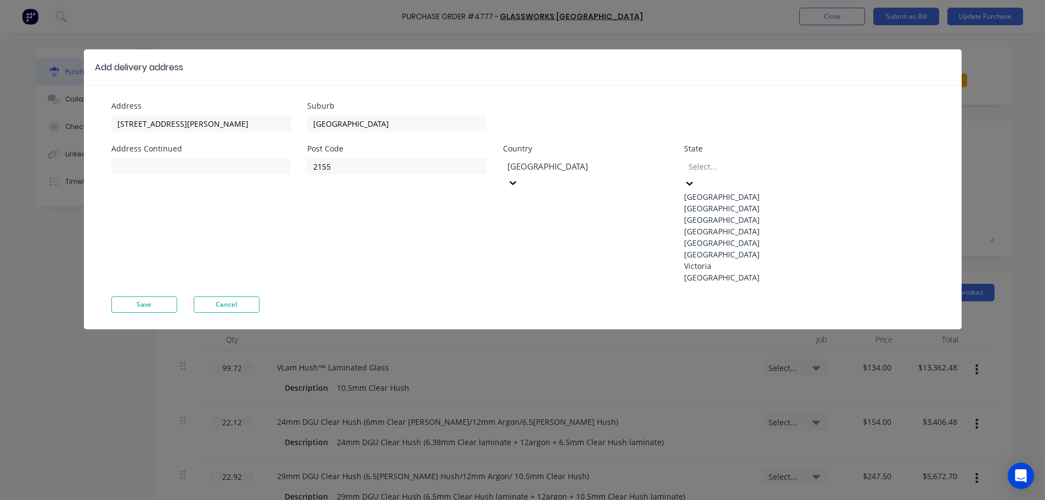
click at [778, 158] on div "Select..." at bounding box center [766, 174] width 165 height 33
click at [783, 208] on div "[GEOGRAPHIC_DATA]" at bounding box center [766, 208] width 165 height 12
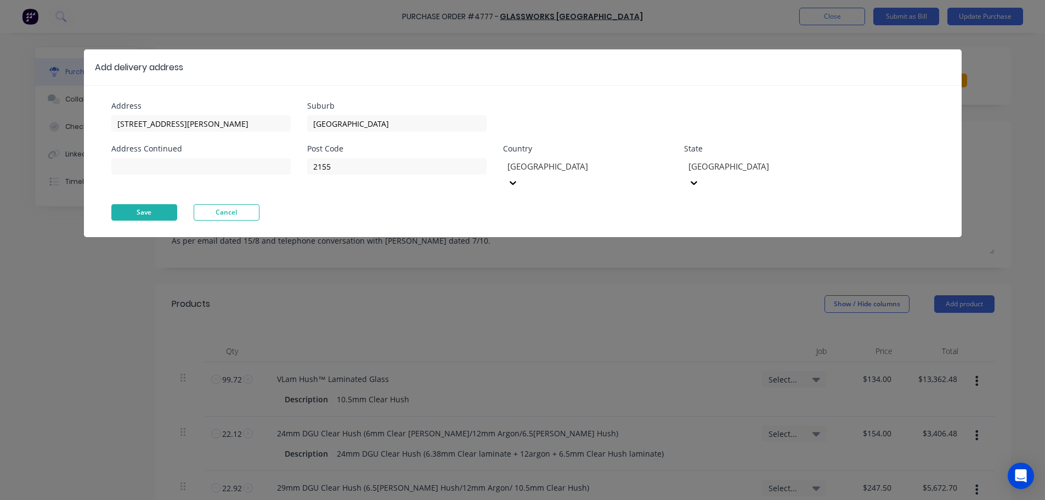
click at [161, 204] on button "Save" at bounding box center [144, 212] width 66 height 16
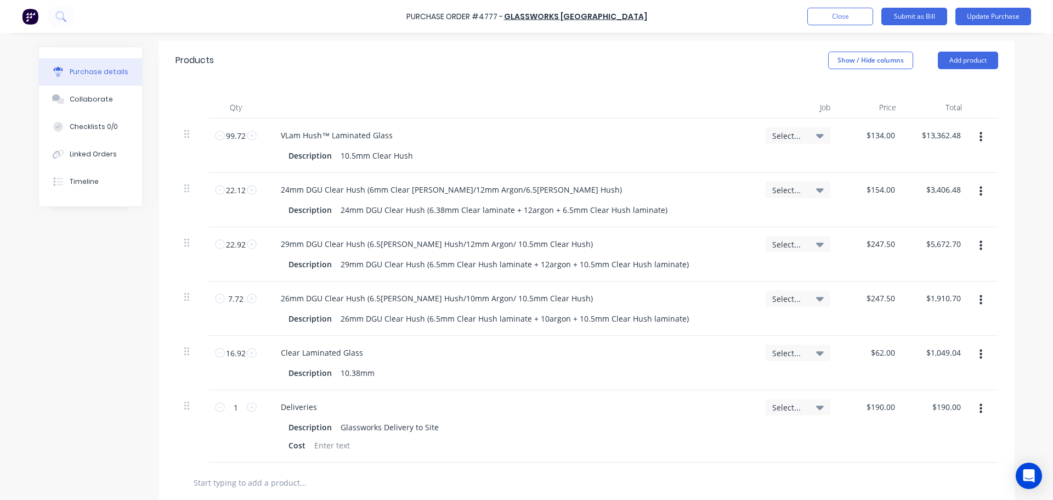
scroll to position [274, 0]
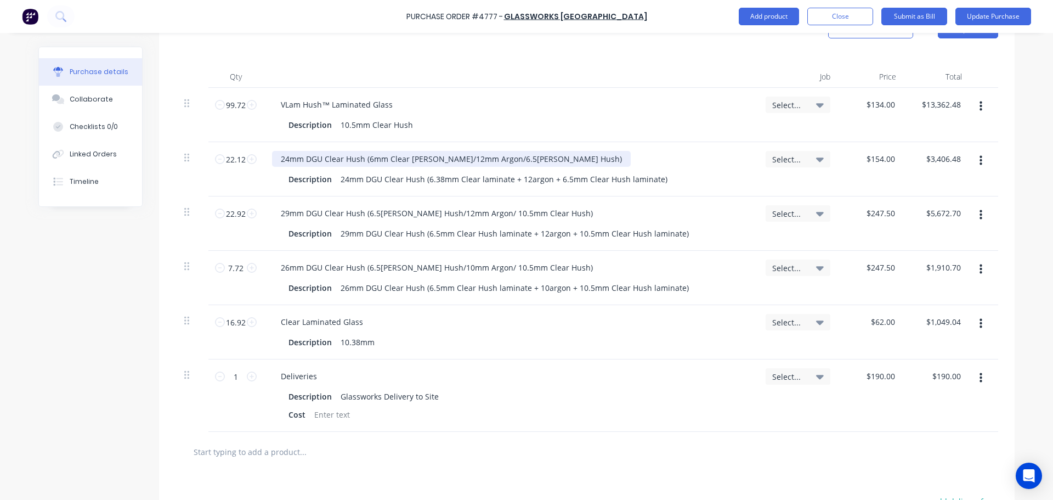
click at [369, 151] on div "24mm DGU Clear Hush (6mm Clear [PERSON_NAME]/12mm Argon/6.5[PERSON_NAME] Hush)" at bounding box center [451, 159] width 359 height 16
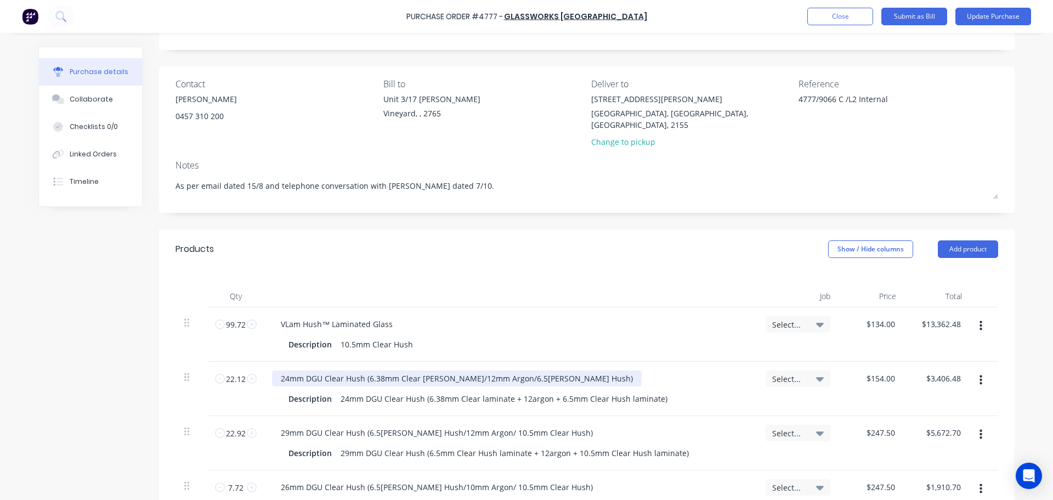
scroll to position [0, 0]
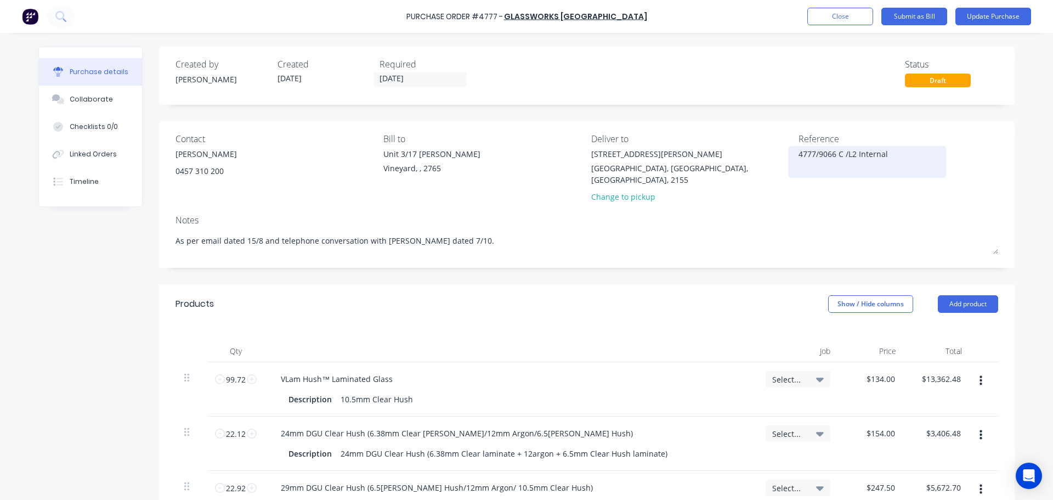
click at [884, 154] on textarea "4777/9066 C /L2 Internal" at bounding box center [867, 160] width 137 height 25
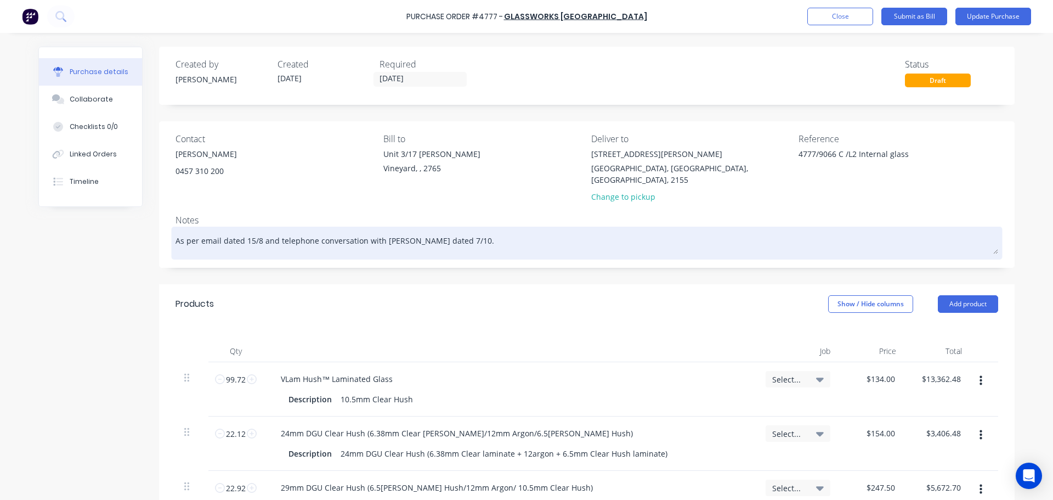
click at [529, 229] on textarea "As per email dated 15/8 and telephone conversation with [PERSON_NAME] dated 7/1…" at bounding box center [587, 241] width 823 height 25
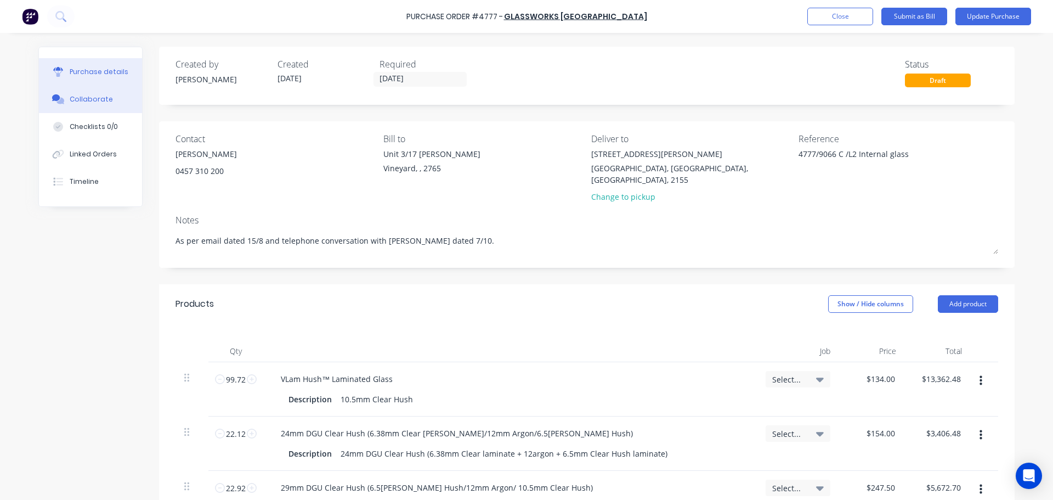
click at [93, 99] on div "Collaborate" at bounding box center [91, 99] width 43 height 10
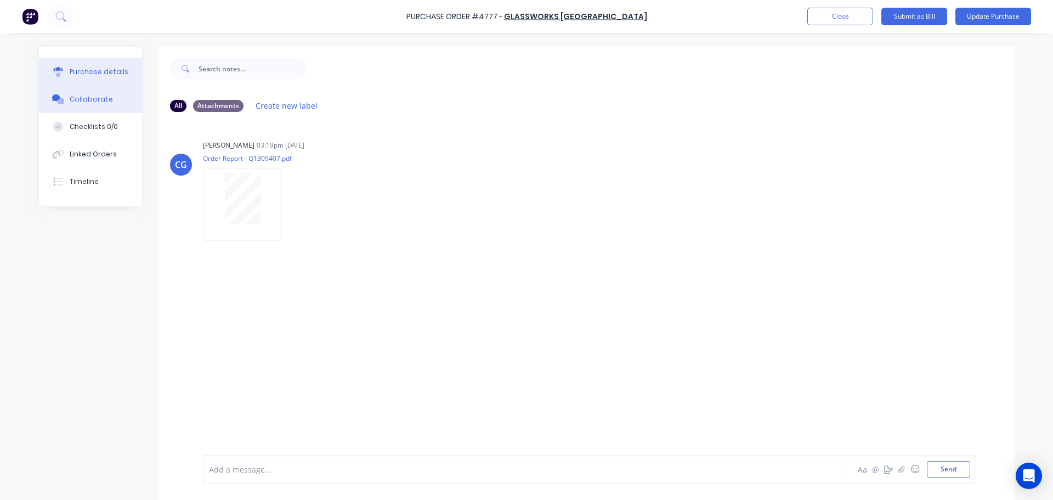
click at [112, 73] on div "Purchase details" at bounding box center [99, 72] width 59 height 10
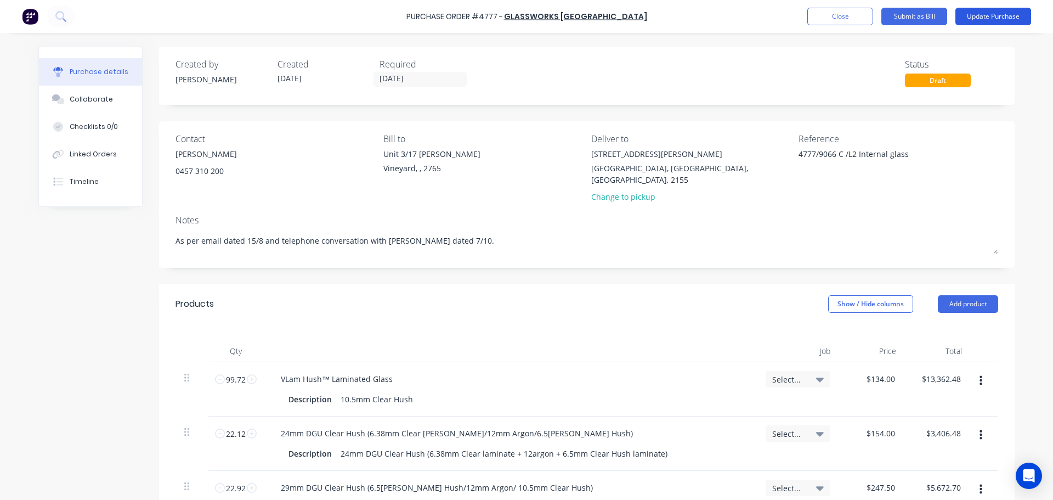
click at [989, 16] on button "Update Purchase" at bounding box center [993, 17] width 76 height 18
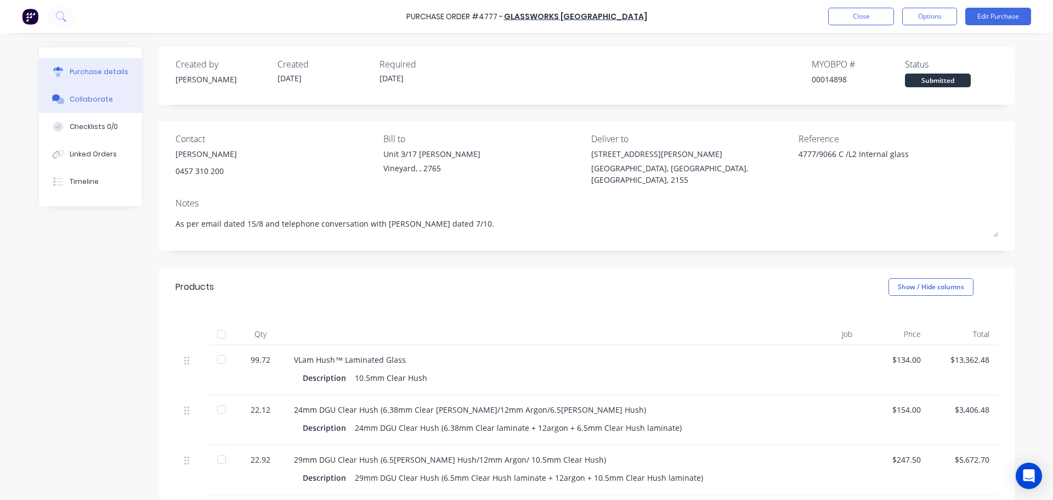
click at [87, 104] on button "Collaborate" at bounding box center [90, 99] width 103 height 27
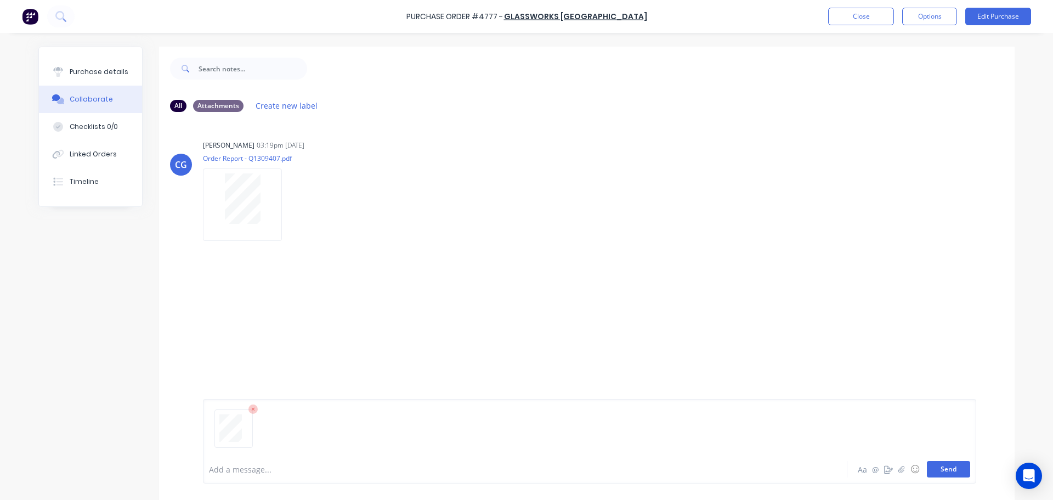
click at [948, 471] on button "Send" at bounding box center [948, 469] width 43 height 16
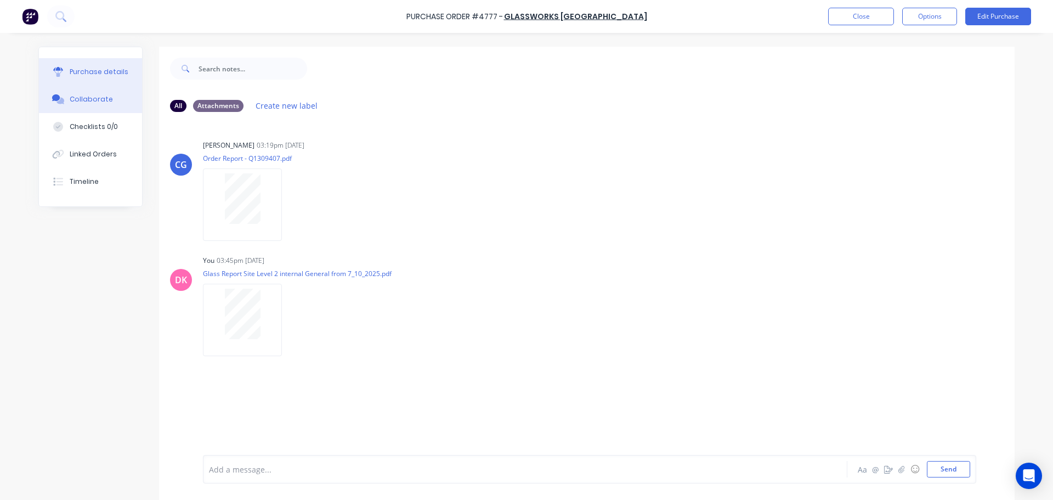
click at [70, 73] on div "Purchase details" at bounding box center [99, 72] width 59 height 10
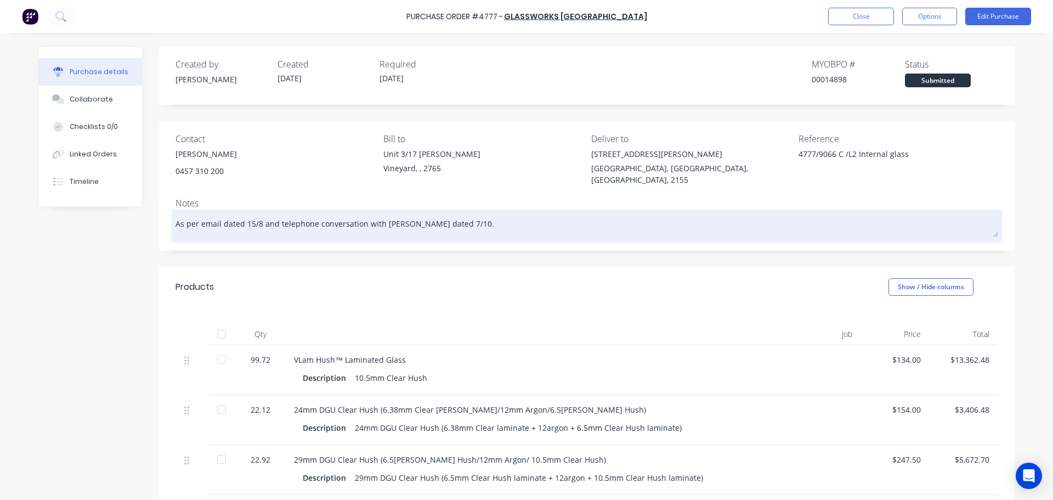
click at [471, 212] on textarea "As per email dated 15/8 and telephone conversation with [PERSON_NAME] dated 7/1…" at bounding box center [587, 224] width 823 height 25
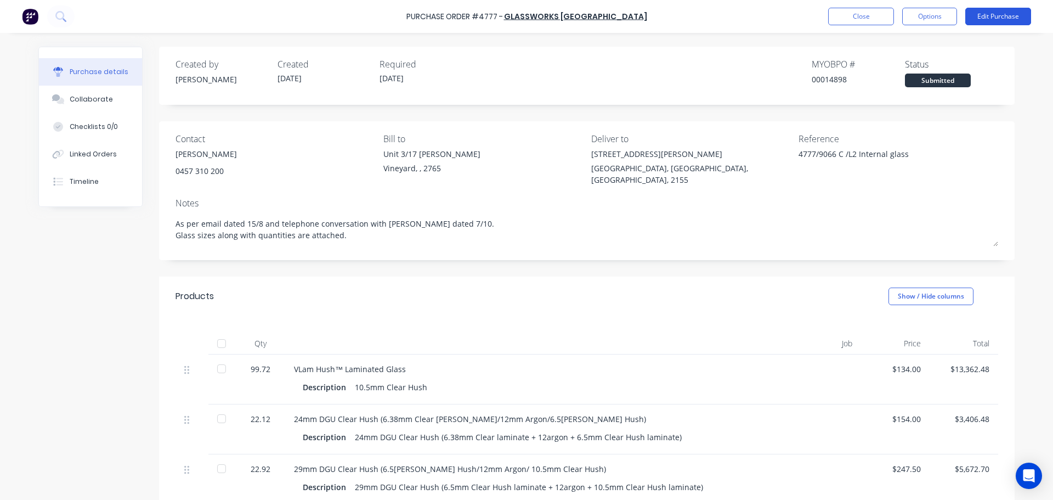
click at [1010, 21] on button "Edit Purchase" at bounding box center [998, 17] width 66 height 18
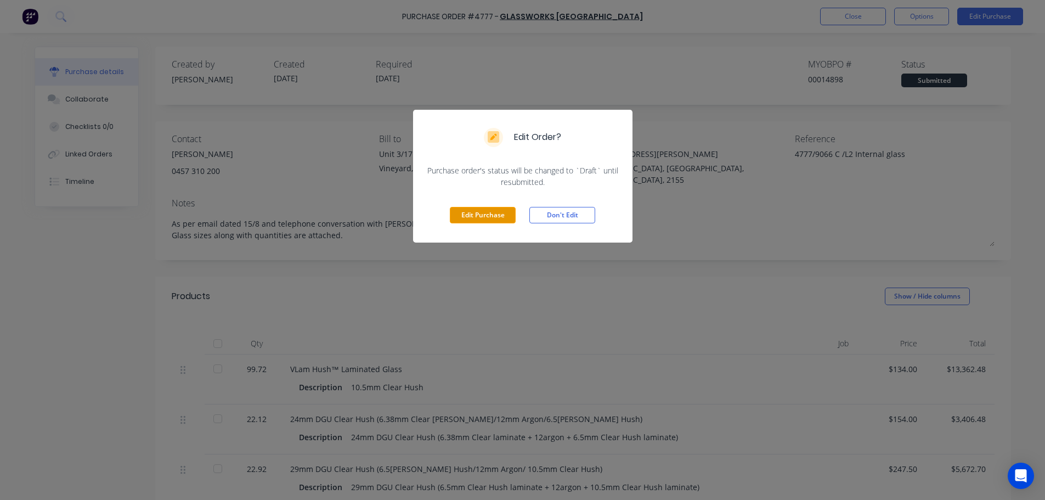
click at [460, 220] on button "Edit Purchase" at bounding box center [483, 215] width 66 height 16
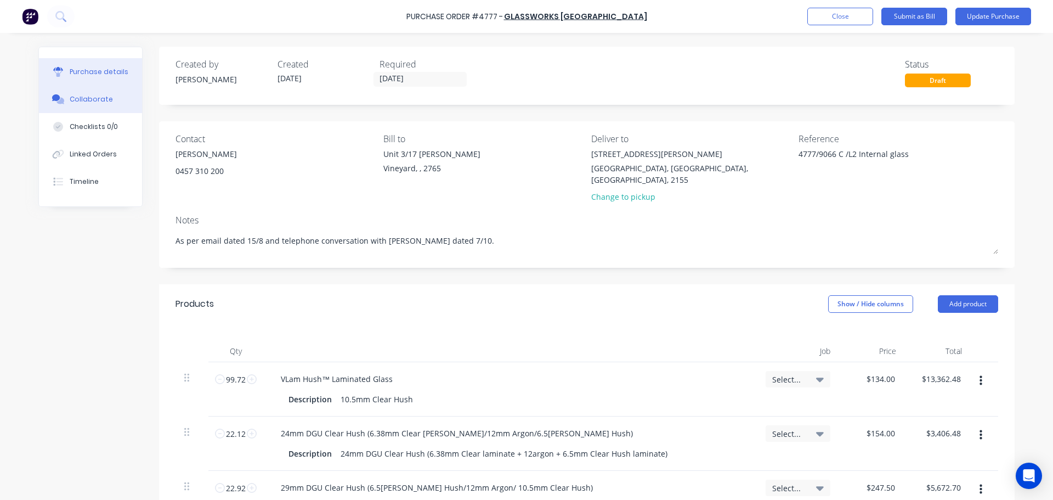
click at [75, 101] on div "Collaborate" at bounding box center [91, 99] width 43 height 10
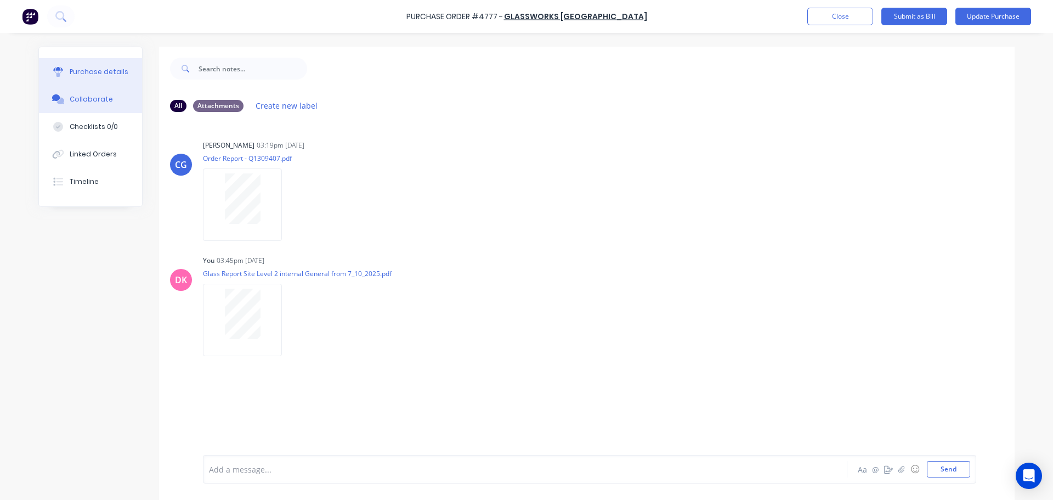
click at [82, 81] on button "Purchase details" at bounding box center [90, 71] width 103 height 27
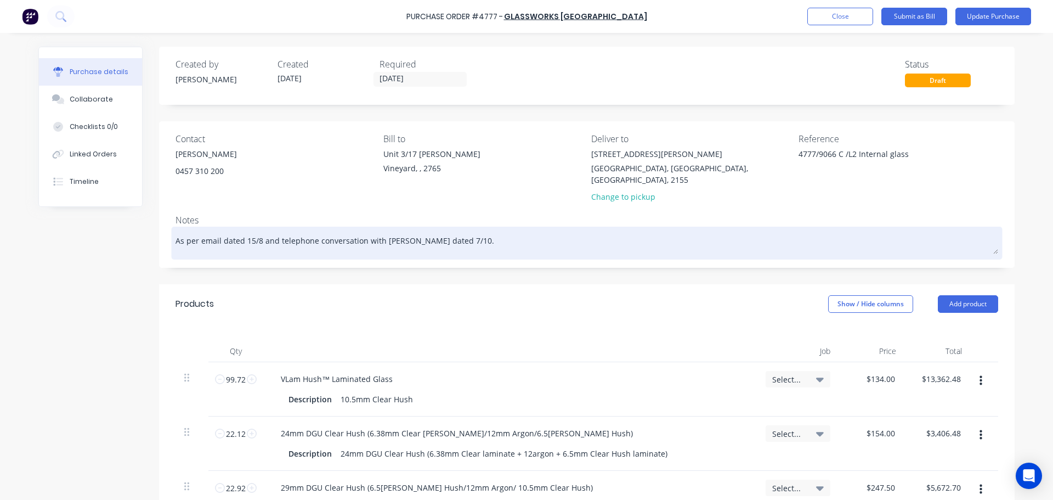
click at [484, 229] on textarea "As per email dated 15/8 and telephone conversation with [PERSON_NAME] dated 7/1…" at bounding box center [587, 241] width 823 height 25
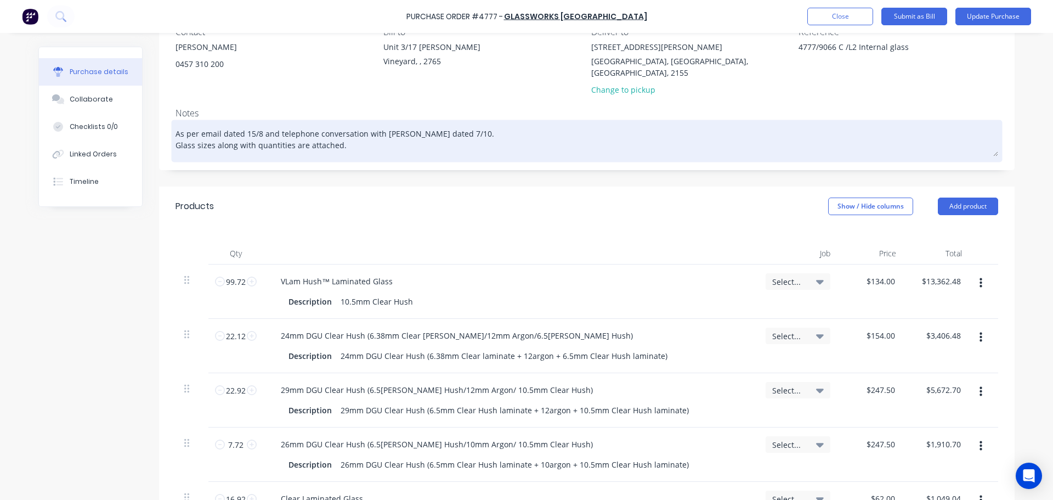
scroll to position [106, 0]
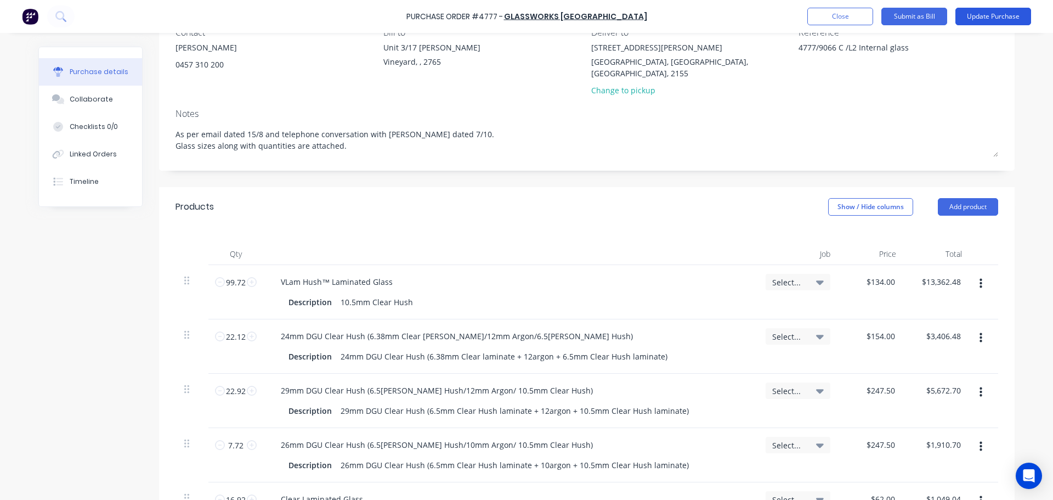
click at [988, 13] on button "Update Purchase" at bounding box center [993, 17] width 76 height 18
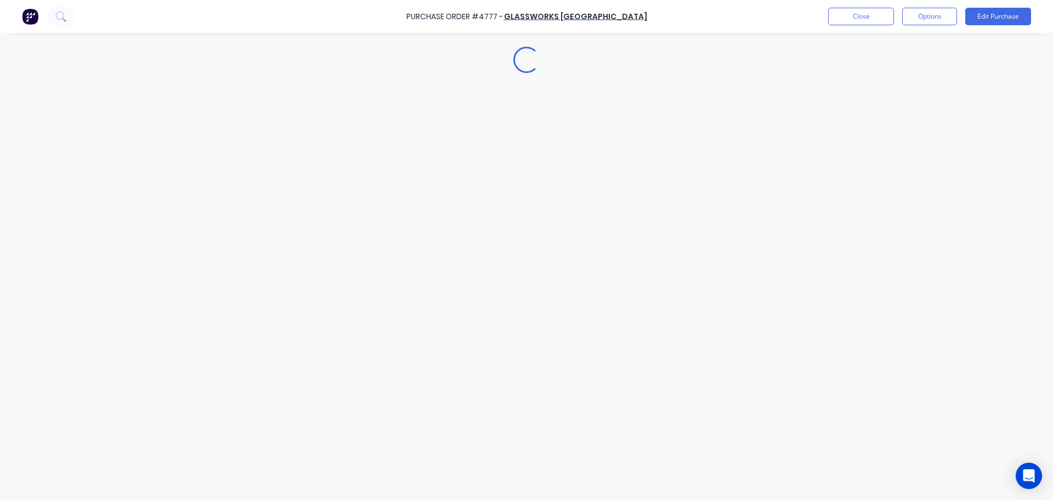
scroll to position [0, 0]
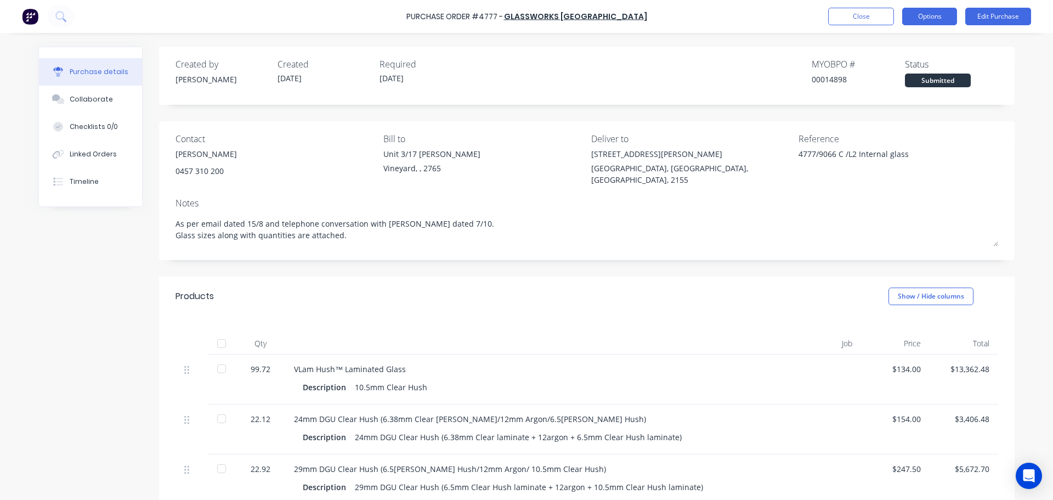
click at [936, 18] on button "Options" at bounding box center [929, 17] width 55 height 18
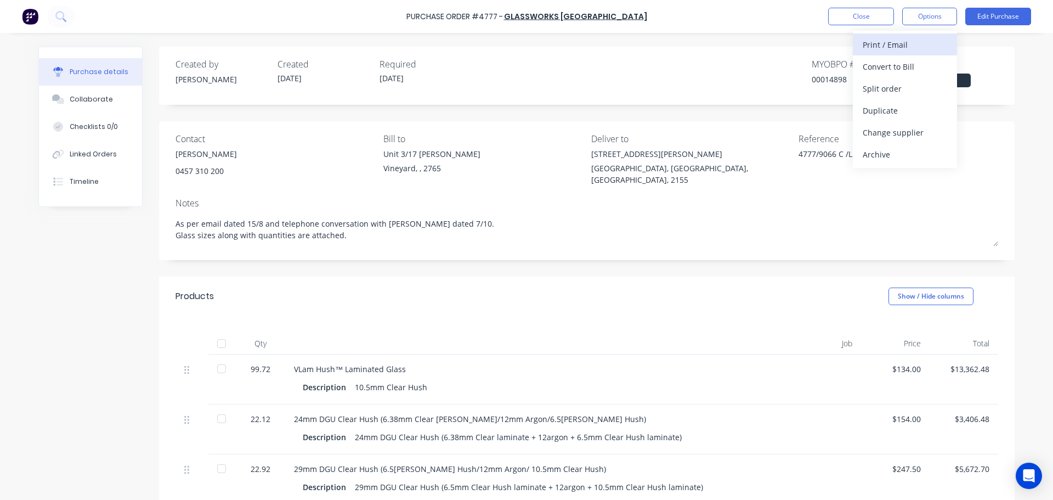
click at [896, 47] on div "Print / Email" at bounding box center [905, 45] width 84 height 16
click at [920, 65] on div "With pricing" at bounding box center [905, 67] width 84 height 16
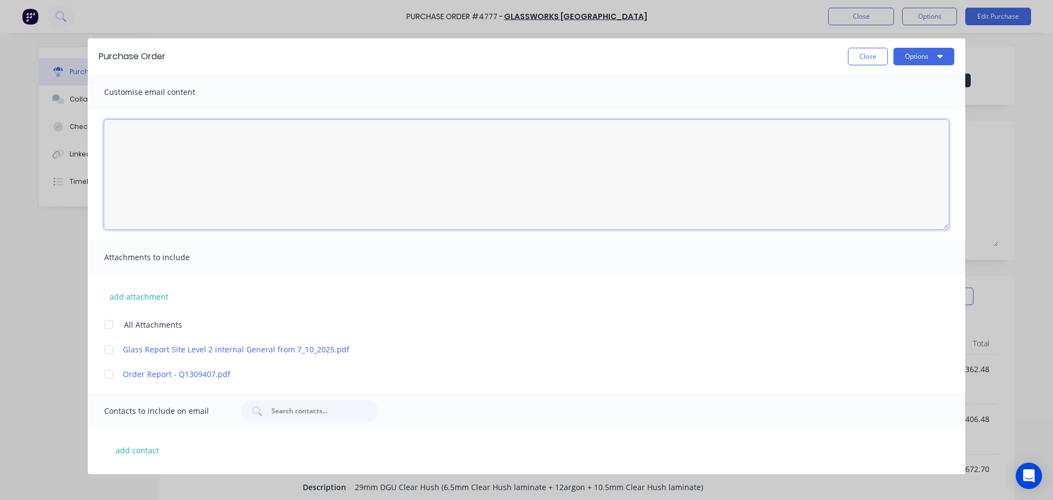
click at [122, 173] on textarea "[DATE]" at bounding box center [526, 175] width 845 height 110
click at [864, 53] on button "Close" at bounding box center [868, 57] width 40 height 18
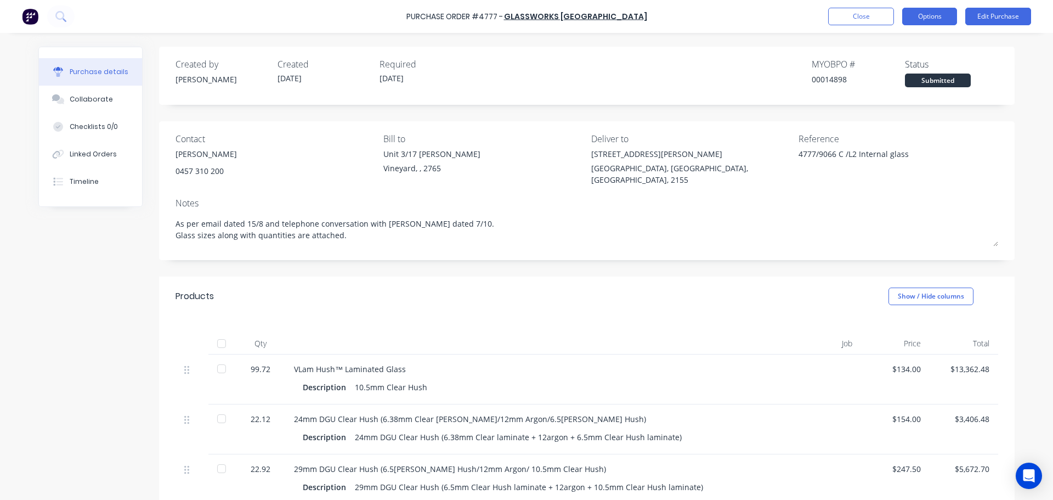
click at [919, 18] on button "Options" at bounding box center [929, 17] width 55 height 18
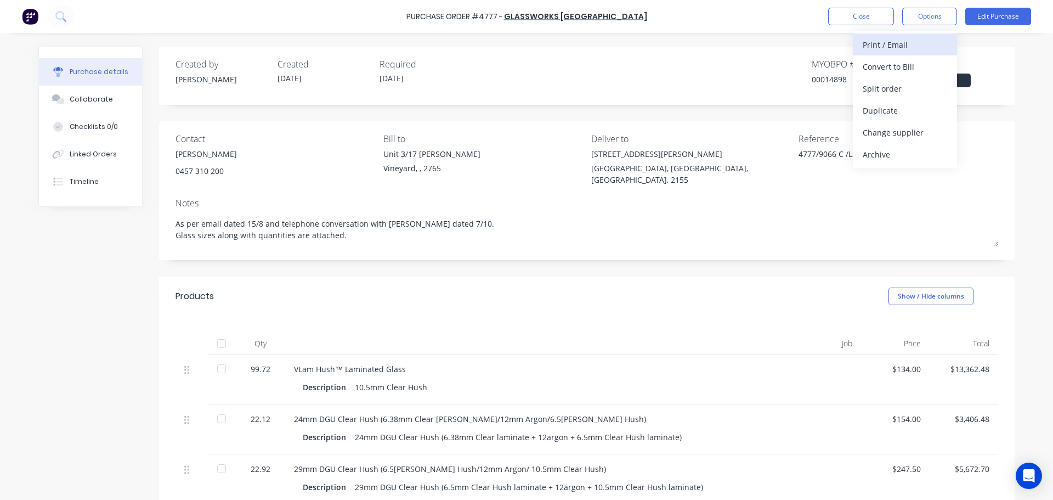
click at [904, 48] on div "Print / Email" at bounding box center [905, 45] width 84 height 16
click at [893, 67] on div "With pricing" at bounding box center [905, 67] width 84 height 16
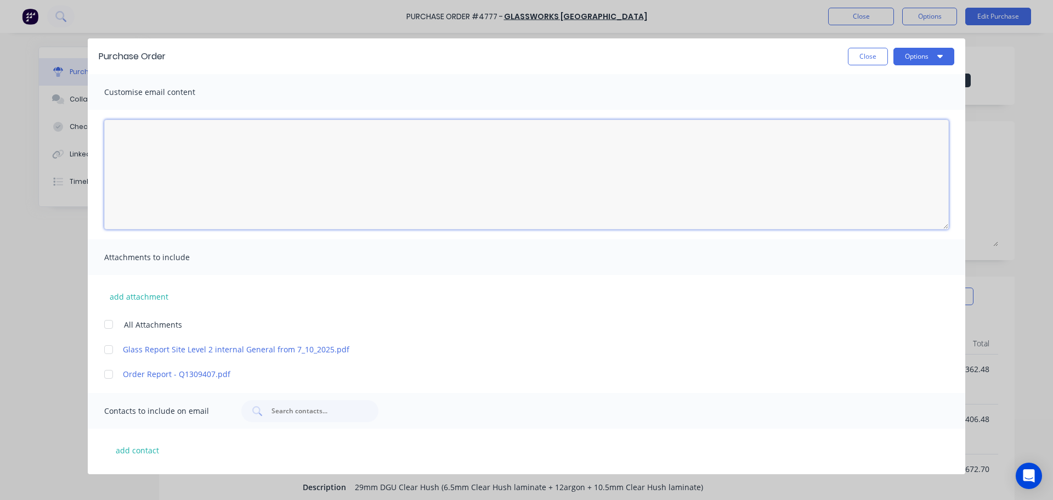
click at [286, 184] on textarea "[DATE]" at bounding box center [526, 175] width 845 height 110
click at [346, 156] on textarea "Hi [PERSON_NAME], Please see the attached PO-4777 for the [PERSON_NAME] project…" at bounding box center [526, 175] width 845 height 110
click at [338, 160] on textarea "Hi [PERSON_NAME], Please see the attached PO-4777 for the [PERSON_NAME] project…" at bounding box center [526, 175] width 845 height 110
click at [470, 154] on textarea "Hi [PERSON_NAME], Please see the attached PO-4777 for the [PERSON_NAME] project…" at bounding box center [526, 175] width 845 height 110
click at [470, 159] on textarea "Hi [PERSON_NAME], Please see the attached PO-4777 for the [PERSON_NAME] project…" at bounding box center [526, 175] width 845 height 110
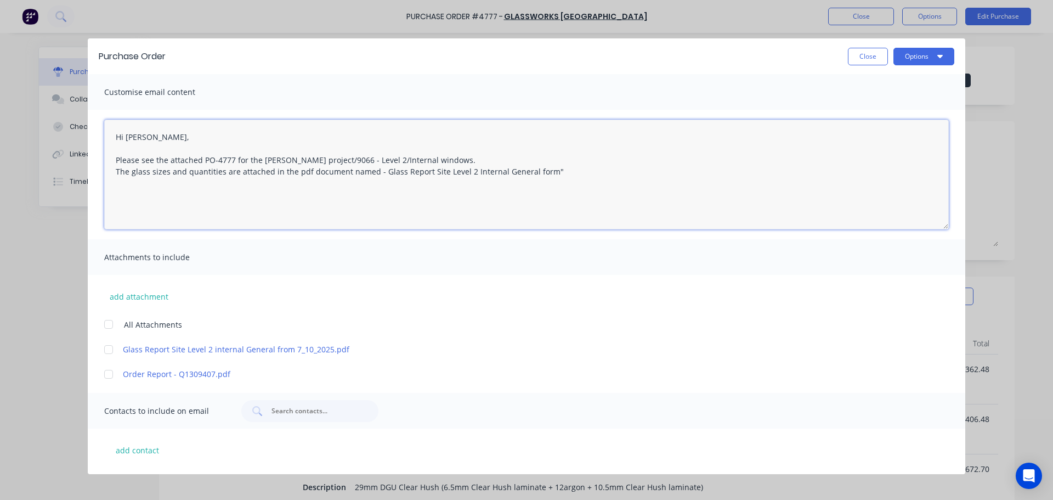
click at [377, 175] on textarea "Hi [PERSON_NAME], Please see the attached PO-4777 for the [PERSON_NAME] project…" at bounding box center [526, 175] width 845 height 110
click at [575, 176] on textarea "Hi [PERSON_NAME], Please see the attached PO-4777 for the [PERSON_NAME] project…" at bounding box center [526, 175] width 845 height 110
click at [109, 324] on div at bounding box center [109, 324] width 22 height 22
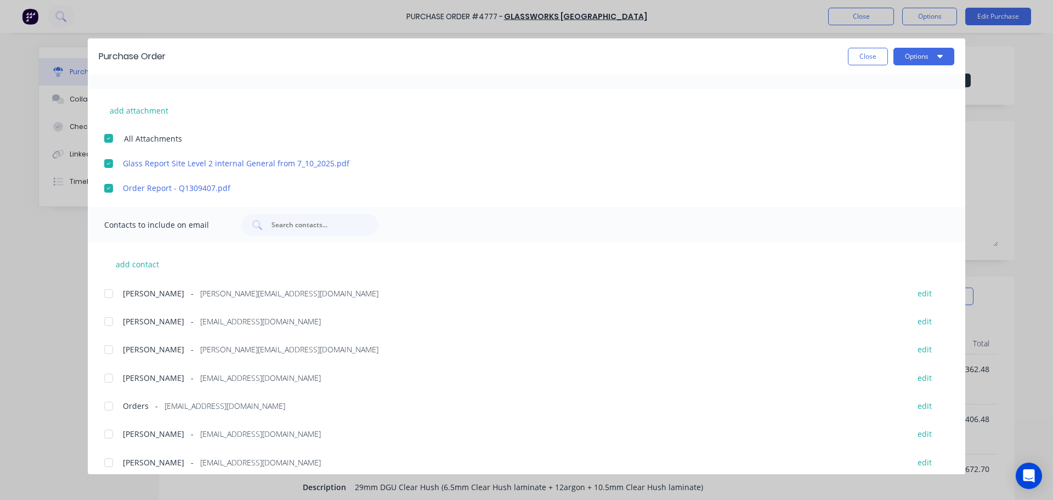
scroll to position [195, 0]
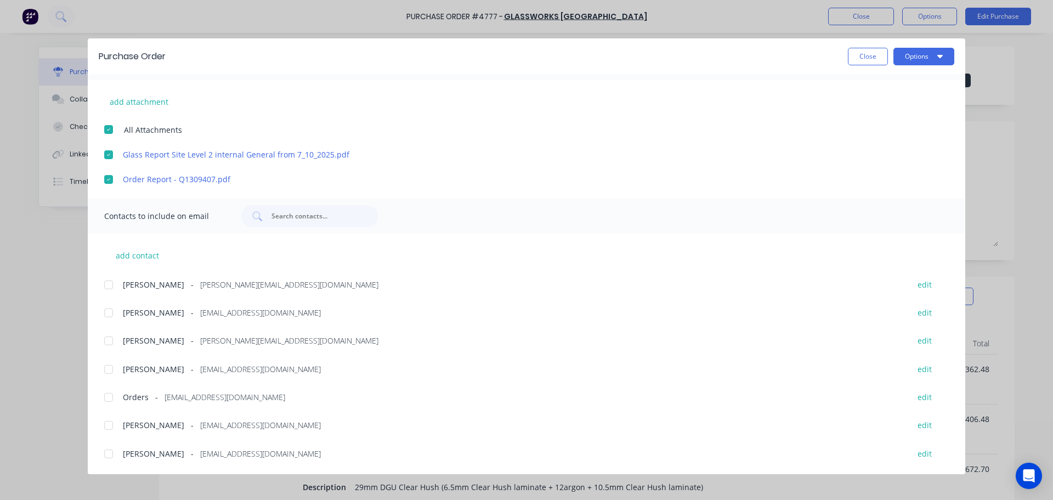
click at [112, 340] on div at bounding box center [109, 341] width 22 height 22
click at [111, 425] on div at bounding box center [109, 425] width 22 height 22
click at [110, 396] on div at bounding box center [109, 397] width 22 height 22
click at [303, 214] on input "text" at bounding box center [315, 216] width 91 height 11
click at [160, 256] on button "add contact" at bounding box center [137, 255] width 66 height 16
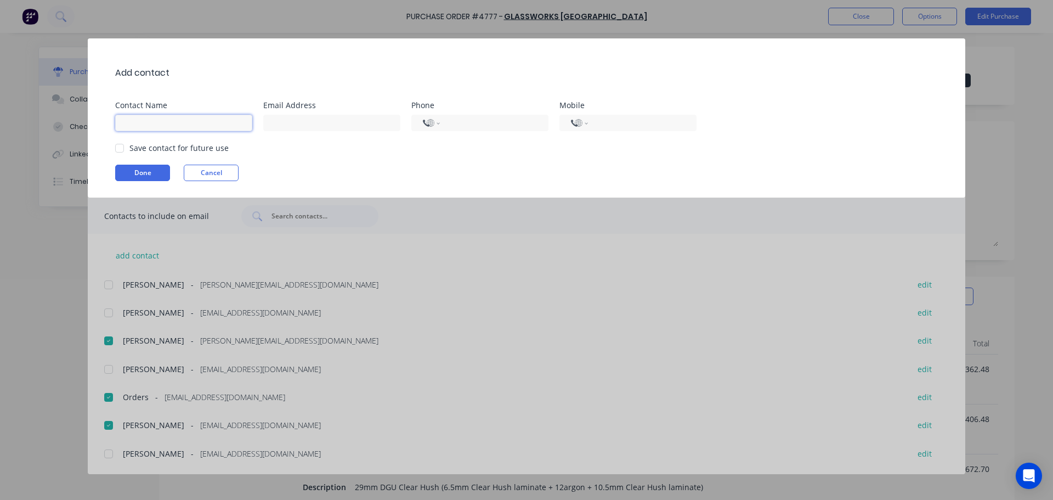
click at [174, 123] on input at bounding box center [183, 123] width 137 height 16
click at [297, 118] on input at bounding box center [331, 123] width 137 height 16
drag, startPoint x: 160, startPoint y: 121, endPoint x: 110, endPoint y: 129, distance: 50.6
click at [110, 129] on div "Add contact Contact Name [PERSON_NAME] Email Address Phone International [GEOGR…" at bounding box center [527, 117] width 878 height 159
paste input "[PERSON_NAME] <[PERSON_NAME][EMAIL_ADDRESS][DOMAIN_NAME]>"
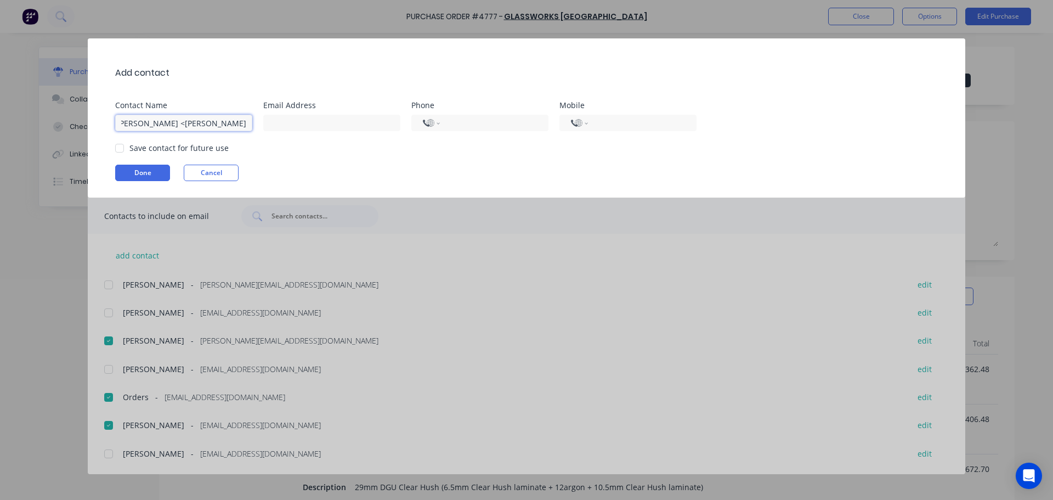
scroll to position [0, 0]
click at [320, 125] on input at bounding box center [331, 123] width 137 height 16
paste input "[PERSON_NAME][EMAIL_ADDRESS][DOMAIN_NAME]"
click at [118, 144] on div at bounding box center [120, 148] width 22 height 22
click at [140, 171] on button "Done" at bounding box center [142, 173] width 55 height 16
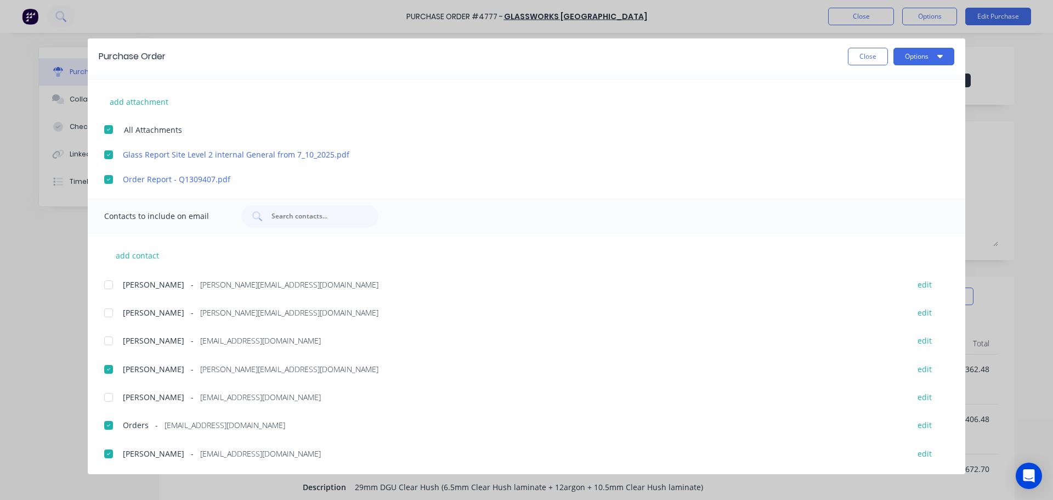
click at [104, 287] on div at bounding box center [109, 285] width 22 height 22
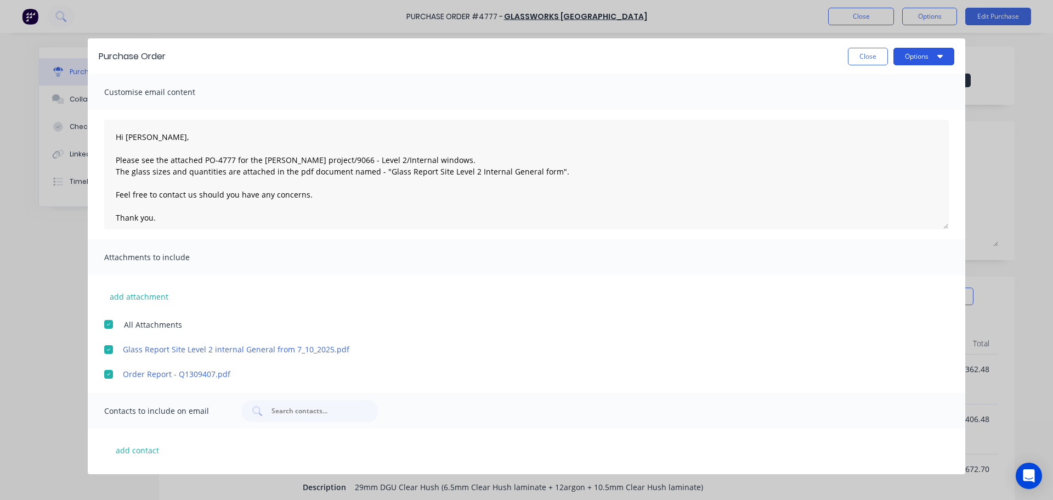
click at [920, 55] on button "Options" at bounding box center [923, 57] width 61 height 18
click at [901, 84] on div "Preview" at bounding box center [902, 84] width 84 height 16
click at [938, 59] on icon "button" at bounding box center [939, 56] width 5 height 9
click at [902, 127] on div "Email" at bounding box center [902, 128] width 84 height 16
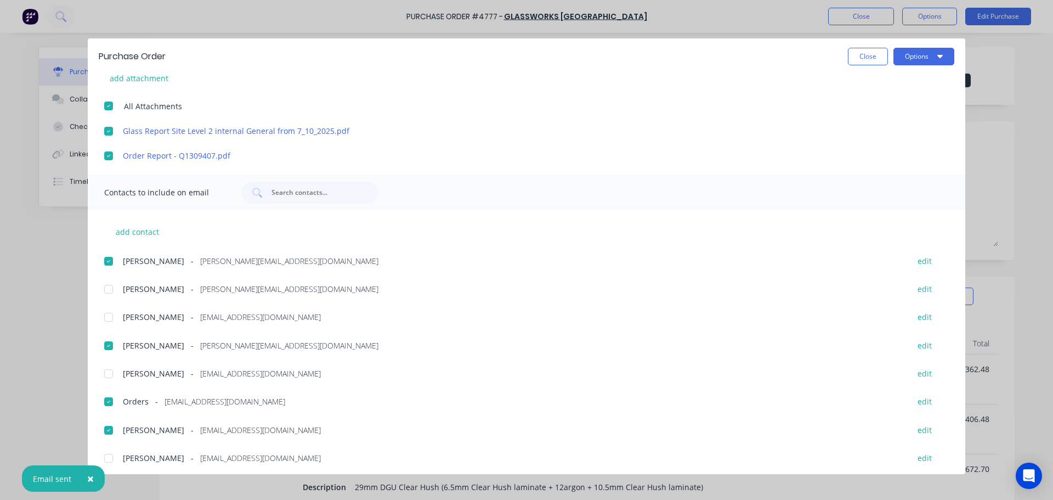
scroll to position [219, 0]
click at [927, 55] on button "Options" at bounding box center [923, 57] width 61 height 18
click at [895, 104] on div "Print" at bounding box center [902, 106] width 84 height 16
click at [872, 56] on button "Close" at bounding box center [868, 57] width 40 height 18
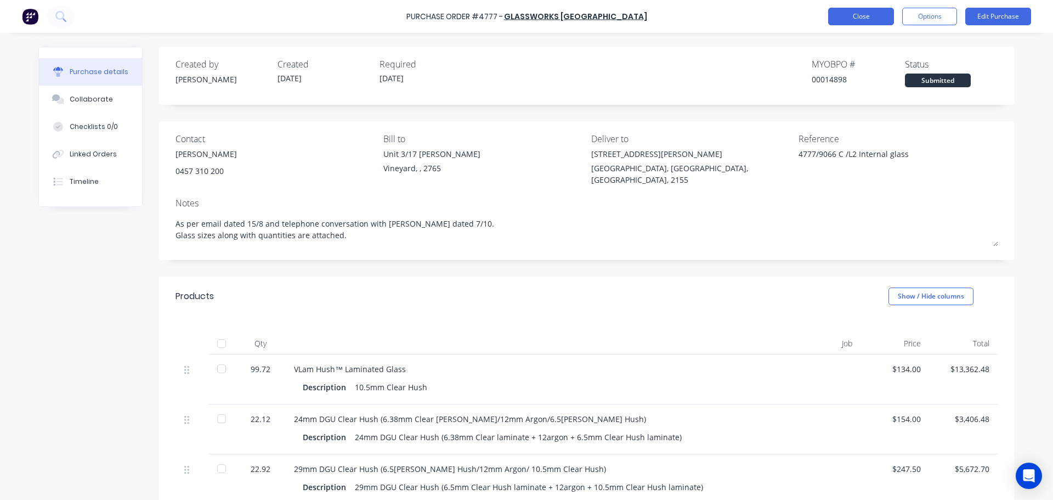
click at [850, 19] on button "Close" at bounding box center [861, 17] width 66 height 18
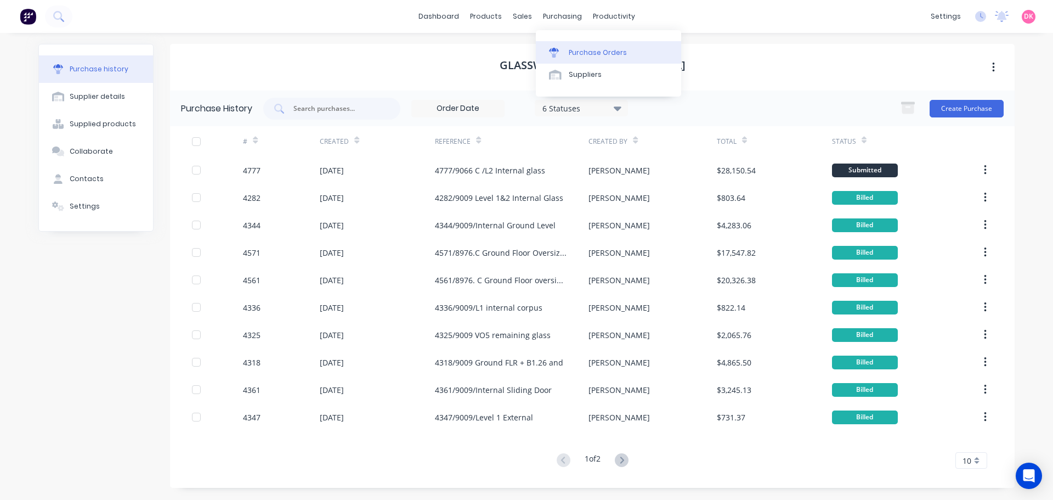
click at [571, 57] on div "Purchase Orders" at bounding box center [598, 53] width 58 height 10
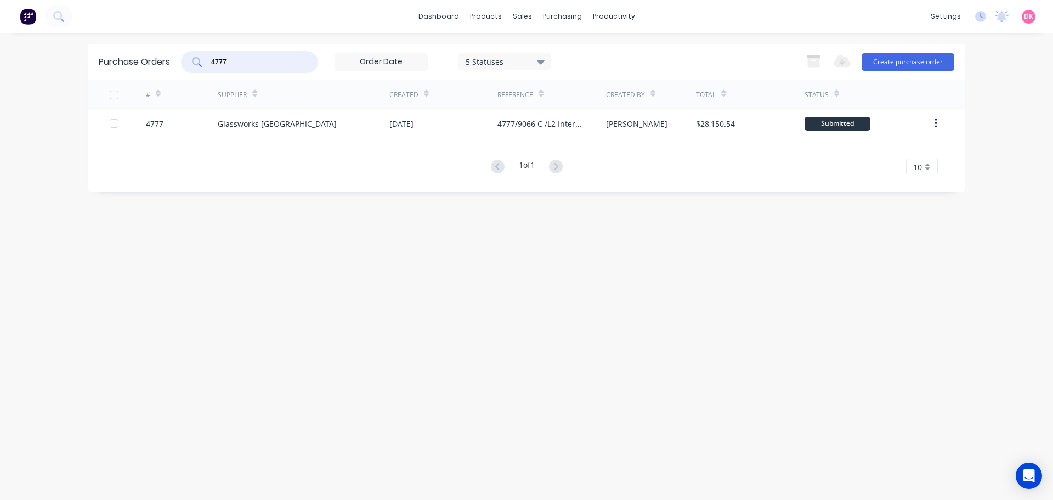
drag, startPoint x: 247, startPoint y: 65, endPoint x: 126, endPoint y: 81, distance: 122.3
click at [126, 81] on div "Purchase Orders 4777 5 Statuses 5 Statuses Export to Excel (XLSX) Create purcha…" at bounding box center [527, 118] width 878 height 148
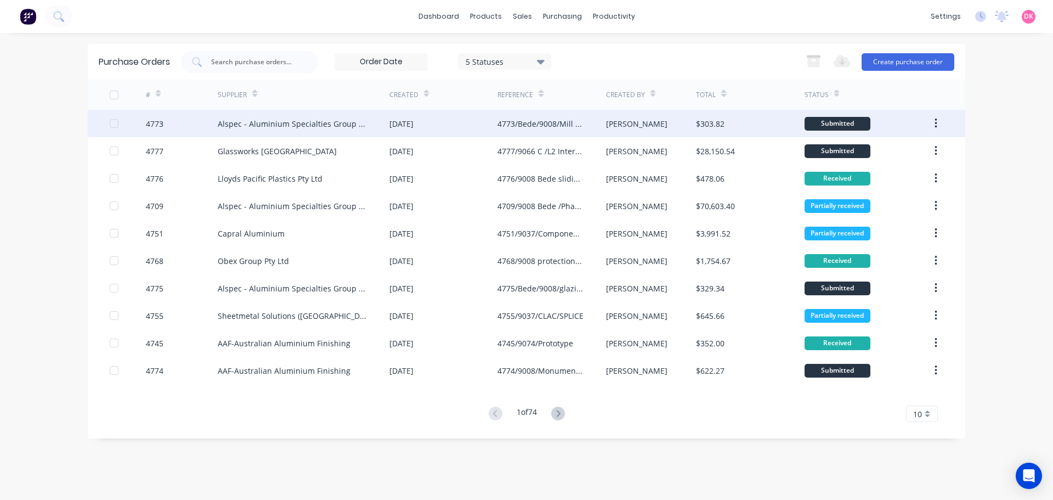
click at [341, 128] on div "Alspec - Aluminium Specialties Group Pty Ltd" at bounding box center [293, 124] width 150 height 12
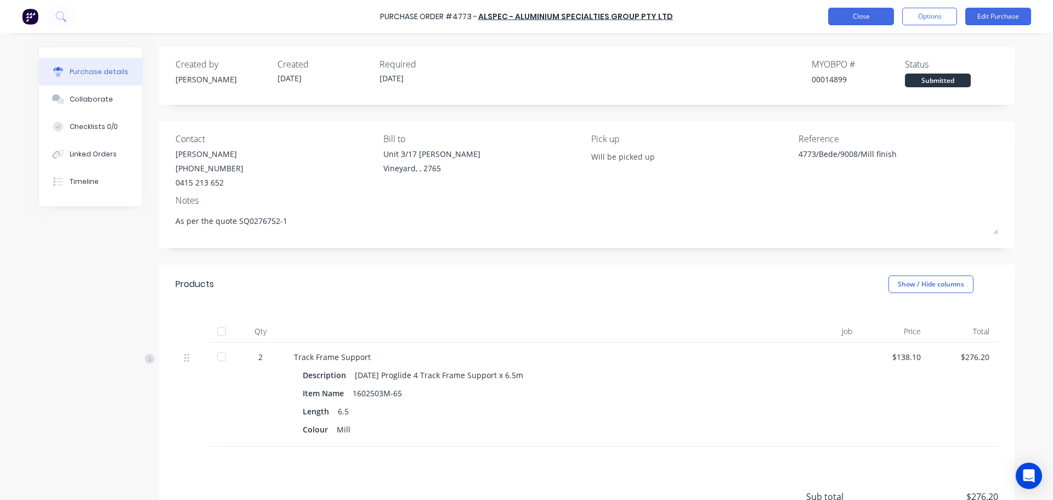
click at [851, 16] on button "Close" at bounding box center [861, 17] width 66 height 18
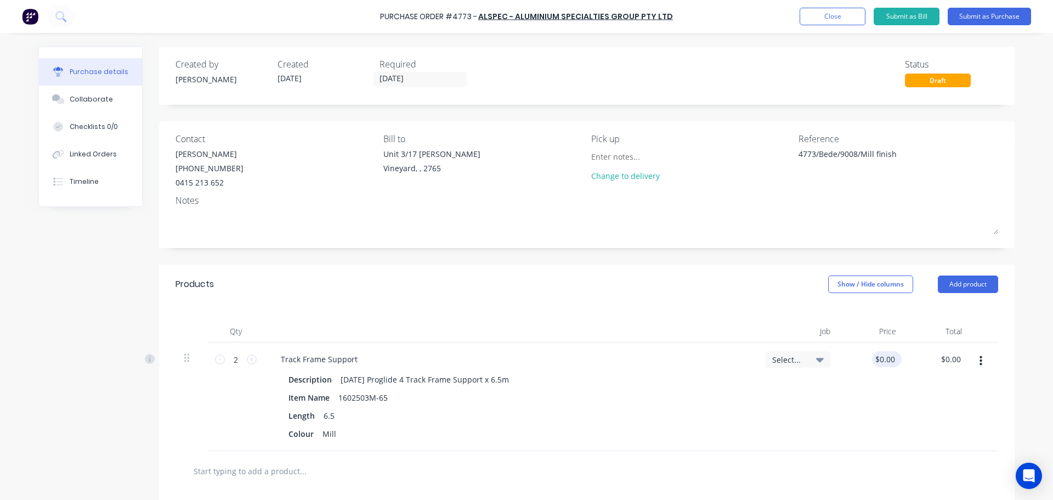
type input "0.00"
click at [887, 363] on input "0.00" at bounding box center [884, 359] width 25 height 16
type textarea "x"
click at [887, 363] on input "0.00" at bounding box center [886, 359] width 21 height 16
type input "$138.10"
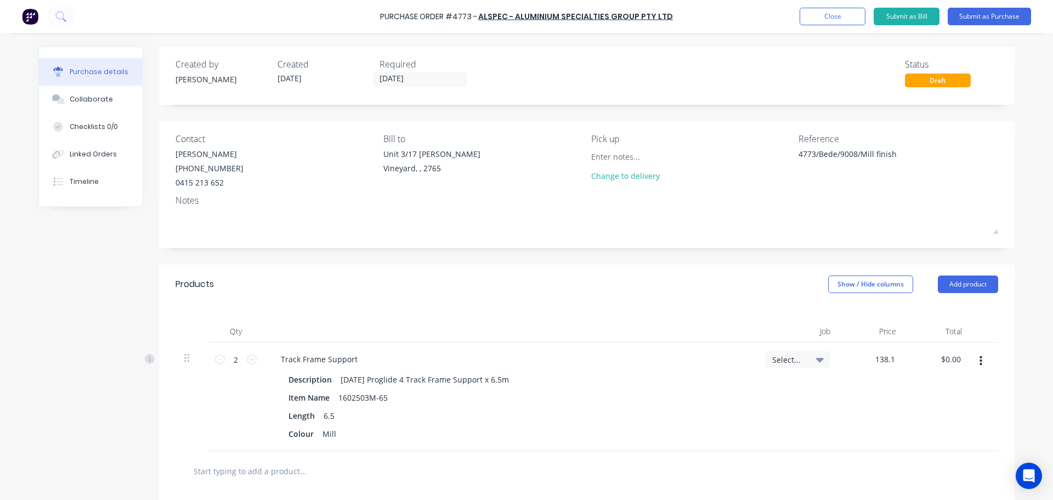
type input "$276.20"
click at [862, 371] on div "$138.10 138.1" at bounding box center [872, 396] width 66 height 109
click at [591, 310] on div "Qty Job Price Total 2 2 Track Frame Support Description AD790 Proglide 4 Track …" at bounding box center [587, 377] width 856 height 147
click at [94, 103] on div "Collaborate" at bounding box center [91, 99] width 43 height 10
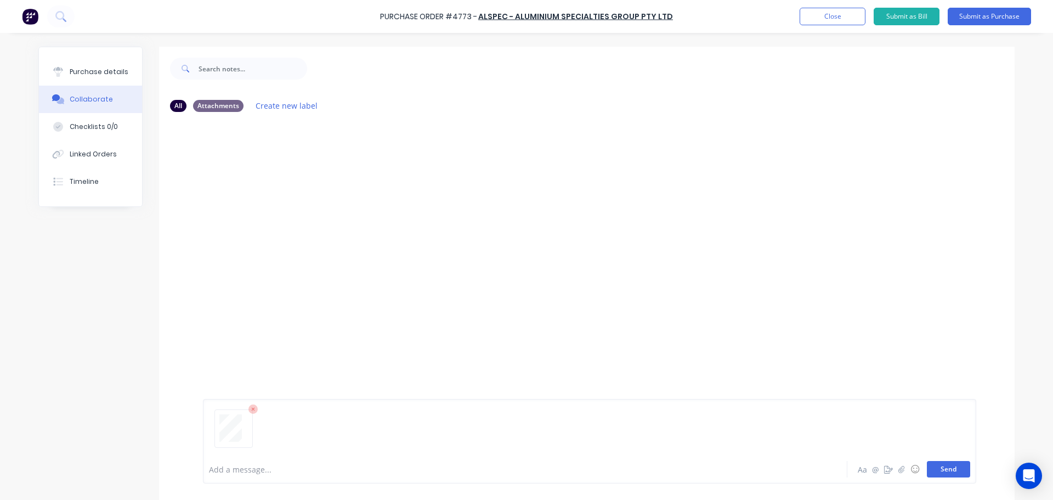
click at [946, 471] on button "Send" at bounding box center [948, 469] width 43 height 16
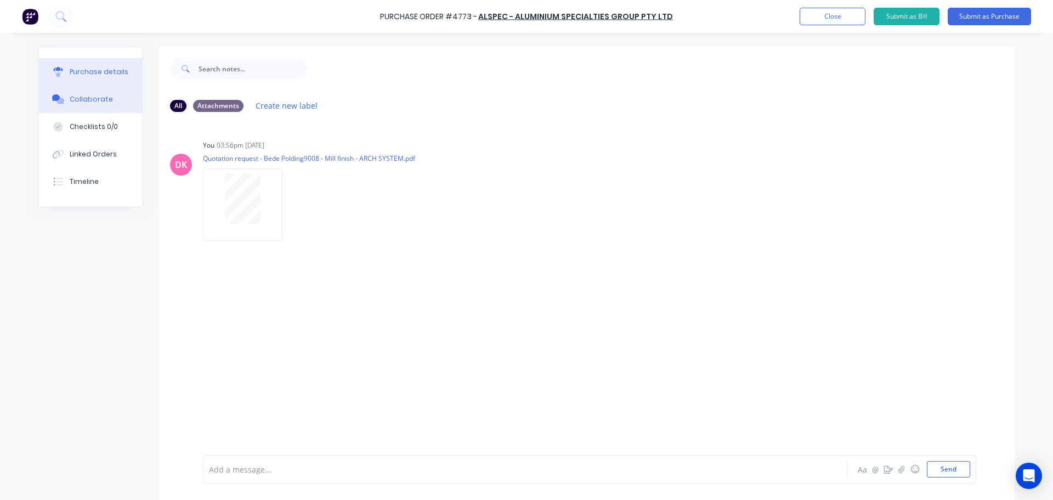
click at [89, 66] on button "Purchase details" at bounding box center [90, 71] width 103 height 27
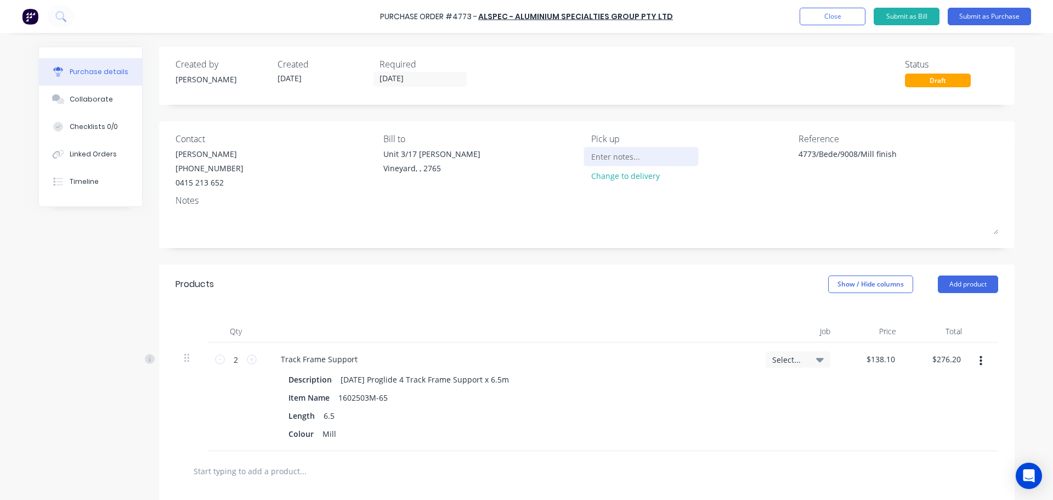
click at [618, 160] on input at bounding box center [641, 156] width 100 height 16
type textarea "x"
type input "W"
type textarea "x"
type input "Wi"
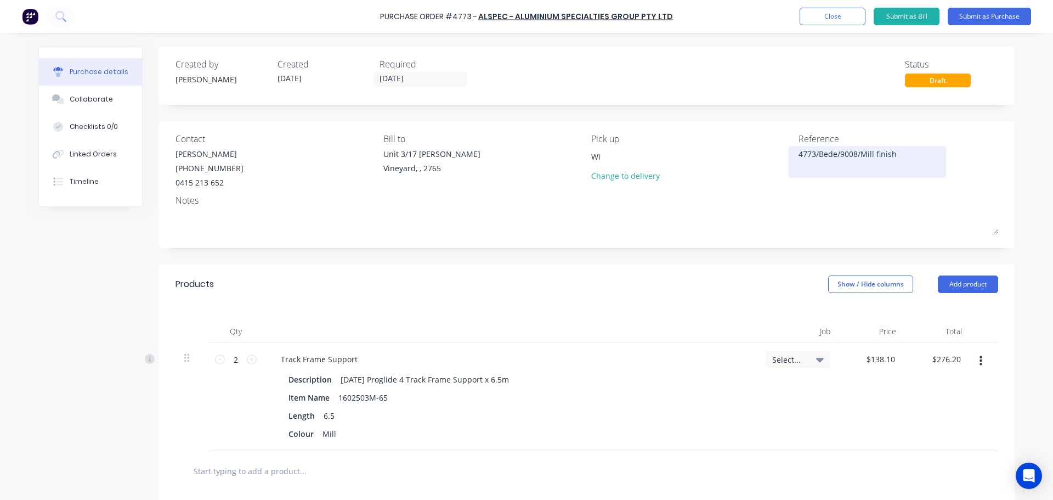
type textarea "x"
type input "Wil"
type textarea "x"
type input "Will"
type textarea "x"
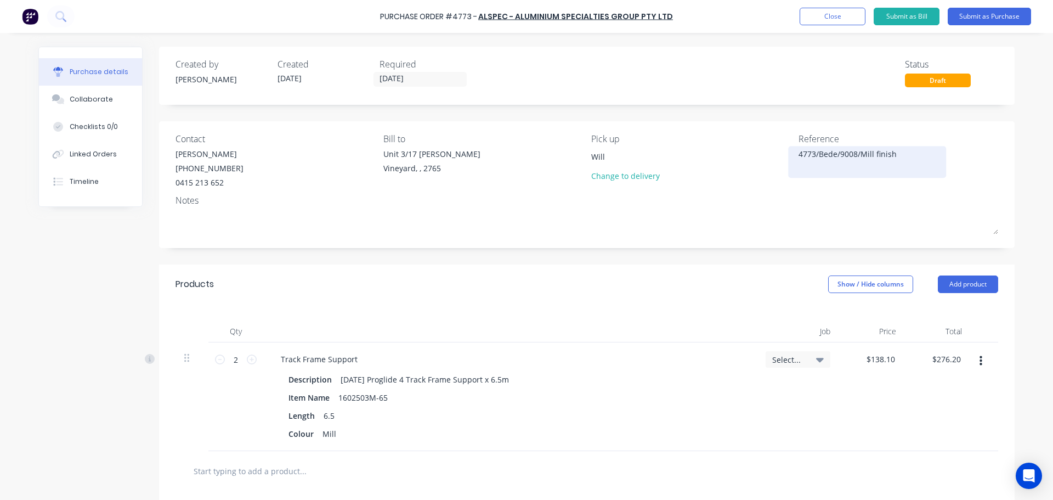
type input "Will"
type textarea "x"
type input "Will b"
type textarea "x"
type input "Will be"
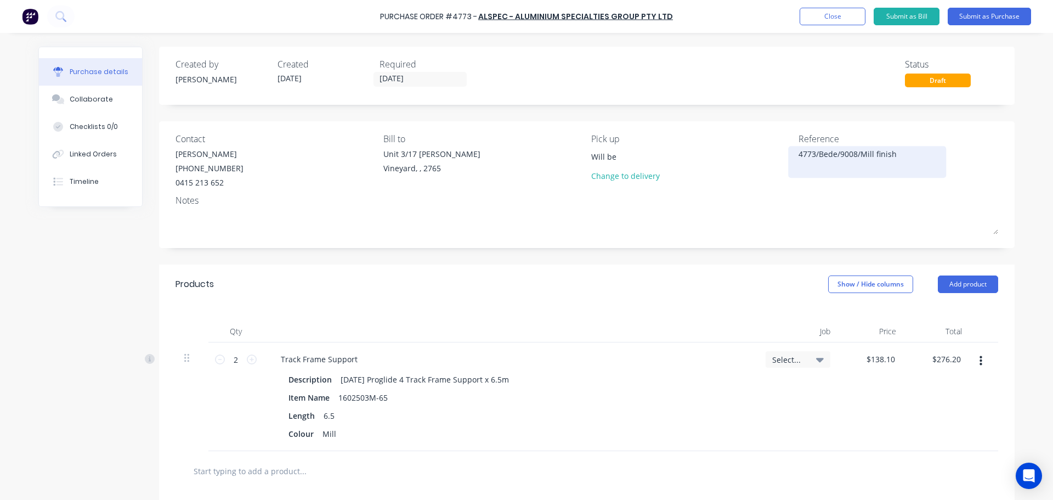
type textarea "x"
type input "Will b"
type textarea "x"
type input "Will be"
type textarea "x"
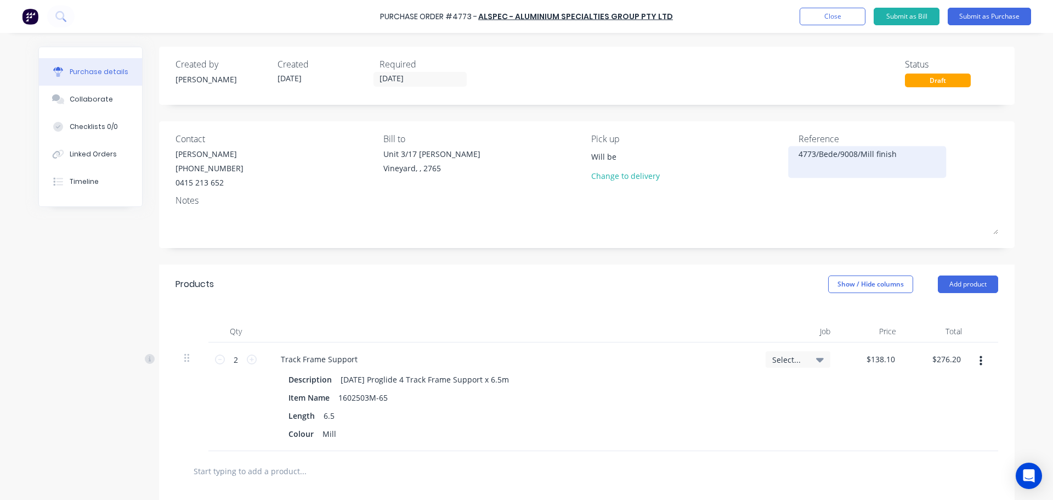
type input "Will be"
type textarea "x"
type input "Will be p"
type textarea "x"
type input "Will be pi"
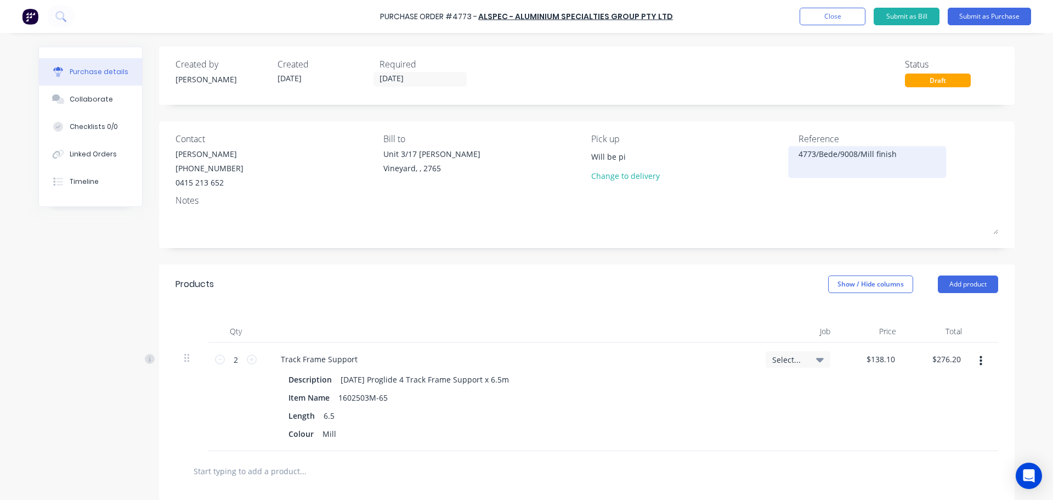
type textarea "x"
type input "Will be pic"
type textarea "x"
type input "Will be pick"
type textarea "x"
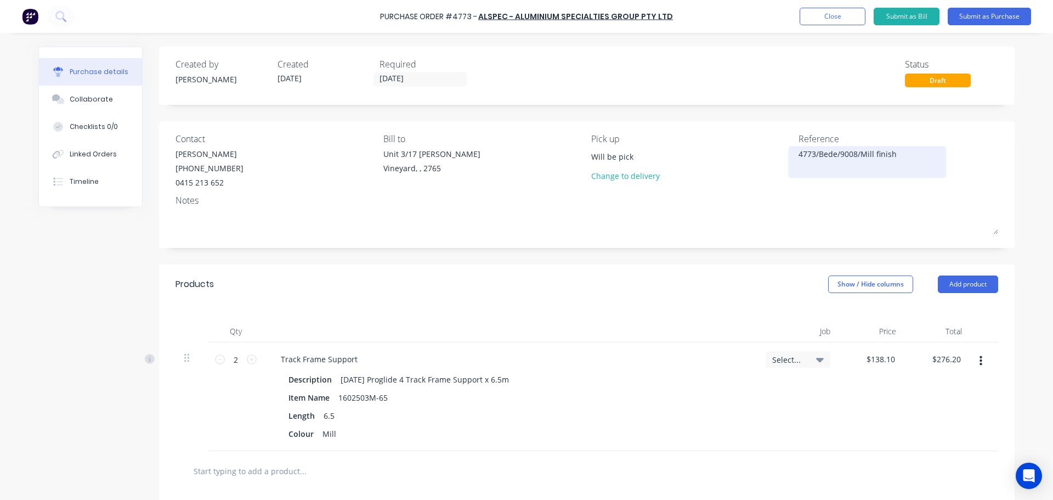
type input "Will be picke"
type textarea "x"
type input "Will be picked"
type textarea "x"
type input "Will be picked"
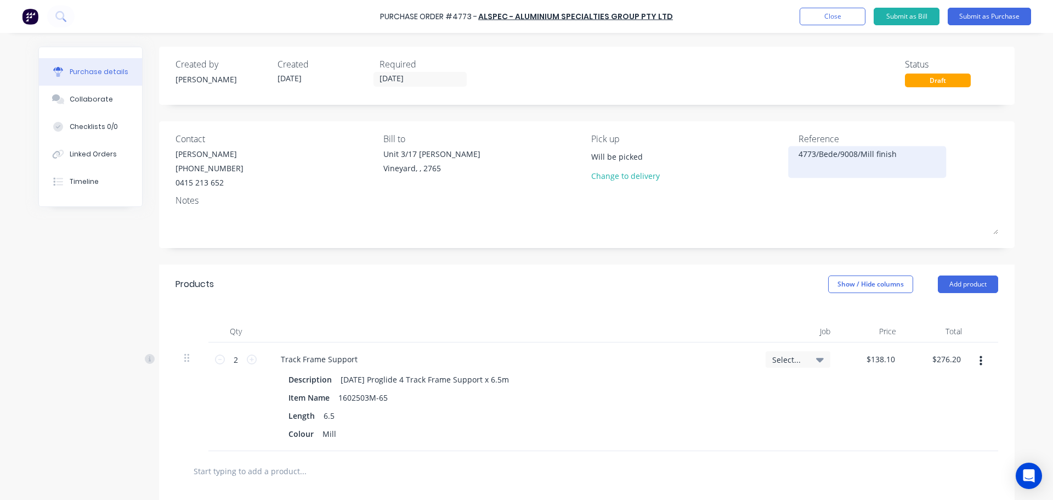
type textarea "x"
type input "Will be picked u"
type textarea "x"
type input "Will be picked up"
type textarea "x"
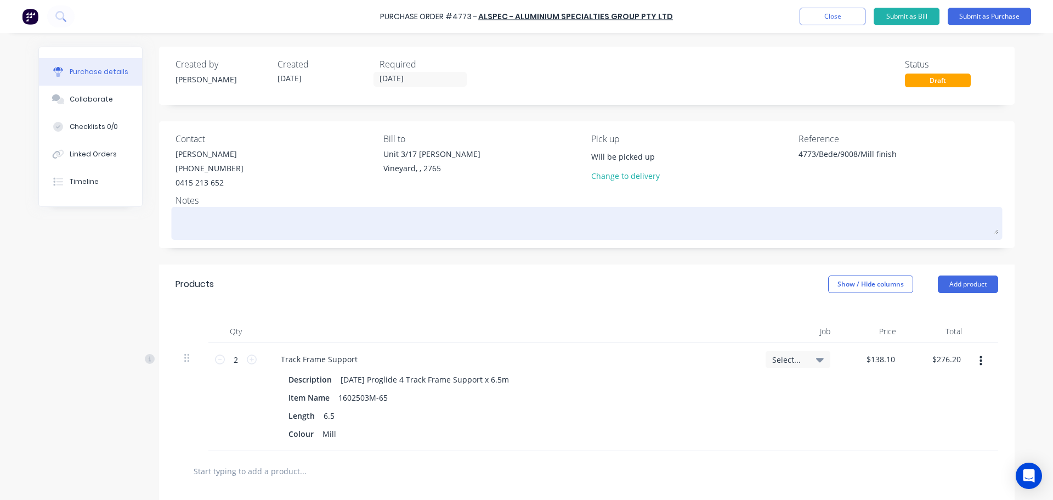
type input "Will be picked up"
click at [212, 228] on textarea at bounding box center [587, 222] width 823 height 25
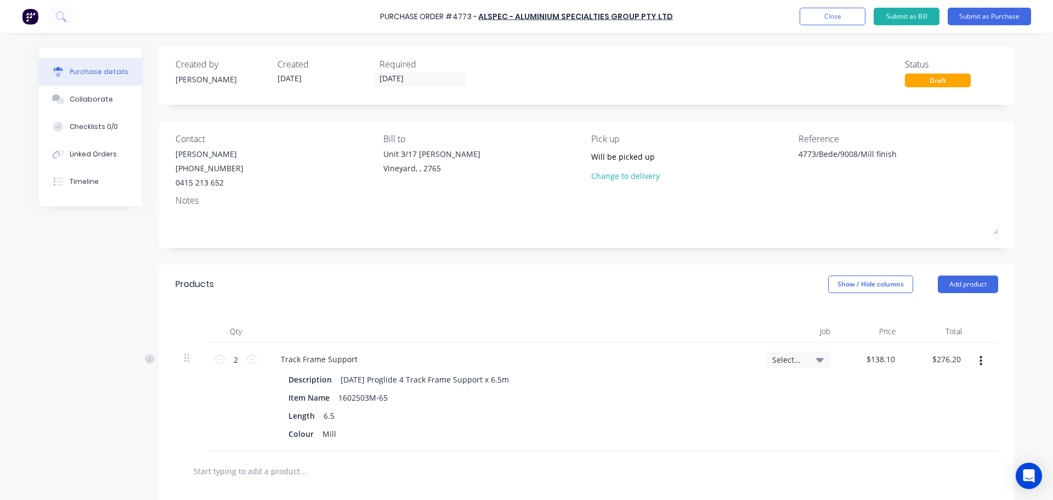
type textarea "x"
type textarea "A"
type textarea "x"
type textarea "As"
type textarea "x"
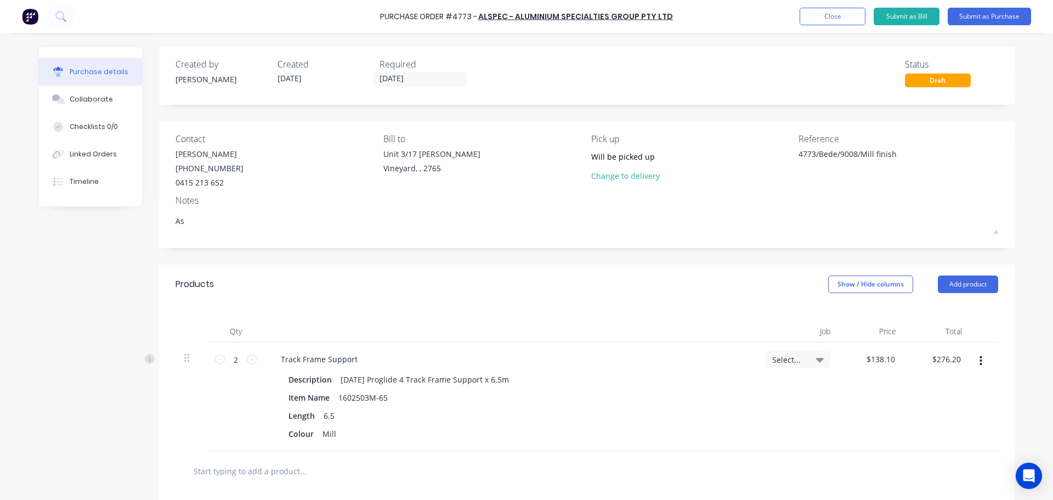
type textarea "As"
type textarea "x"
type textarea "As pe"
type textarea "x"
type textarea "As per"
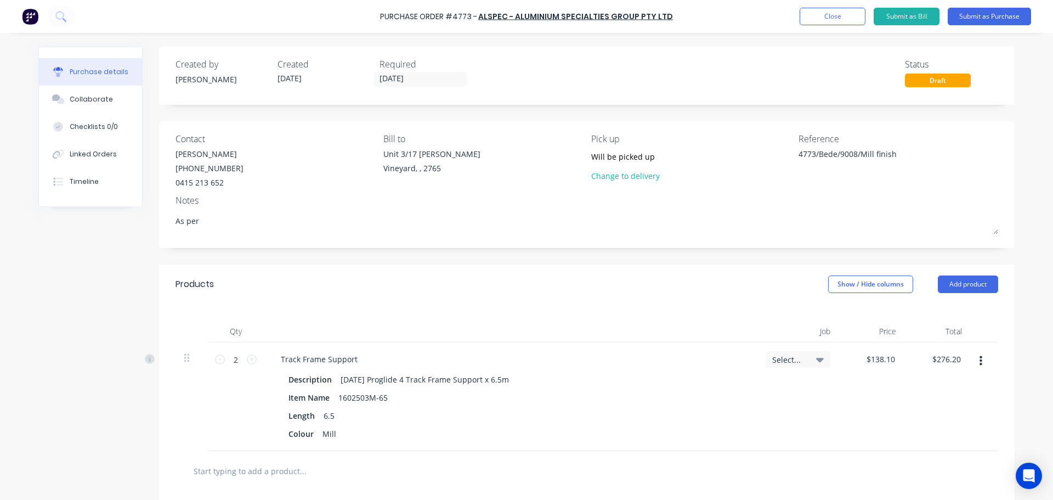
type textarea "x"
type textarea "As per"
type textarea "x"
type textarea "As per t"
type textarea "x"
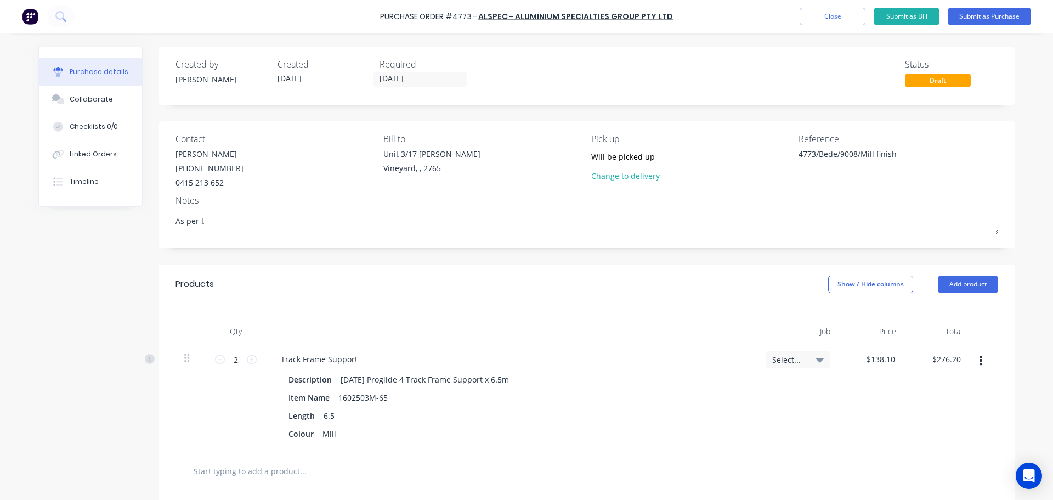
type textarea "As per th"
type textarea "x"
type textarea "As per the"
type textarea "x"
type textarea "As per the"
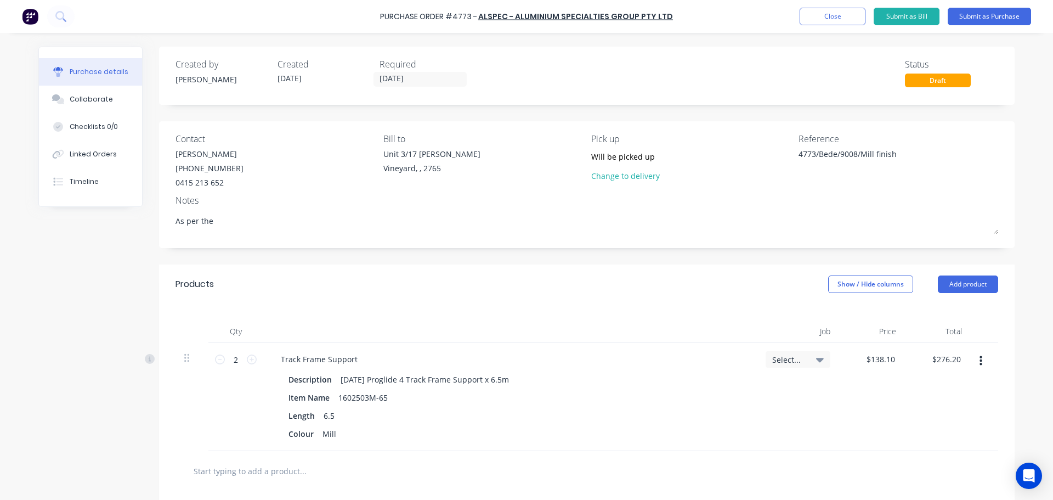
type textarea "x"
type textarea "As per the q"
type textarea "x"
type textarea "As per the qu"
type textarea "x"
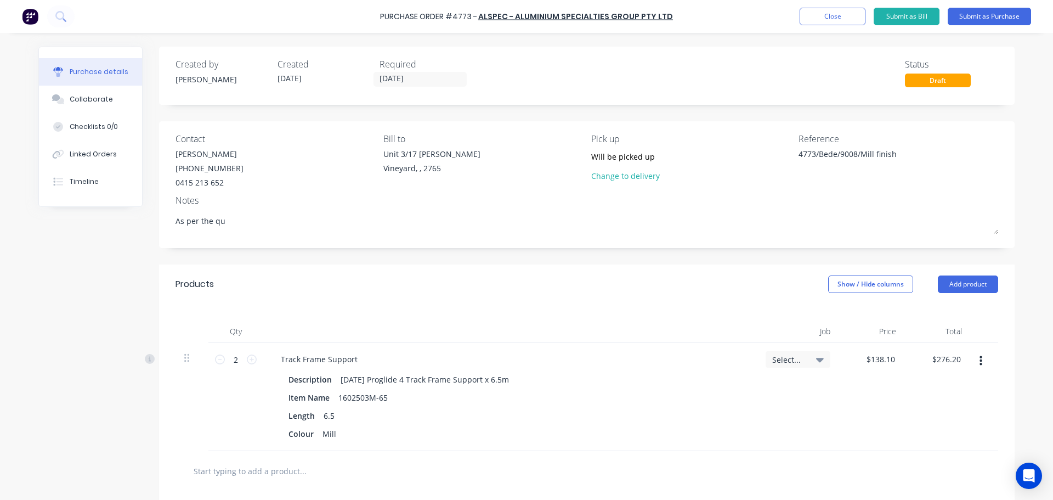
type textarea "As per the quo"
type textarea "x"
type textarea "As per the quot"
type textarea "x"
type textarea "As per the quote"
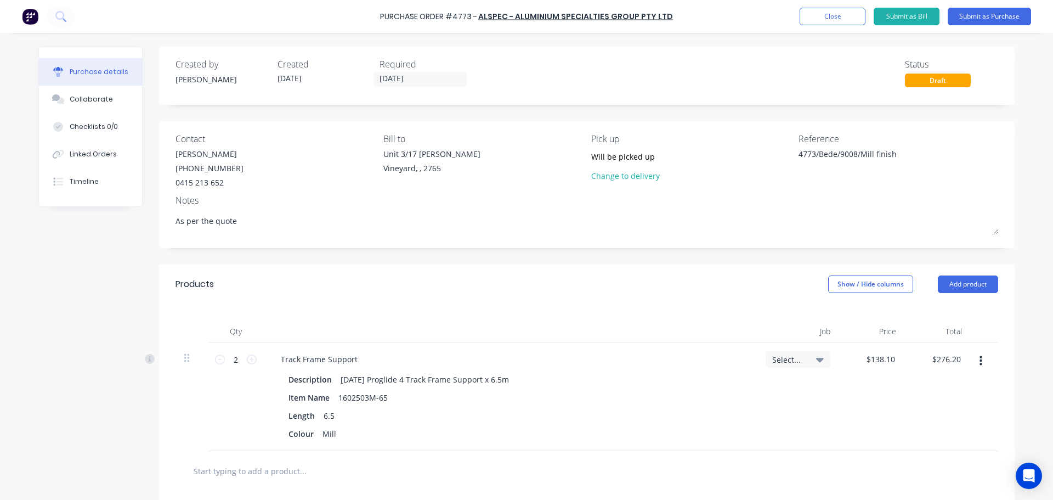
type textarea "x"
type textarea "As per the quote"
type textarea "x"
type textarea "As per the quote"
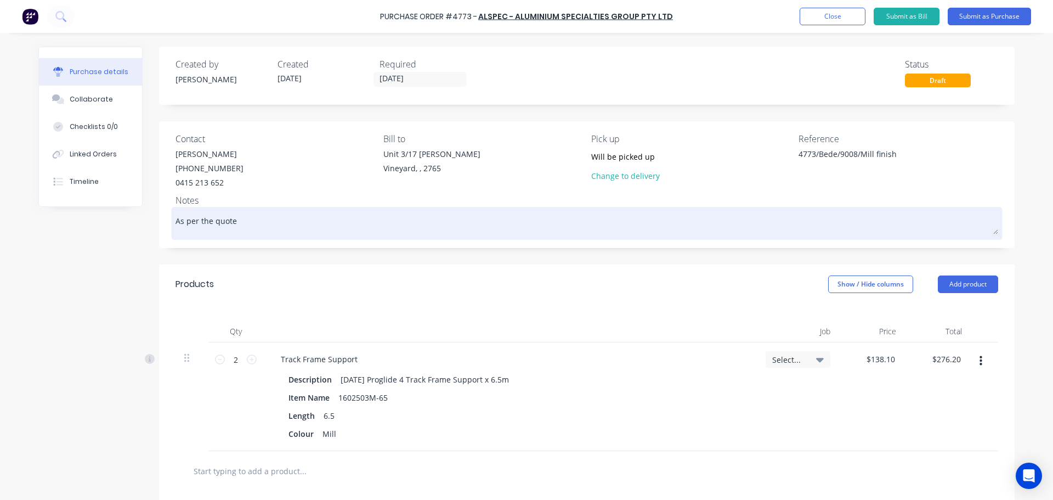
click at [296, 221] on textarea "As per the quote" at bounding box center [587, 222] width 823 height 25
type textarea "x"
type textarea "As per the quote S"
type textarea "x"
type textarea "As per the quote SQ"
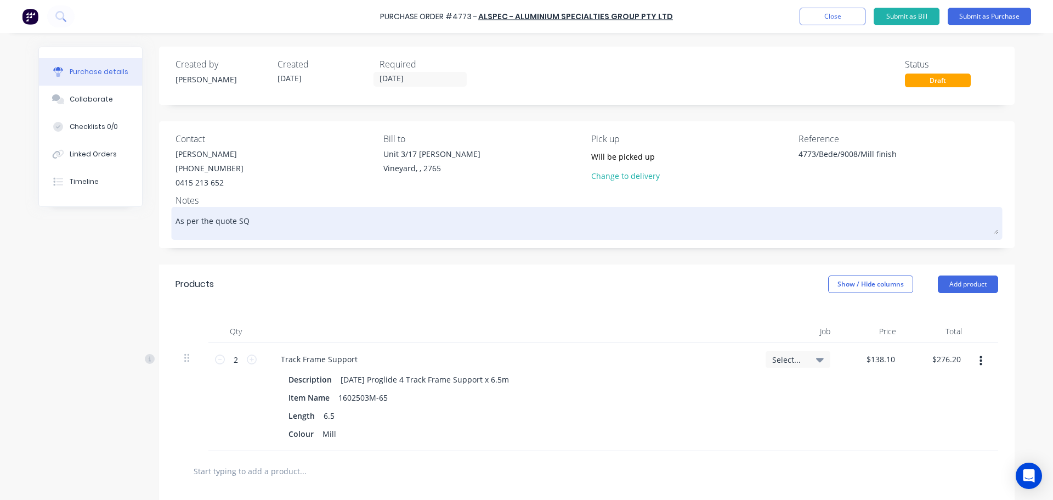
type textarea "x"
type textarea "As per the quote SQ0"
type textarea "x"
type textarea "As per the quote SQ02"
type textarea "x"
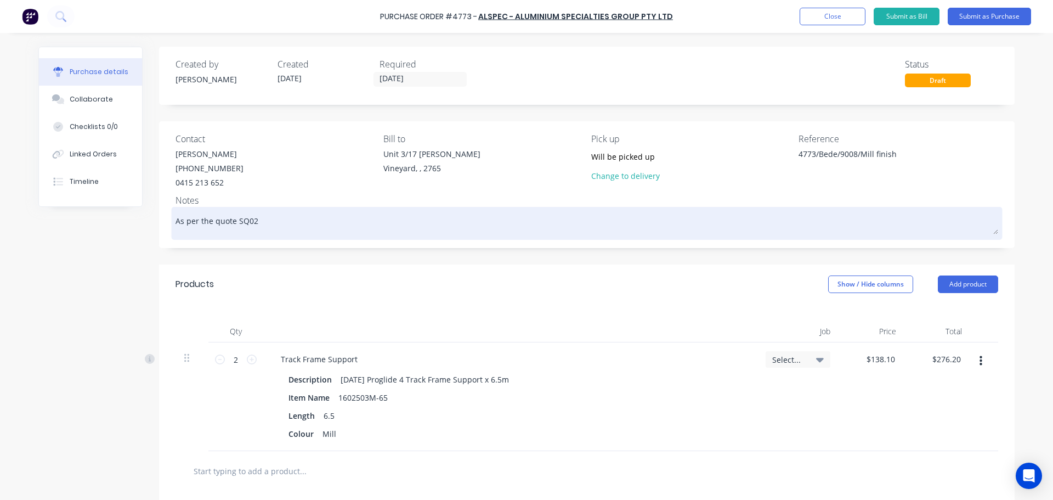
type textarea "As per the quote SQ027"
type textarea "x"
type textarea "As per the quote SQ0276"
type textarea "x"
type textarea "As per the quote SQ02767"
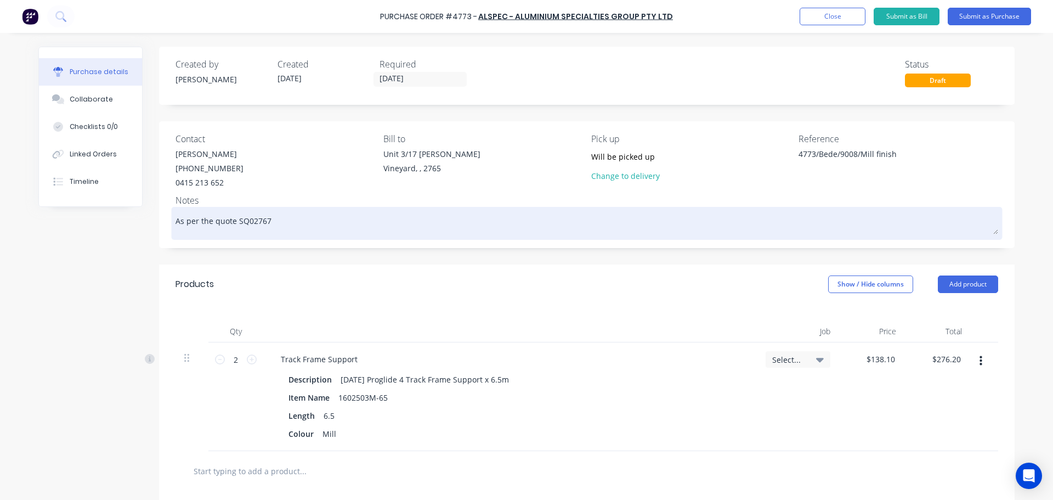
type textarea "x"
type textarea "As per the quote SQ027675"
type textarea "x"
type textarea "As per the quote SQ0276752"
type textarea "x"
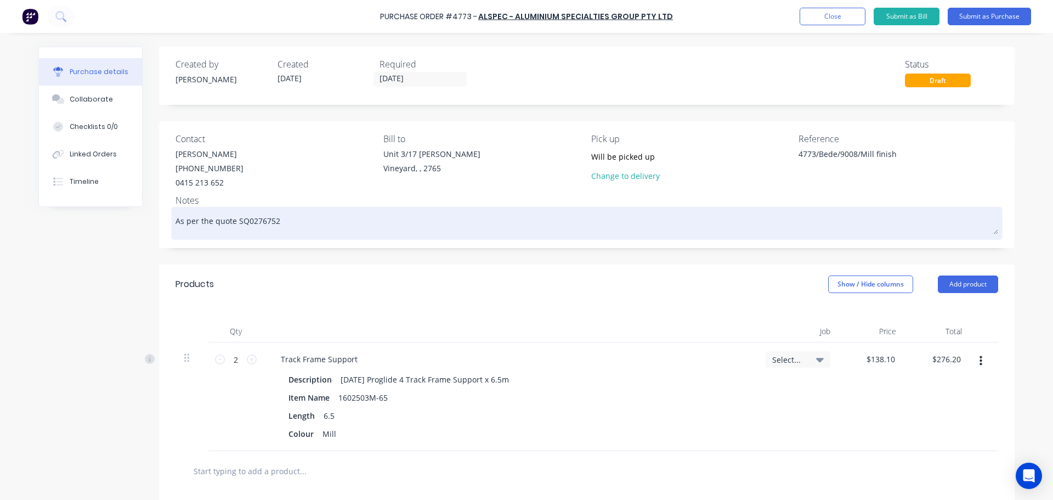
type textarea "As per the quote SQ0276752-"
type textarea "x"
type textarea "As per the quote SQ0276752-1"
type textarea "x"
type textarea "As per the quote SQ0276752-14"
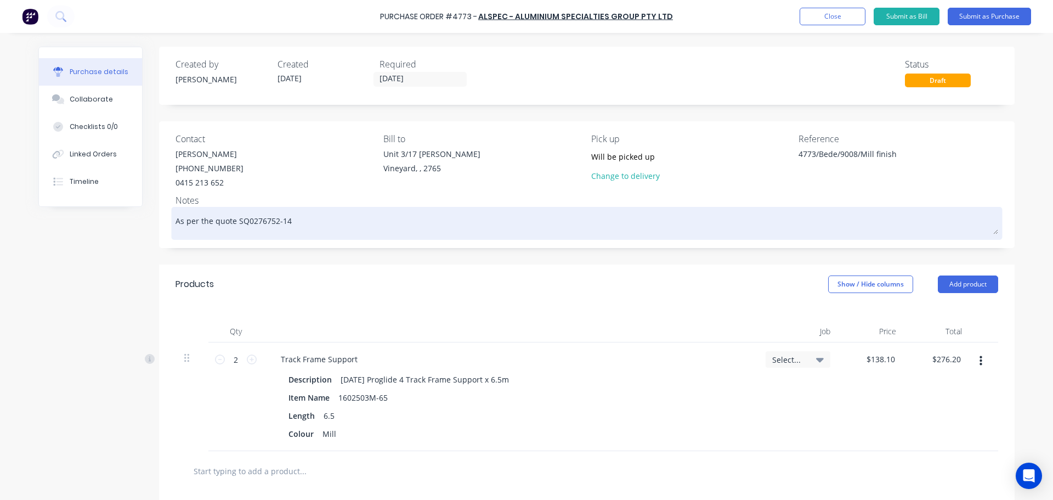
type textarea "x"
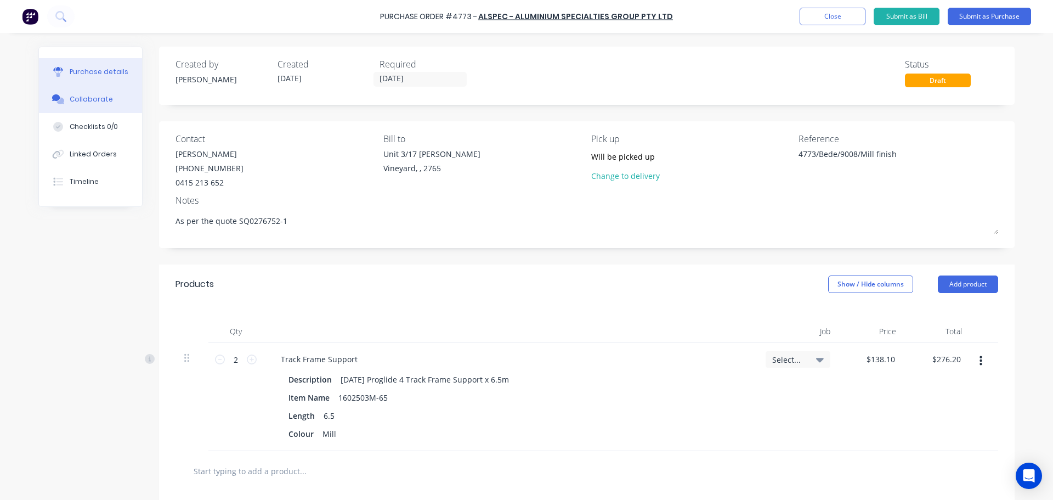
type textarea "As per the quote SQ0276752-1"
type textarea "x"
type textarea "As per the quote SQ0276752-1"
click at [73, 96] on div "Collaborate" at bounding box center [91, 99] width 43 height 10
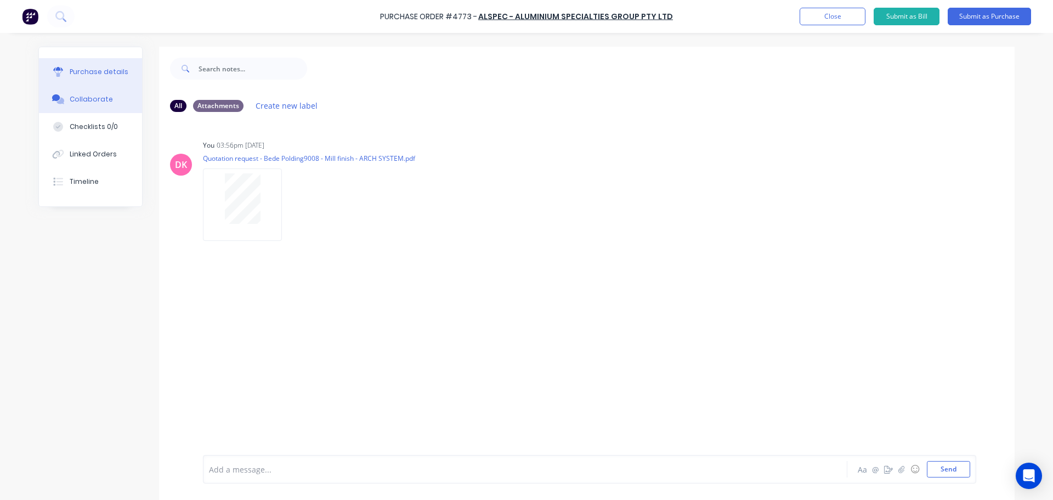
click at [77, 66] on button "Purchase details" at bounding box center [90, 71] width 103 height 27
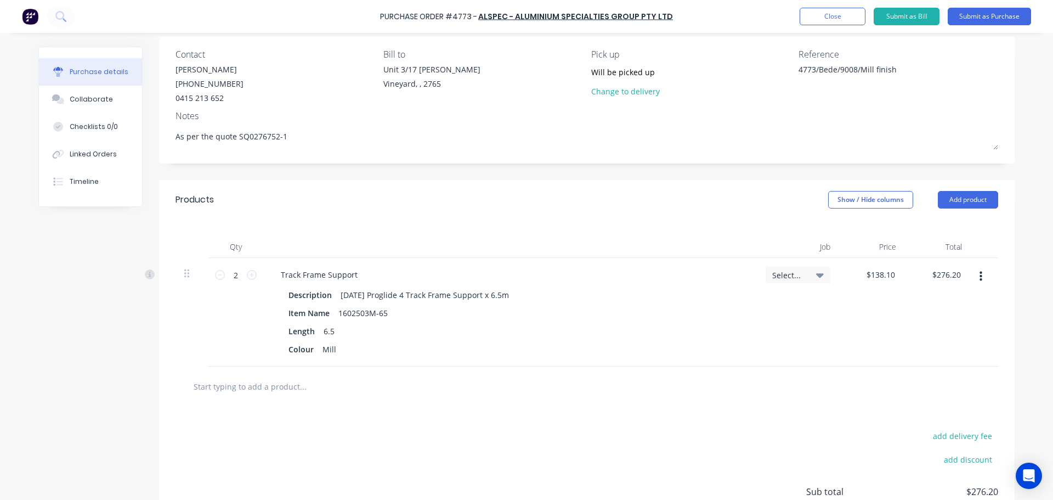
scroll to position [110, 0]
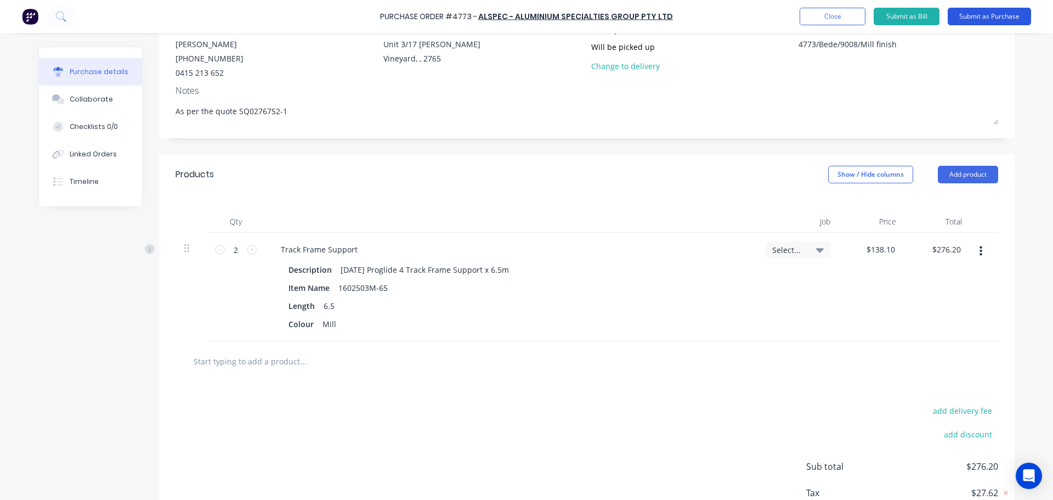
click at [975, 18] on button "Submit as Purchase" at bounding box center [989, 17] width 83 height 18
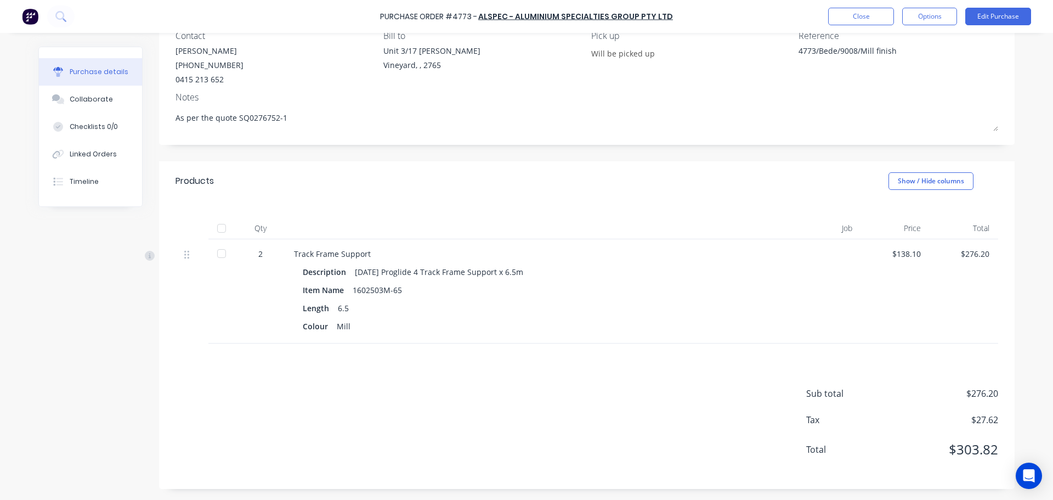
scroll to position [0, 0]
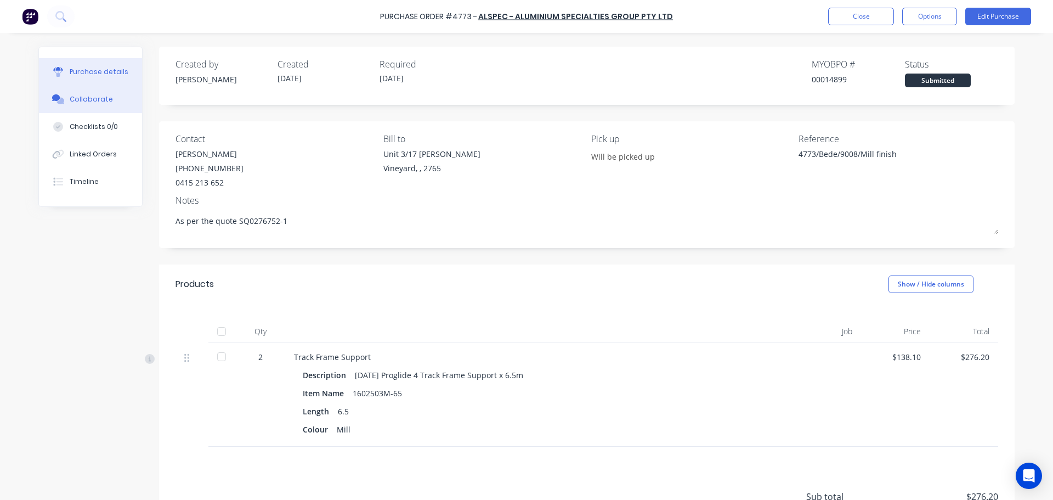
click at [91, 107] on button "Collaborate" at bounding box center [90, 99] width 103 height 27
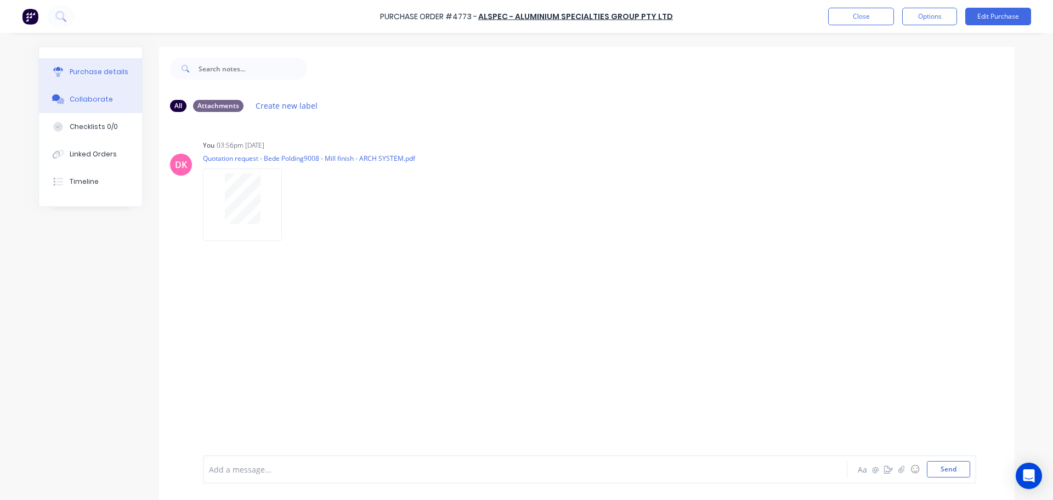
click at [76, 72] on div "Purchase details" at bounding box center [99, 72] width 59 height 10
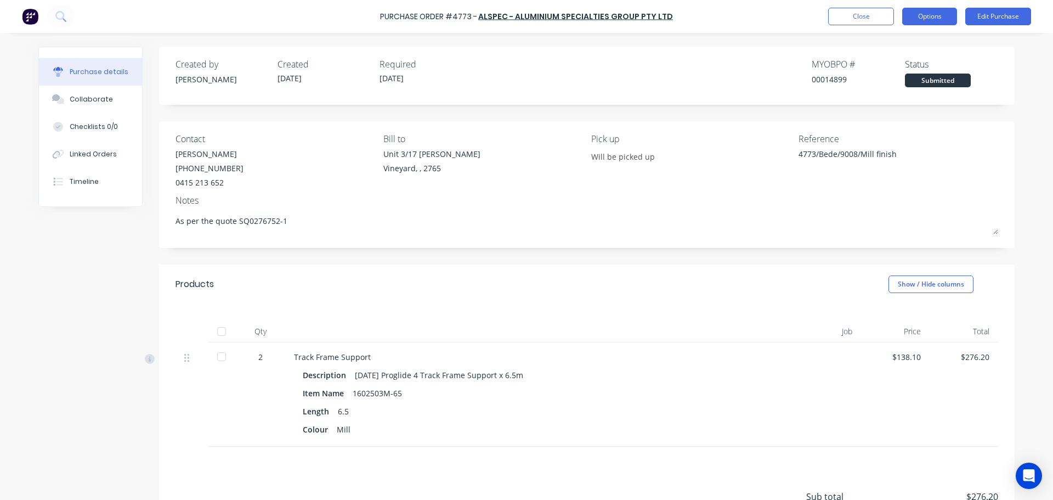
click at [935, 17] on button "Options" at bounding box center [929, 17] width 55 height 18
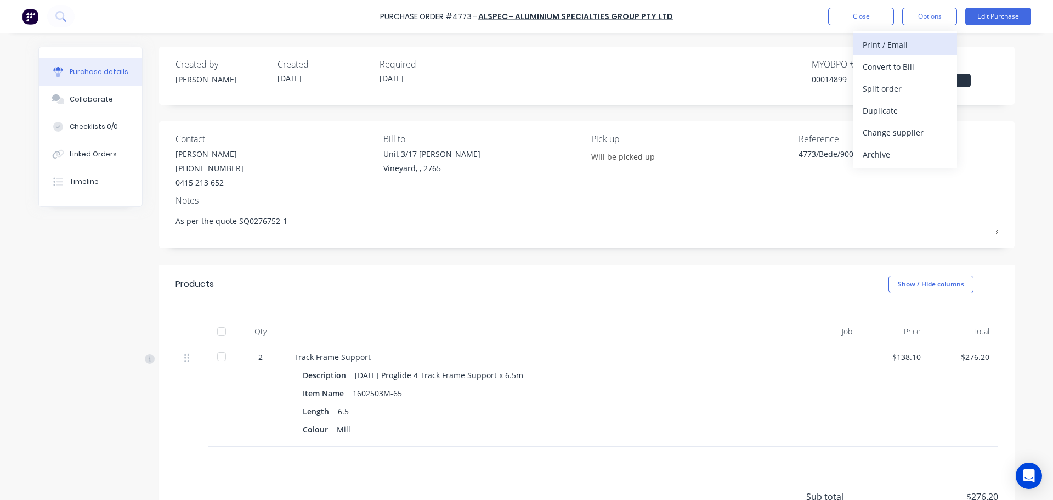
click at [915, 38] on div "Print / Email" at bounding box center [905, 45] width 84 height 16
click at [897, 69] on div "With pricing" at bounding box center [905, 67] width 84 height 16
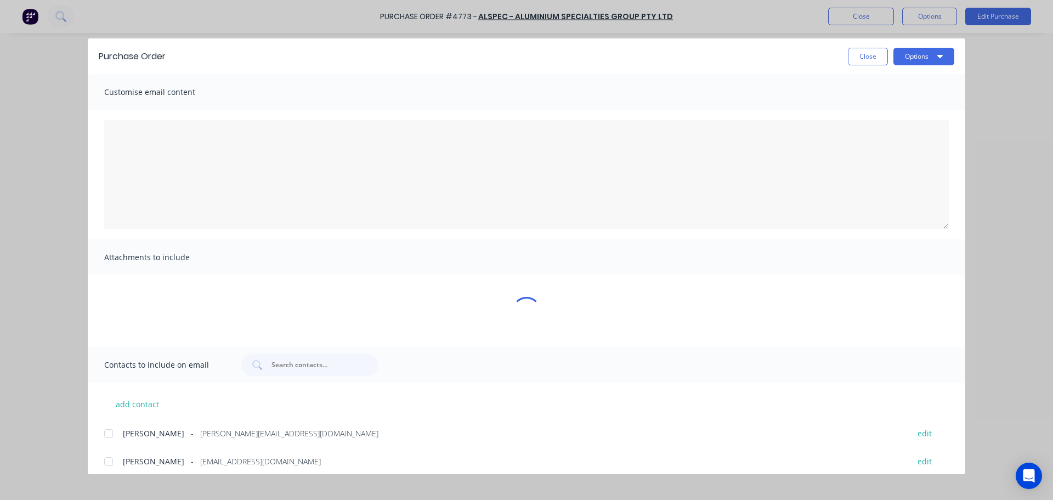
type textarea "x"
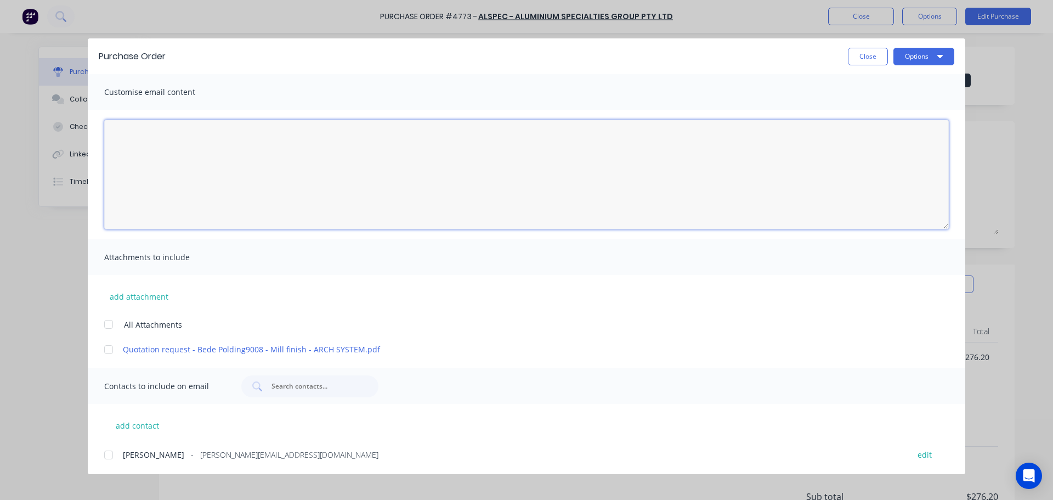
click at [180, 169] on textarea "[DATE]" at bounding box center [526, 175] width 845 height 110
type textarea "G"
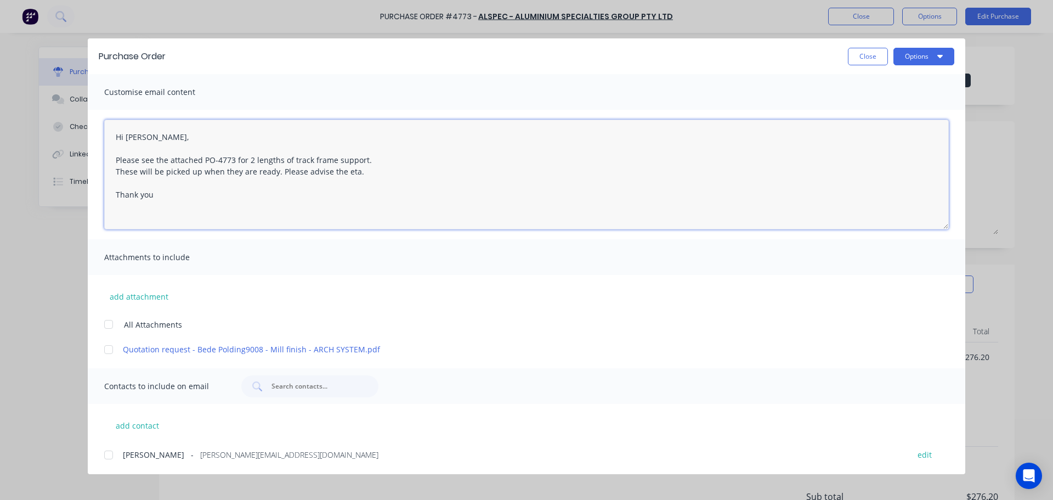
type textarea "Hi Cody, Please see the attached PO-4773 for 2 lengths of track frame support. …"
click at [107, 322] on div at bounding box center [109, 324] width 22 height 22
type textarea "x"
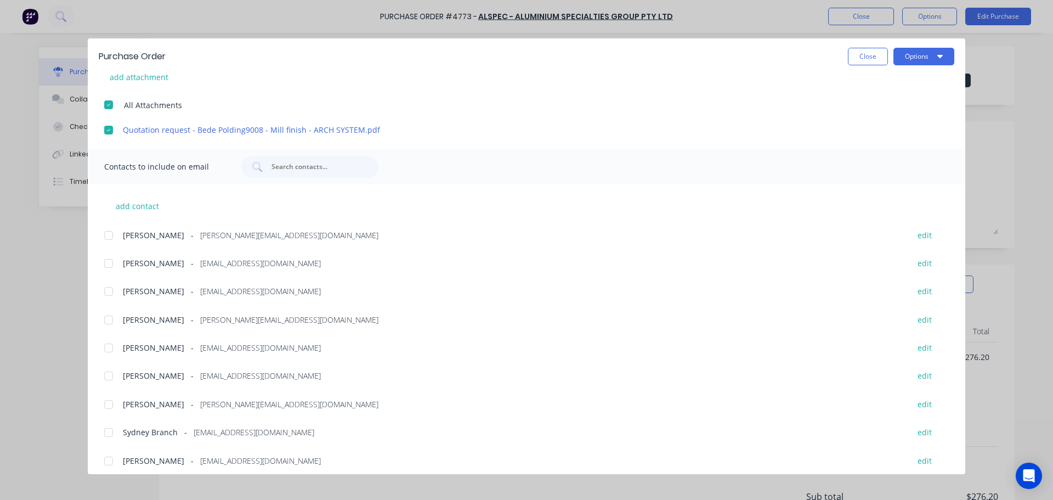
scroll to position [226, 0]
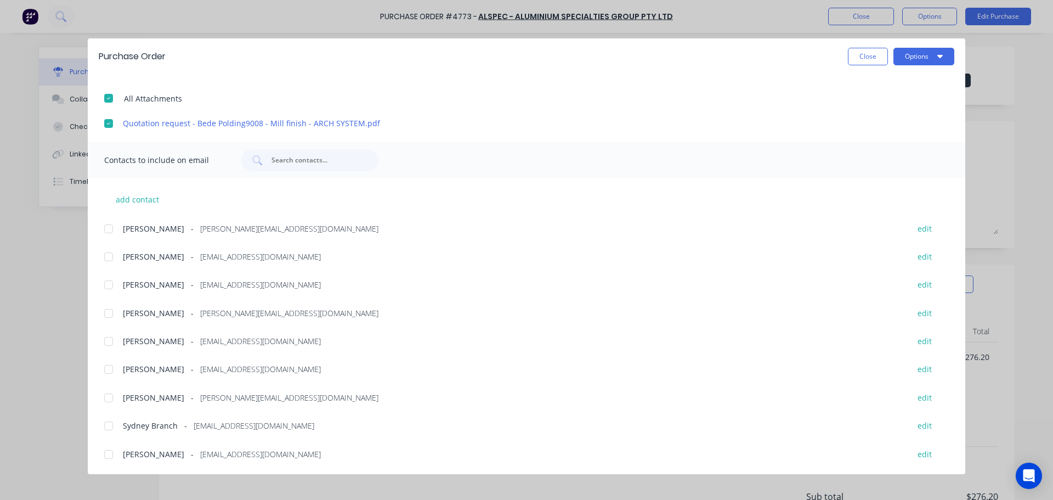
click at [109, 286] on div at bounding box center [109, 285] width 22 height 22
click at [110, 311] on div at bounding box center [109, 313] width 22 height 22
click at [114, 426] on div at bounding box center [109, 426] width 22 height 22
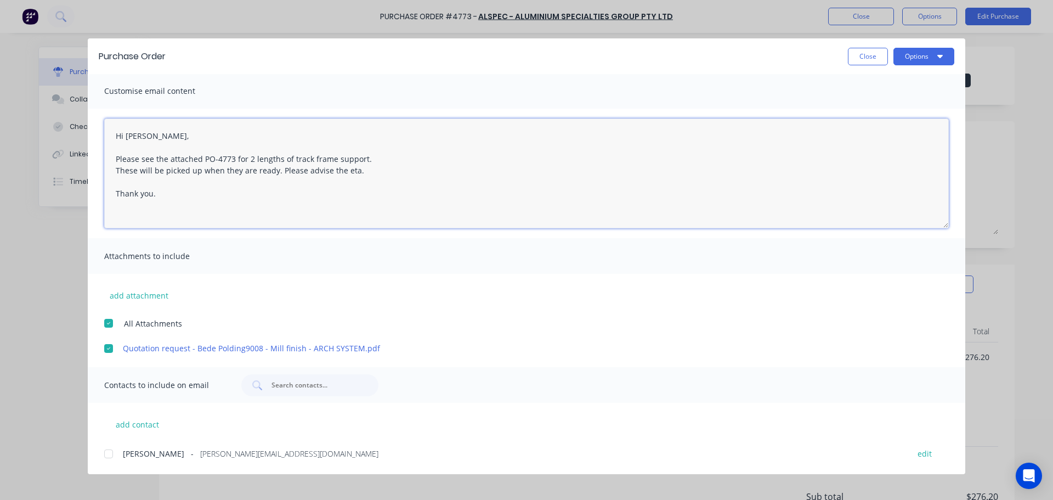
scroll to position [0, 0]
type textarea "Hi Cody, Please see the attached PO-4773 for 2 lengths of track frame support. …"
click at [930, 62] on button "Options" at bounding box center [923, 57] width 61 height 18
click at [890, 132] on div "Email" at bounding box center [902, 128] width 84 height 16
click at [922, 60] on button "Options" at bounding box center [923, 57] width 61 height 18
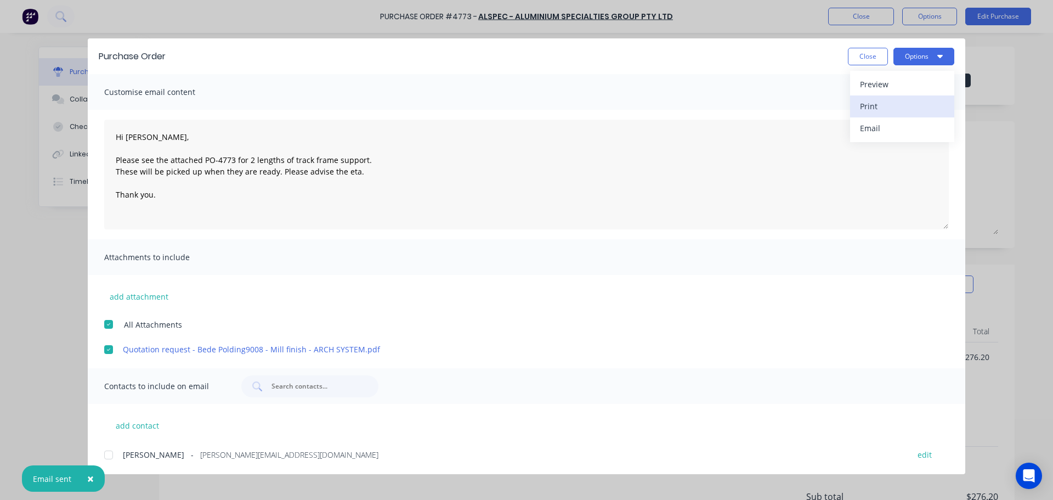
click at [893, 101] on div "Print" at bounding box center [902, 106] width 84 height 16
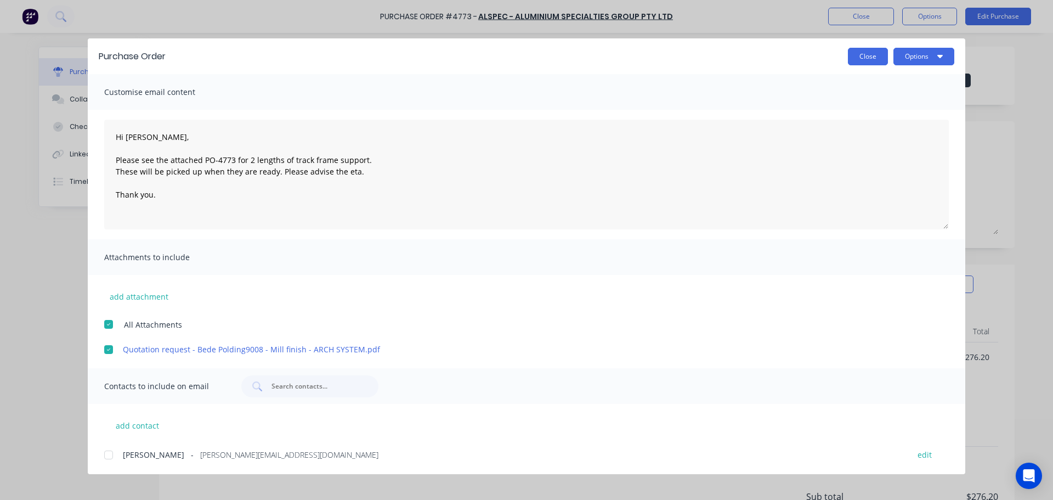
click at [868, 56] on button "Close" at bounding box center [868, 57] width 40 height 18
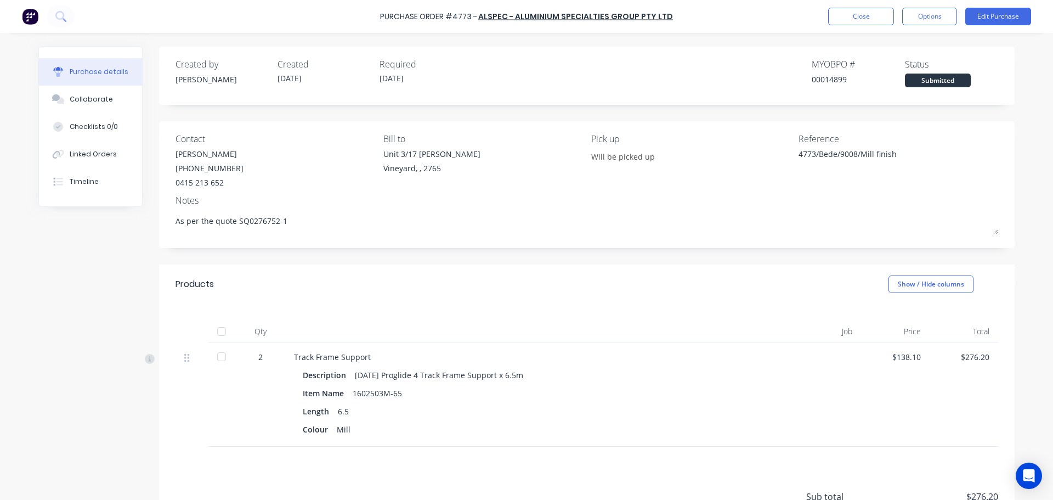
type textarea "x"
click at [852, 19] on button "Close" at bounding box center [861, 17] width 66 height 18
